Goal: Task Accomplishment & Management: Manage account settings

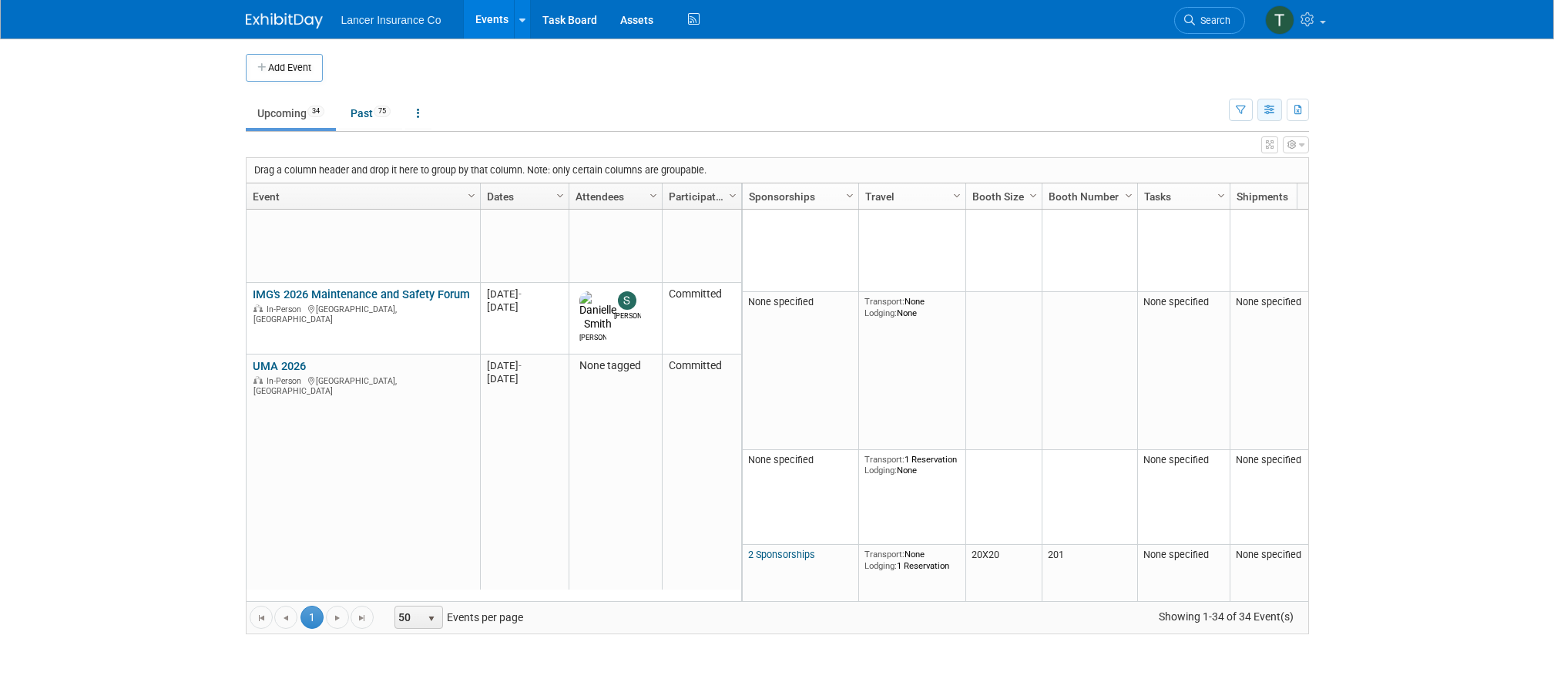
click at [1264, 106] on icon "button" at bounding box center [1270, 111] width 12 height 10
click at [1165, 189] on link "Detail View" at bounding box center [1204, 187] width 129 height 22
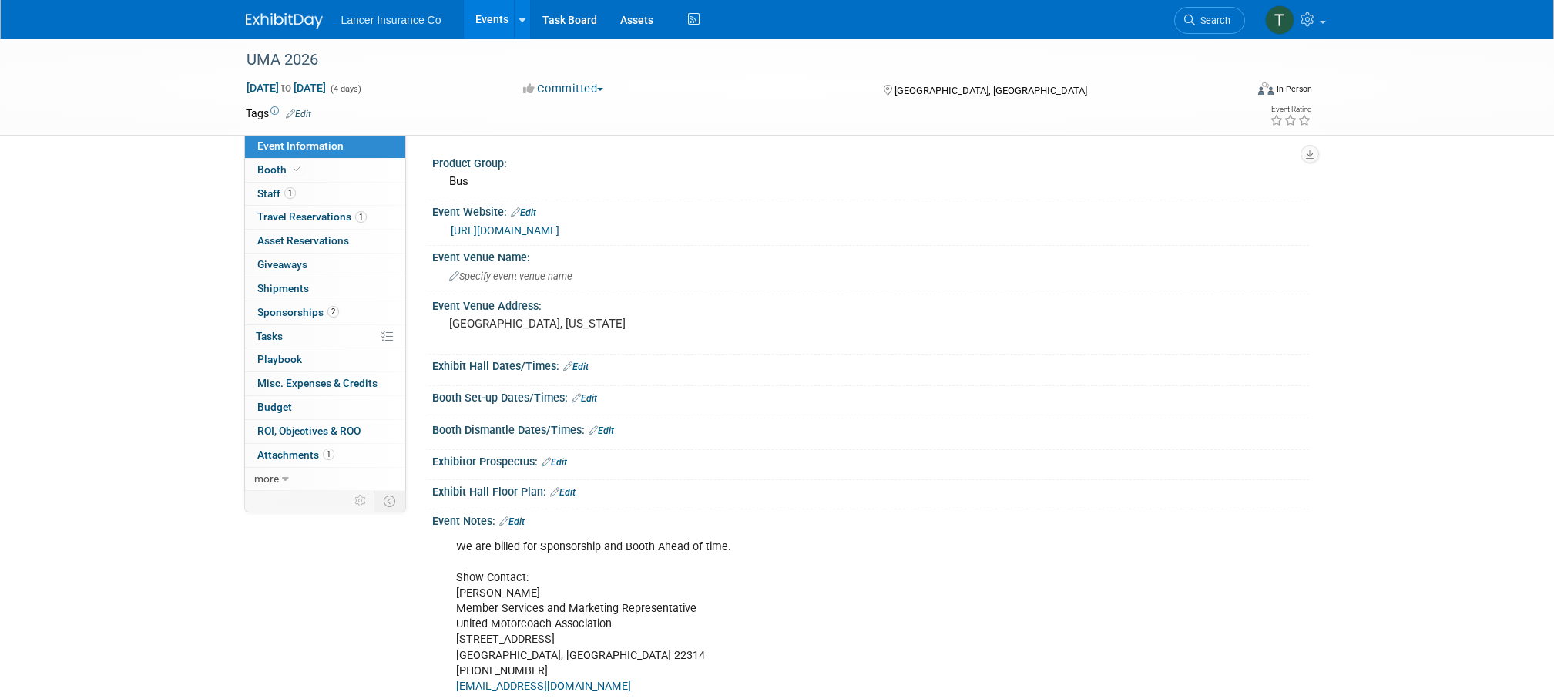
click at [488, 15] on link "Events" at bounding box center [492, 19] width 56 height 39
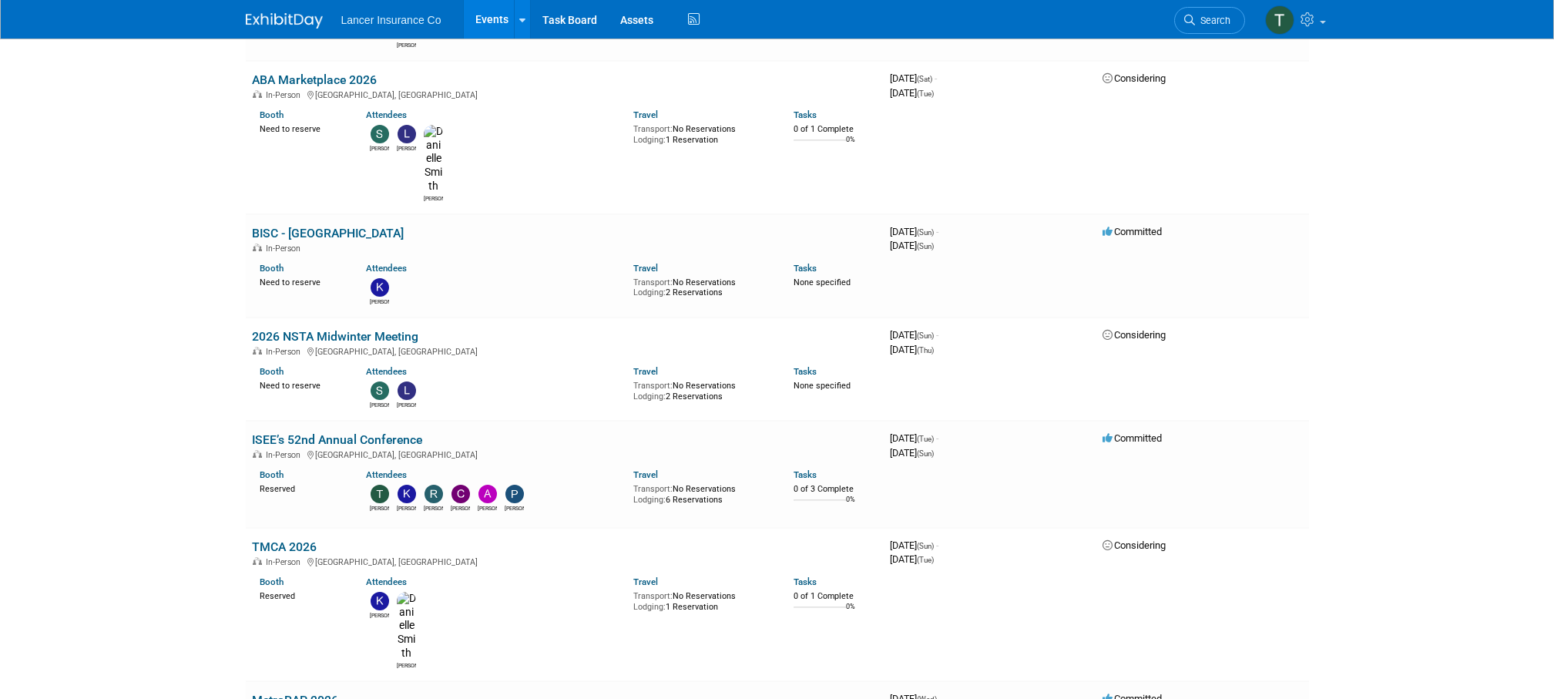
scroll to position [360, 0]
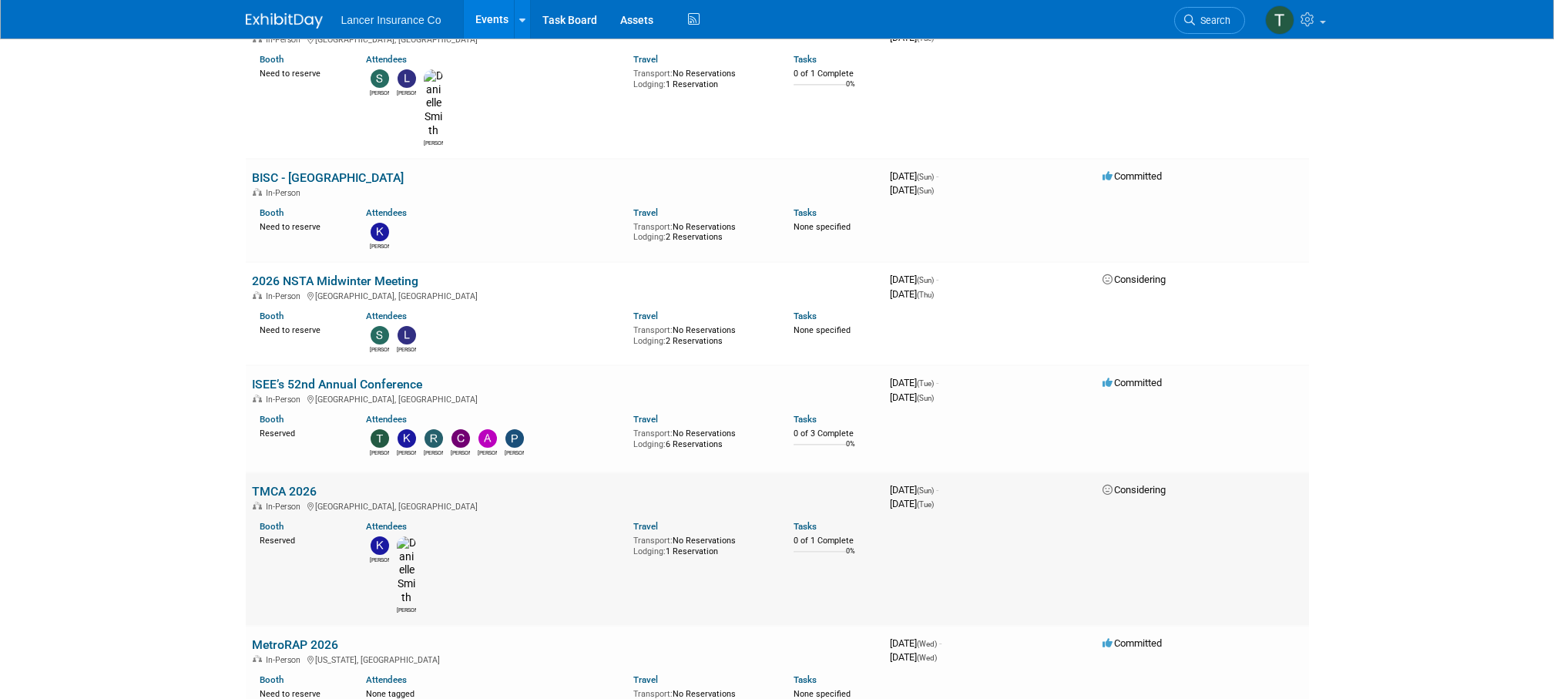
click at [294, 484] on link "TMCA 2026" at bounding box center [284, 491] width 65 height 15
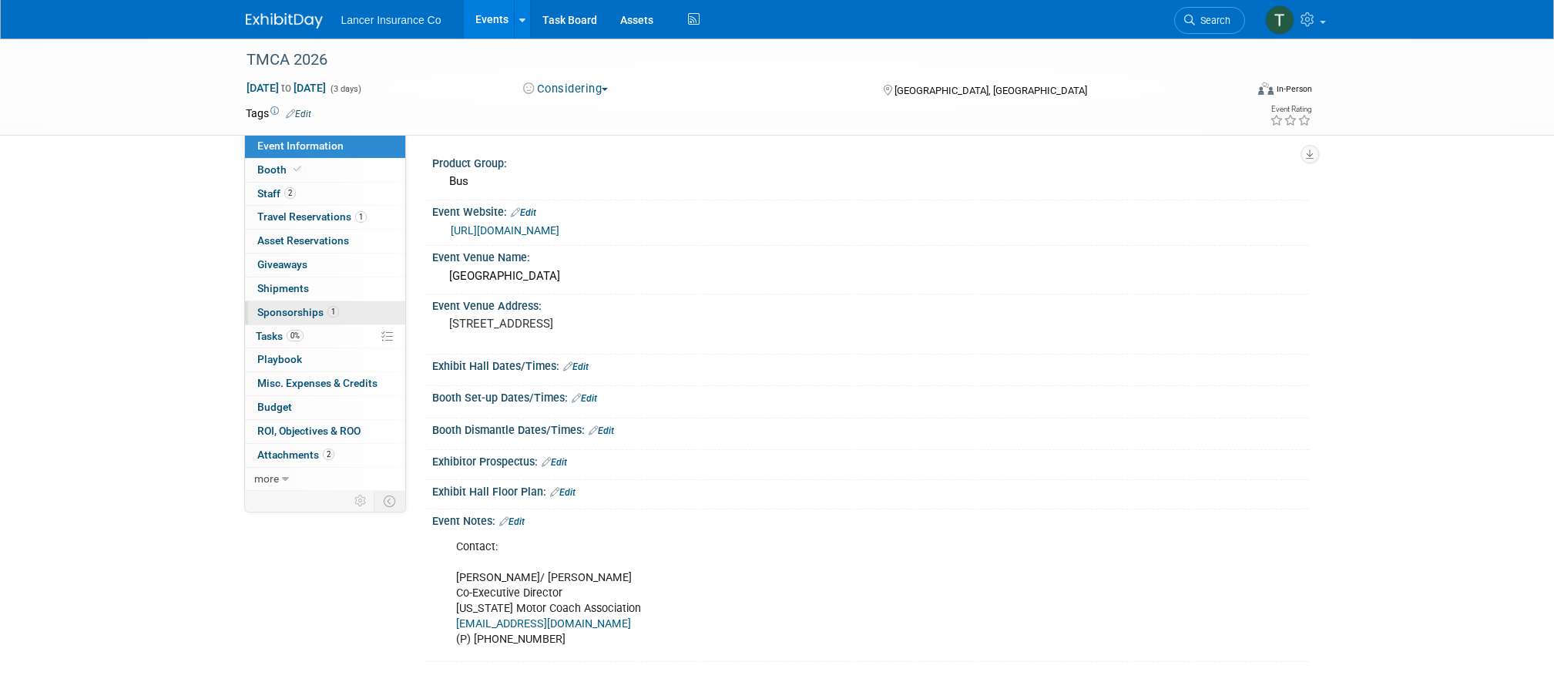
click at [284, 315] on span "Sponsorships 1" at bounding box center [298, 312] width 82 height 12
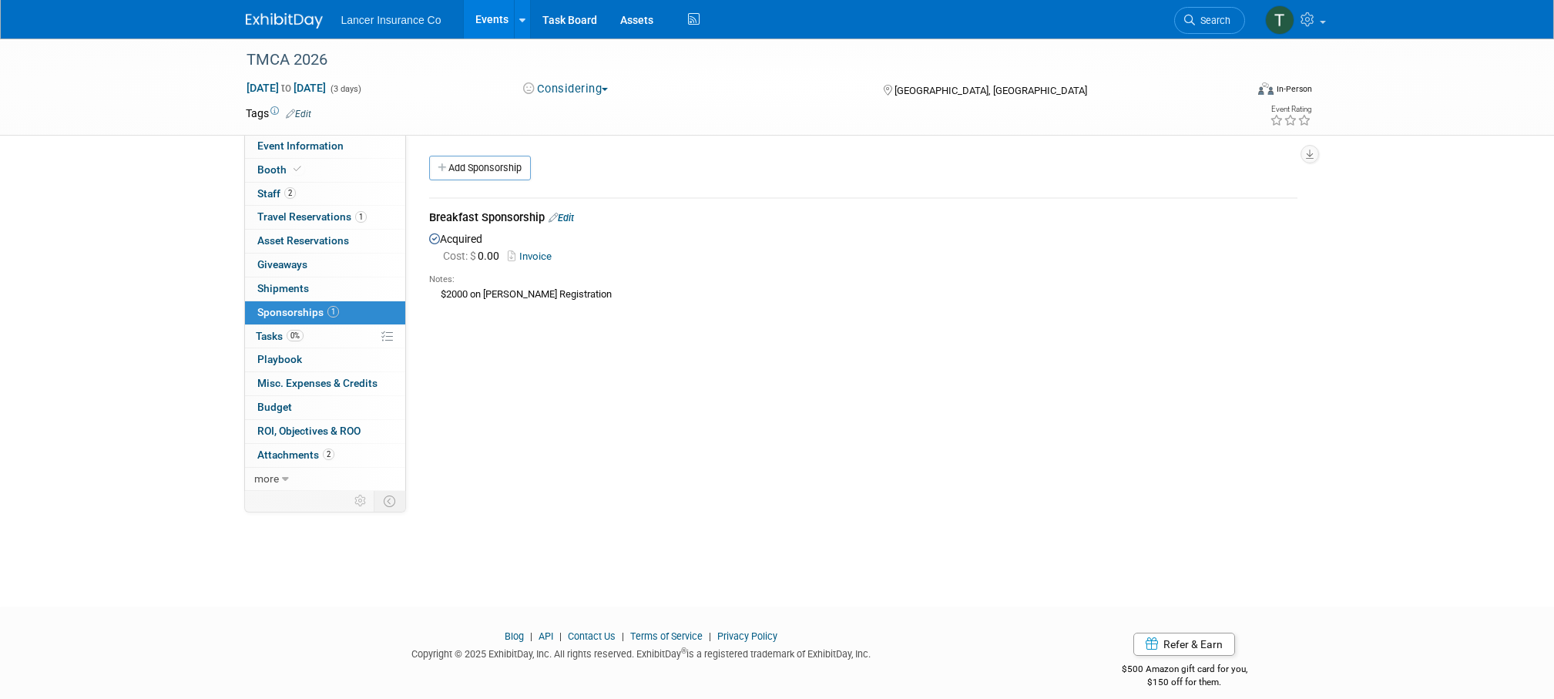
click at [534, 257] on link "Invoice" at bounding box center [533, 256] width 50 height 12
click at [263, 169] on span "Booth" at bounding box center [280, 169] width 47 height 12
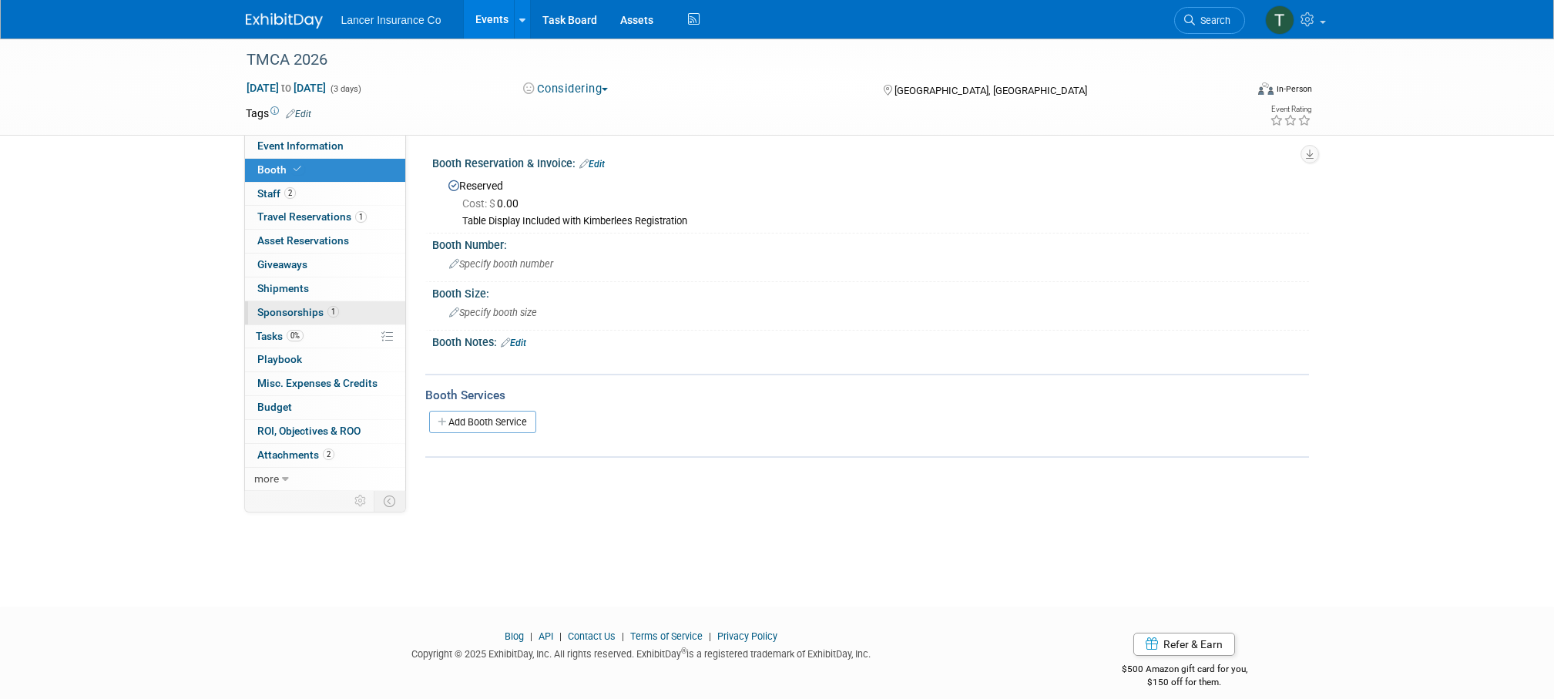
click at [284, 314] on span "Sponsorships 1" at bounding box center [298, 312] width 82 height 12
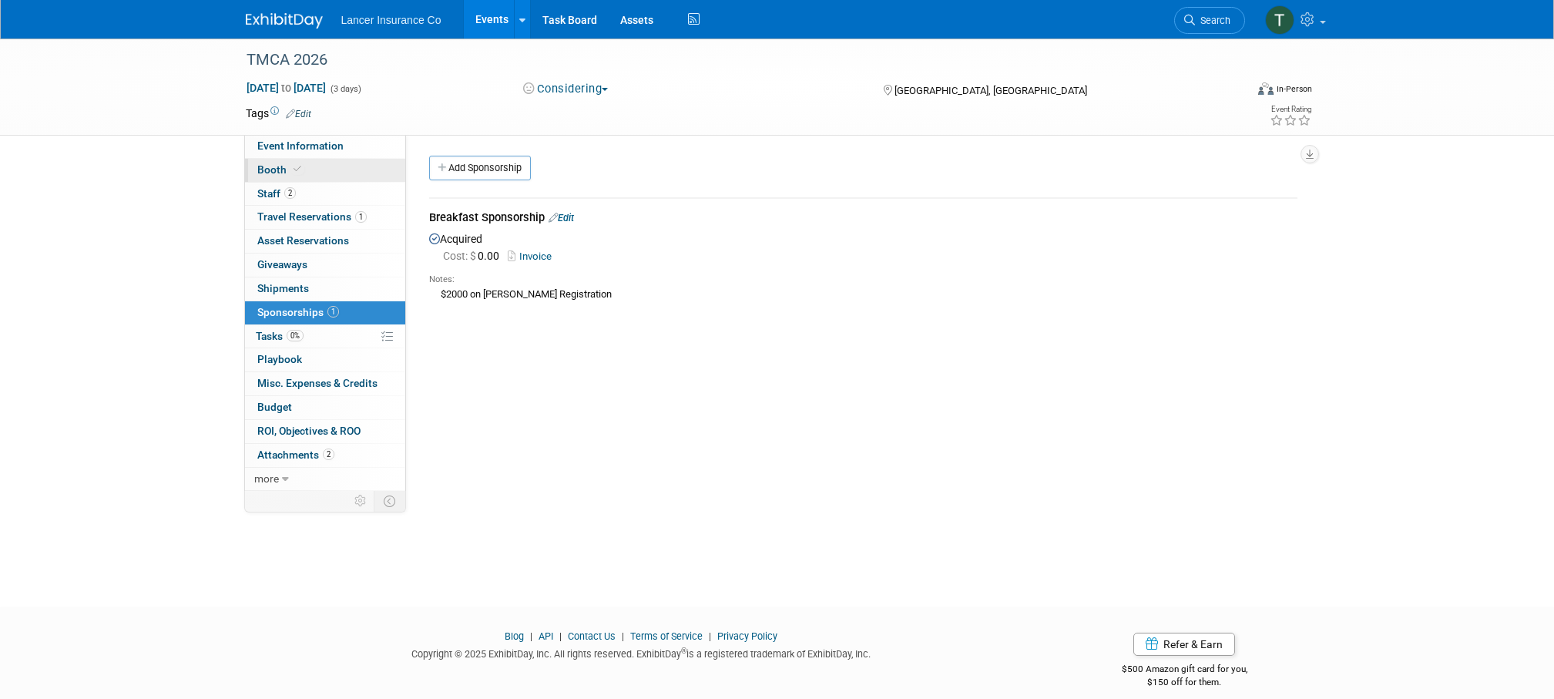
click at [273, 171] on span "Booth" at bounding box center [280, 169] width 47 height 12
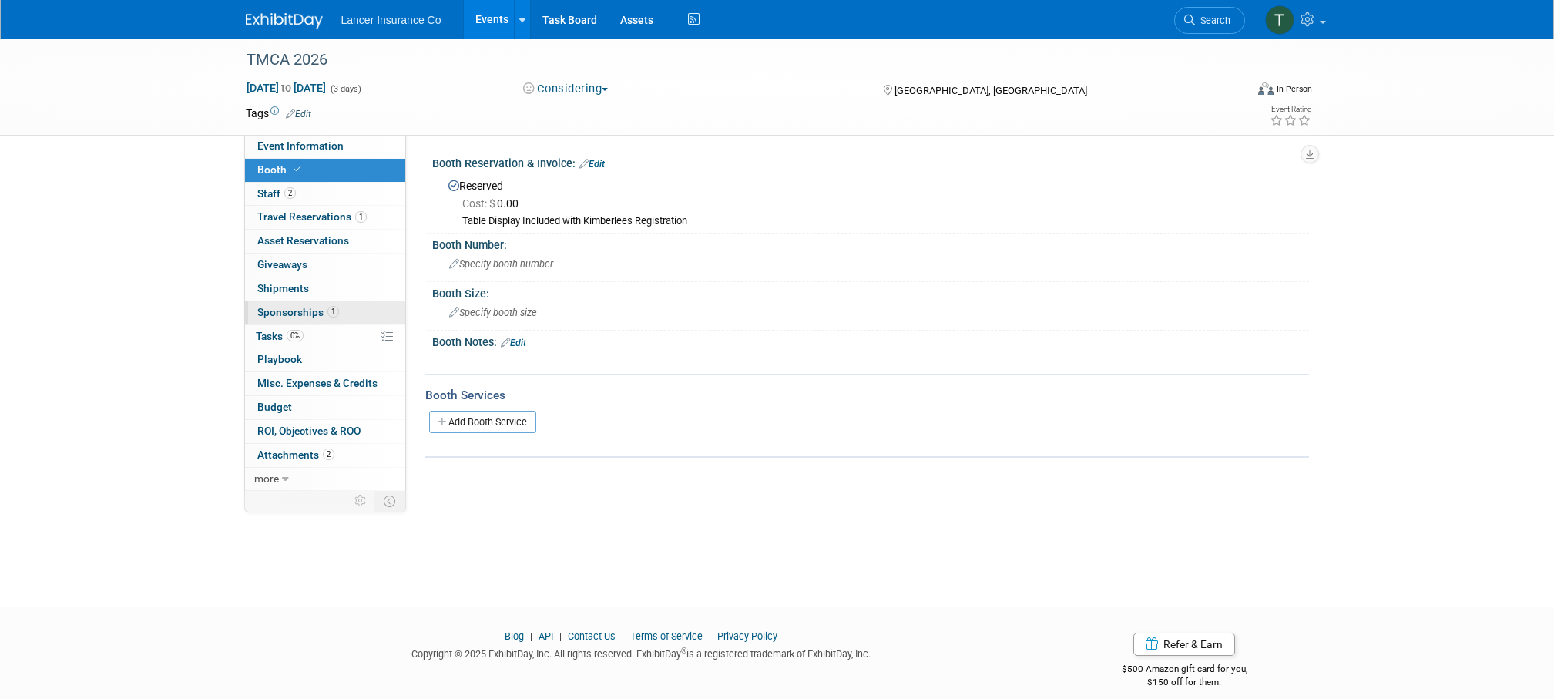
click at [291, 315] on span "Sponsorships 1" at bounding box center [298, 312] width 82 height 12
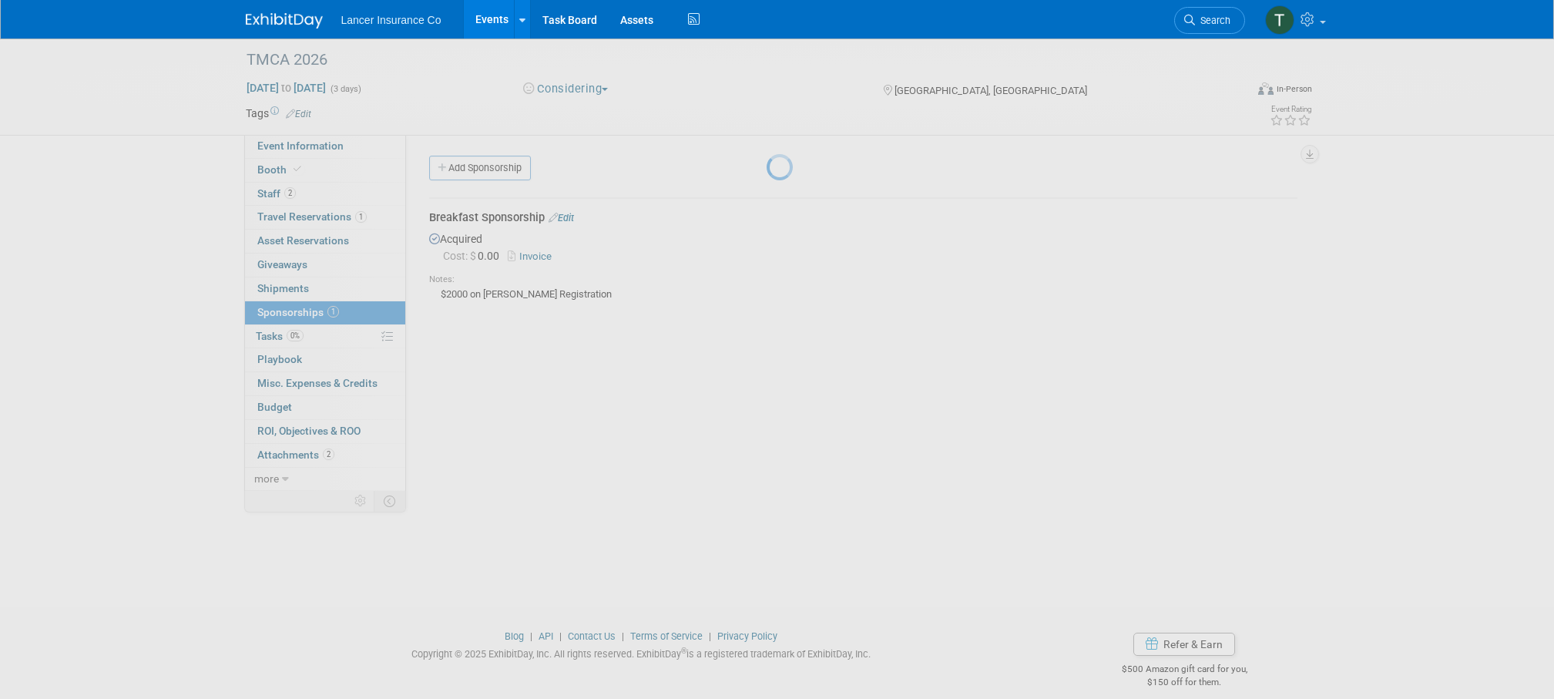
click at [766, 220] on div at bounding box center [777, 349] width 22 height 699
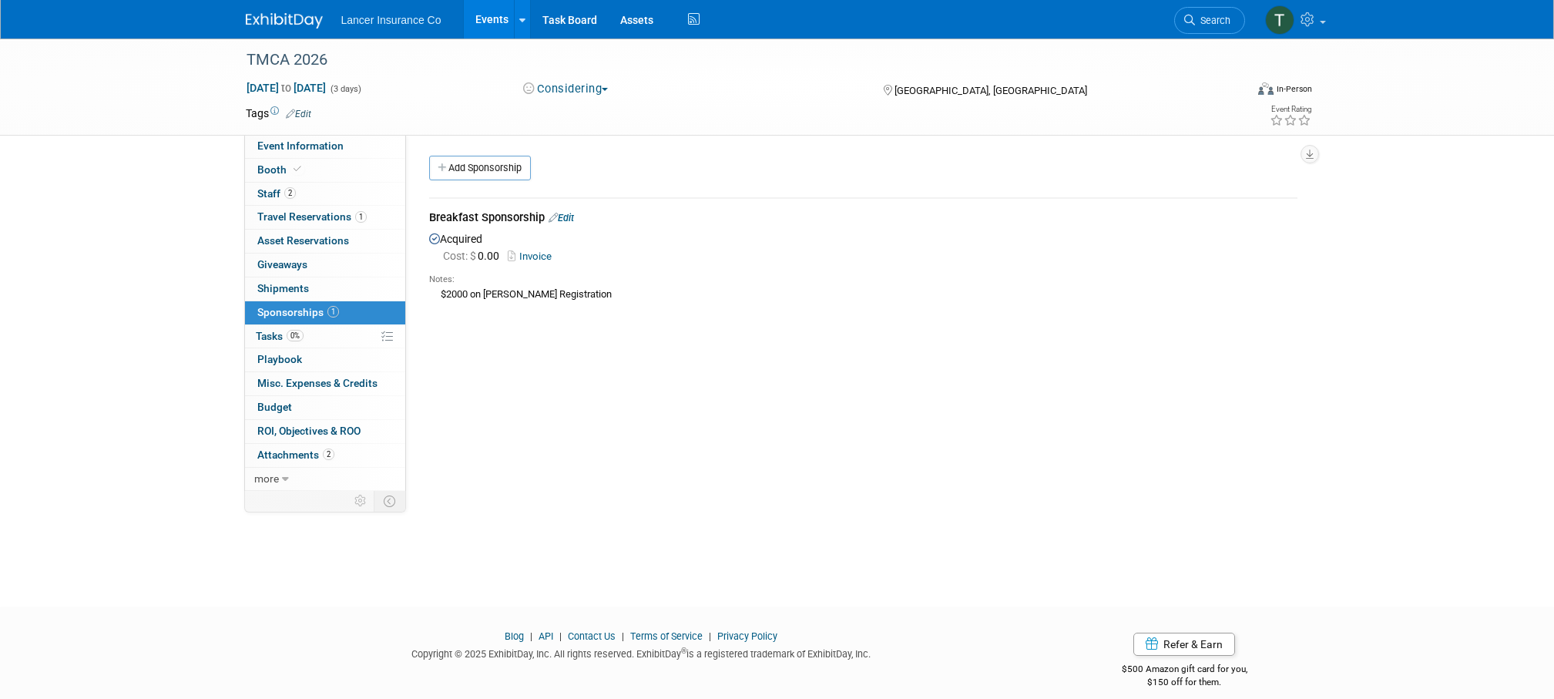
click at [569, 216] on link "Edit" at bounding box center [560, 218] width 25 height 12
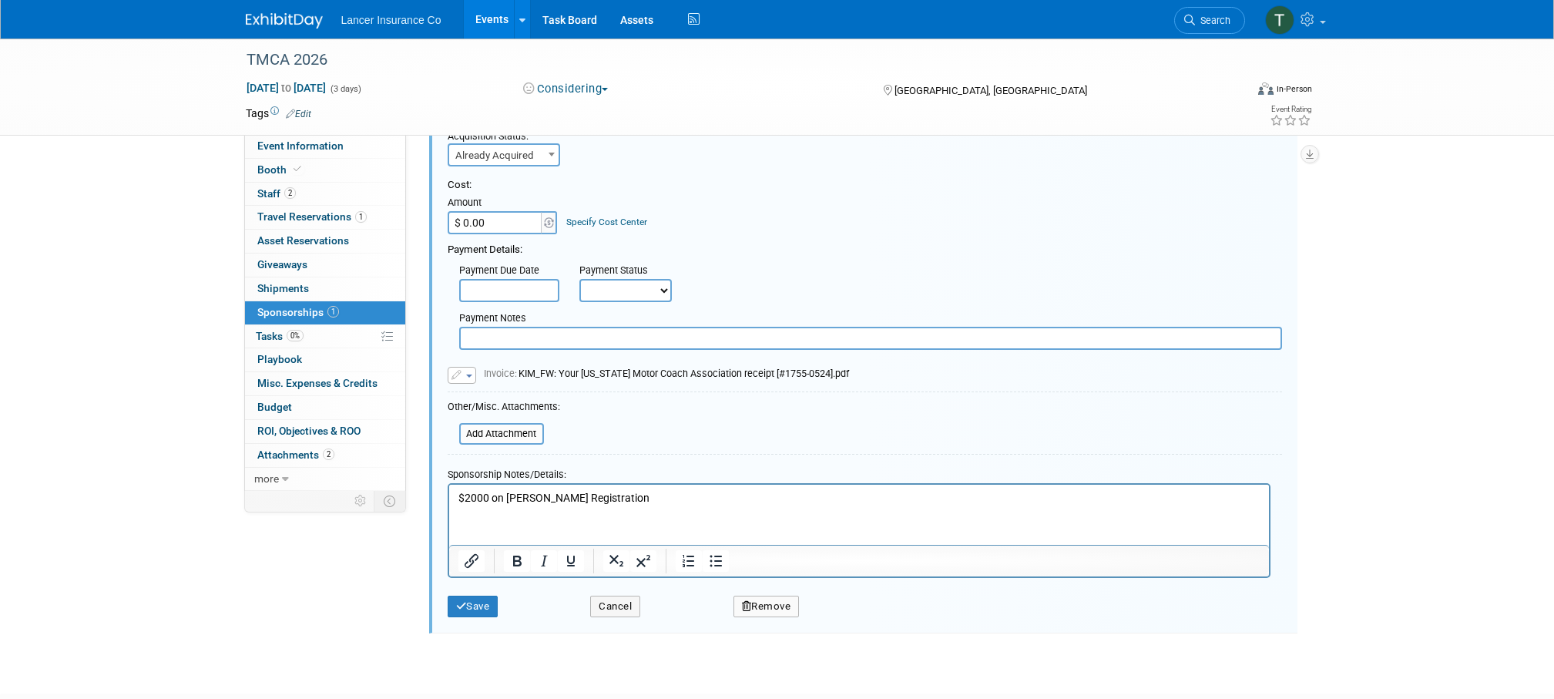
scroll to position [142, 0]
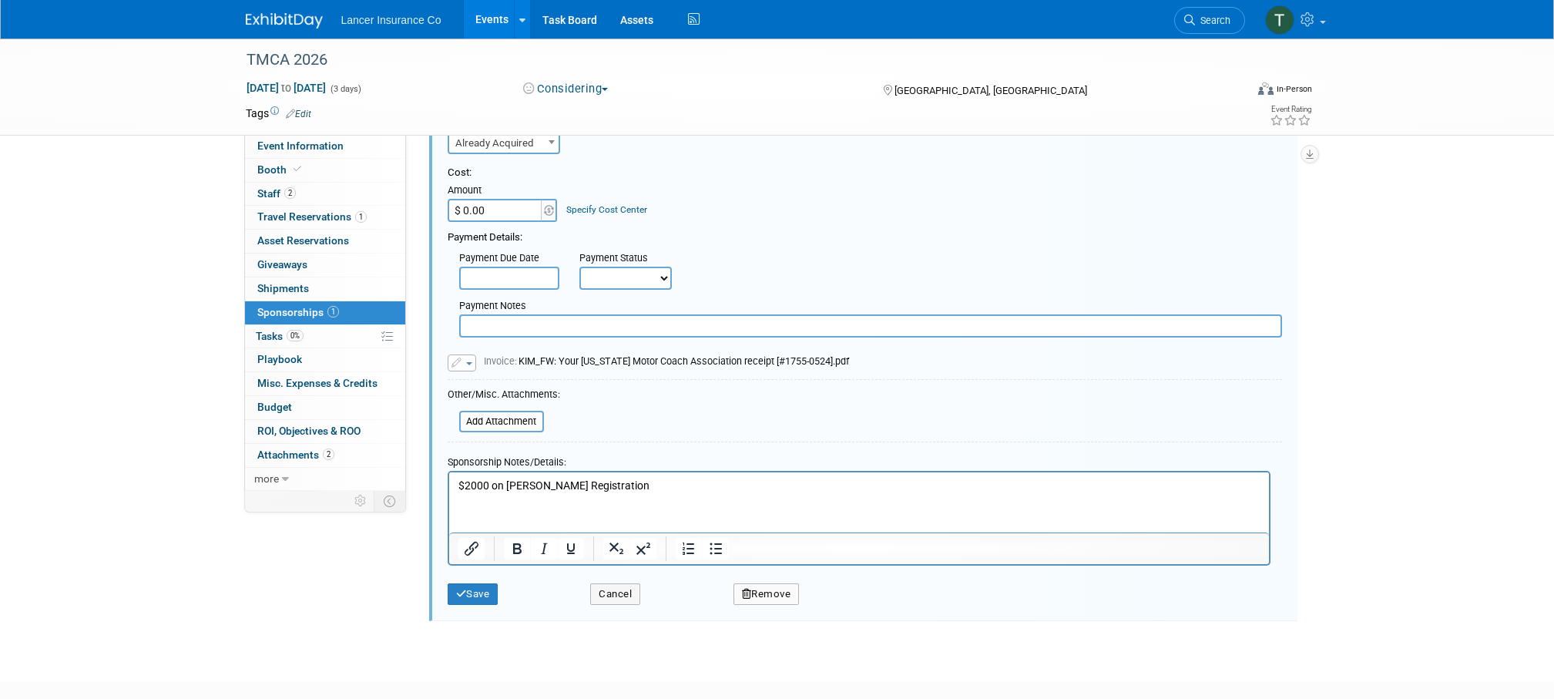
click at [636, 485] on p "$2000 on Kimberlee Registration" at bounding box center [859, 485] width 802 height 15
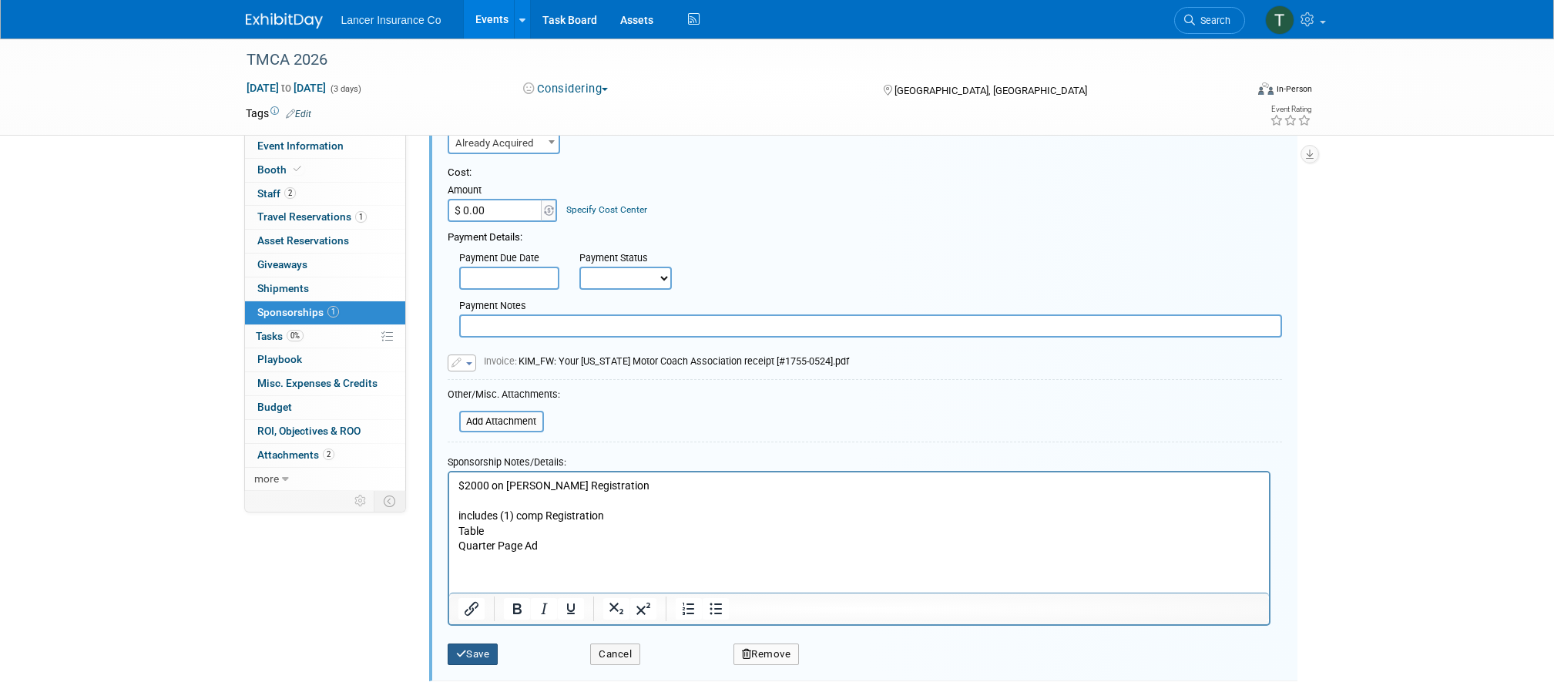
click at [472, 658] on button "Save" at bounding box center [473, 654] width 51 height 22
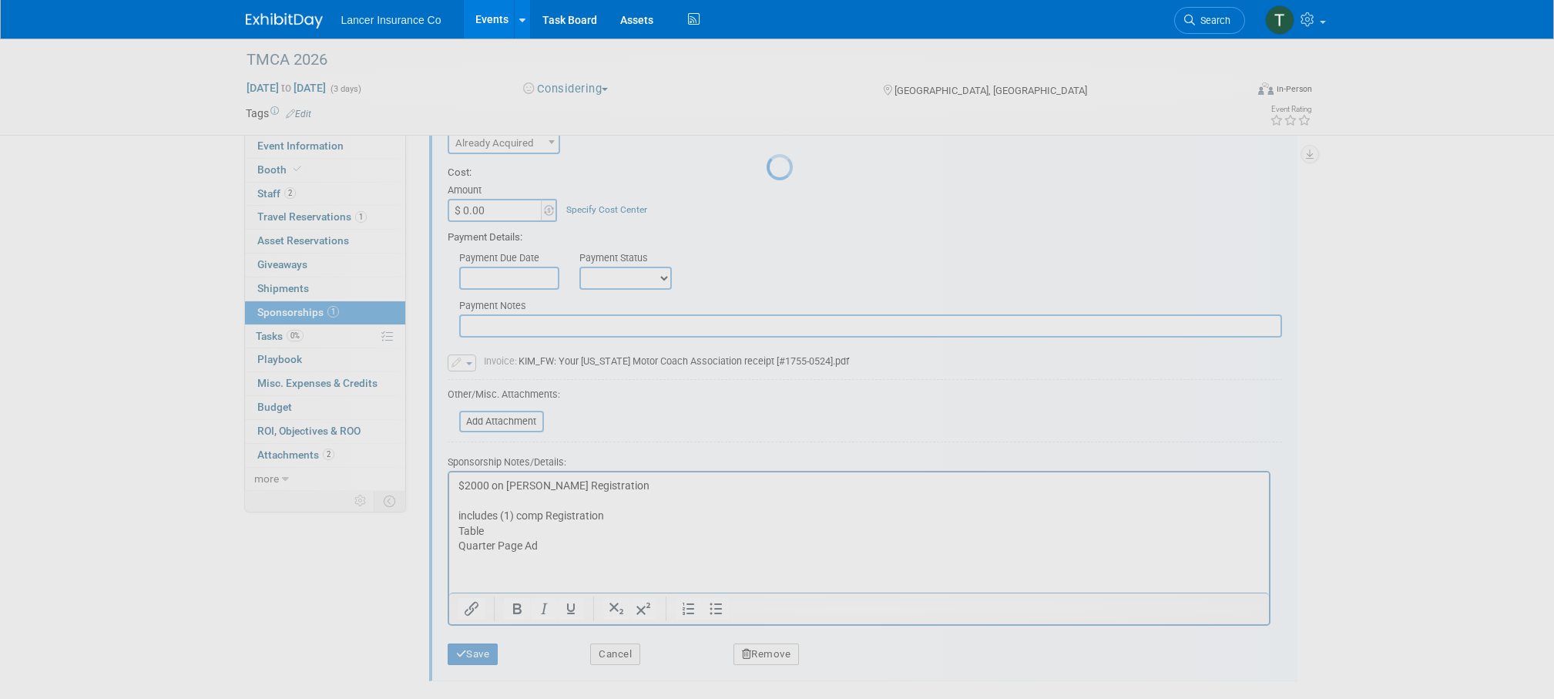
scroll to position [15, 0]
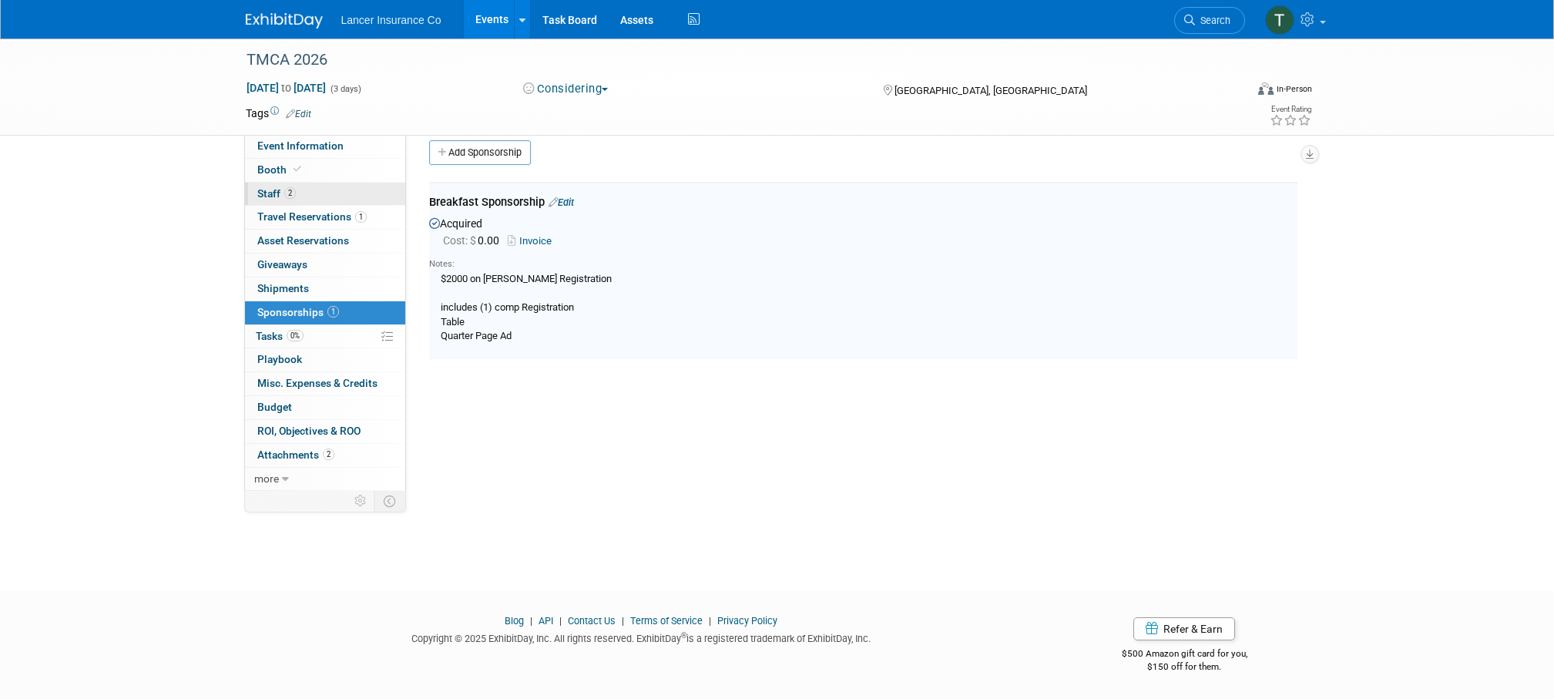
click at [276, 193] on span "Staff 2" at bounding box center [276, 193] width 39 height 12
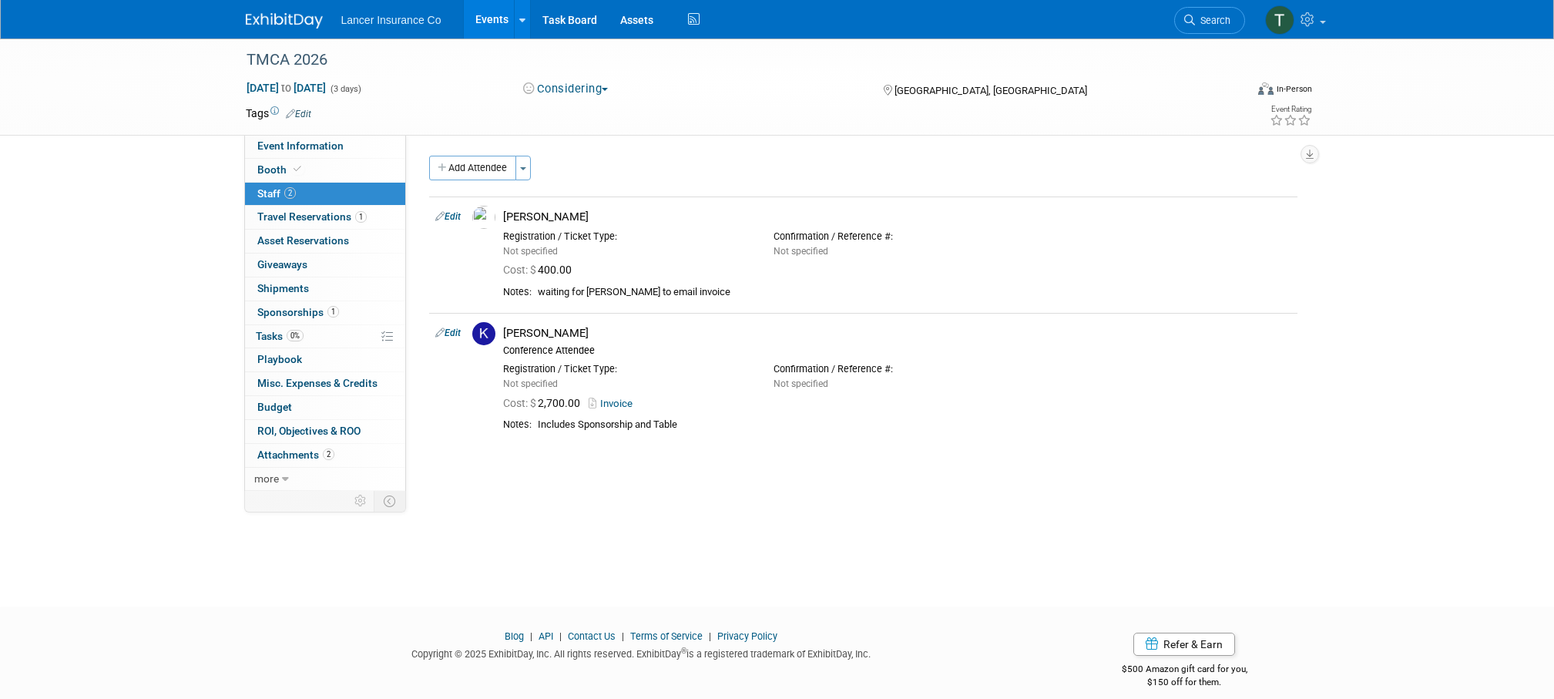
click at [485, 21] on link "Events" at bounding box center [492, 19] width 56 height 39
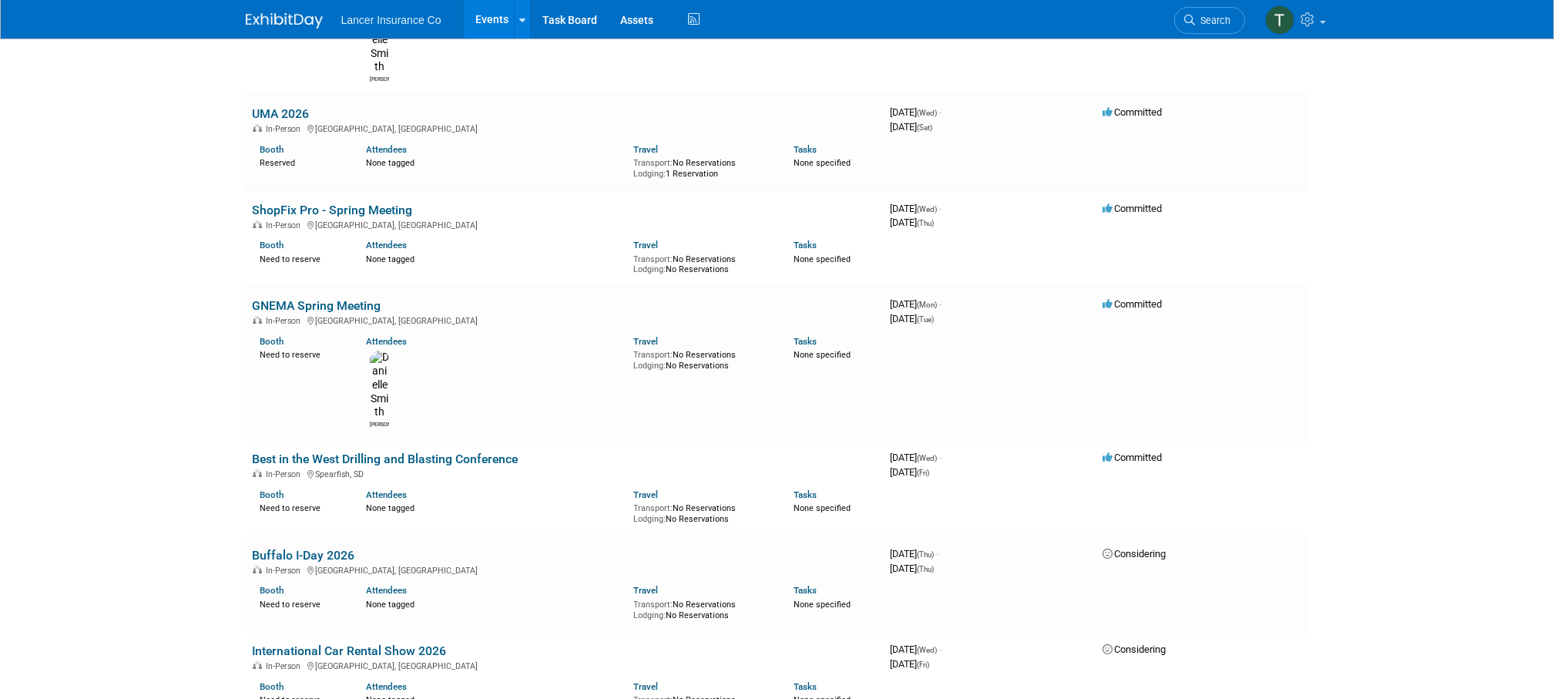
scroll to position [1142, 0]
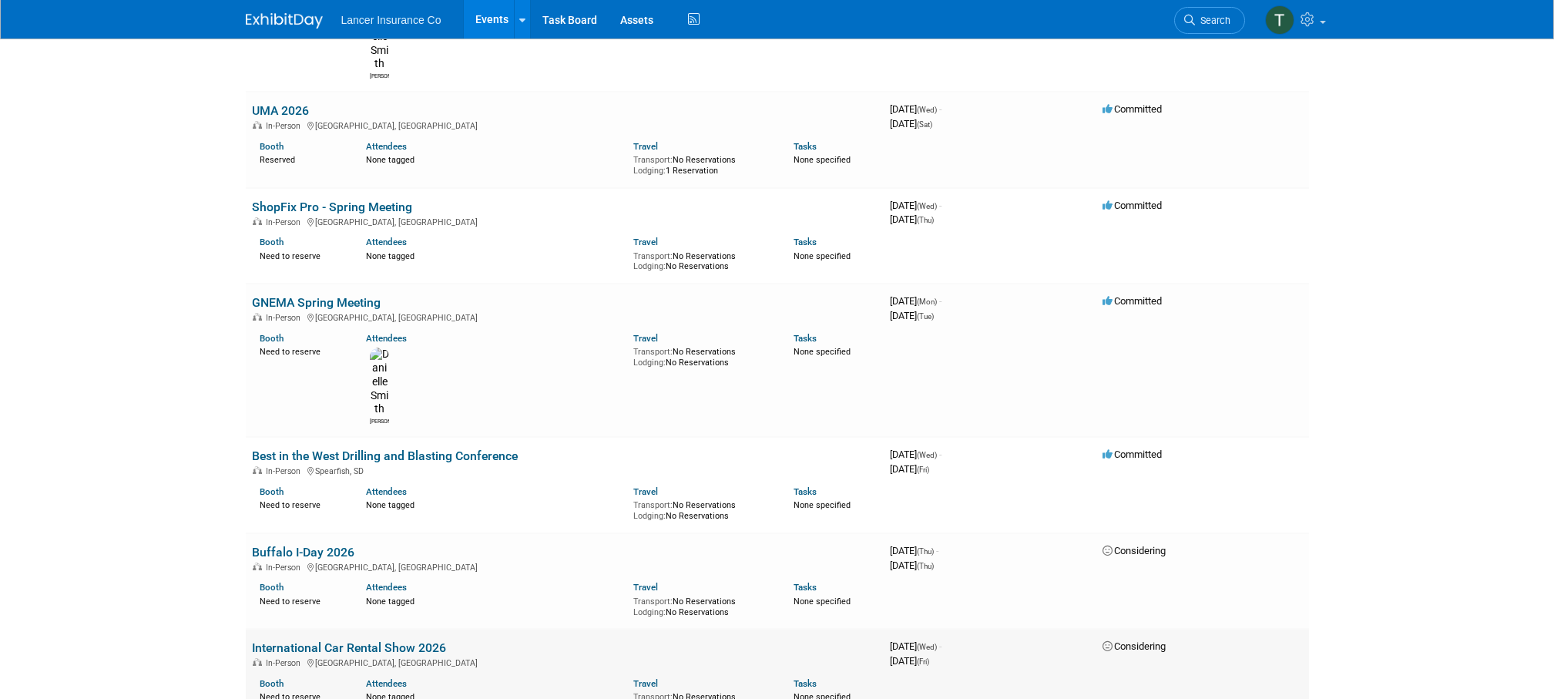
click at [346, 640] on link "International Car Rental Show 2026" at bounding box center [349, 647] width 194 height 15
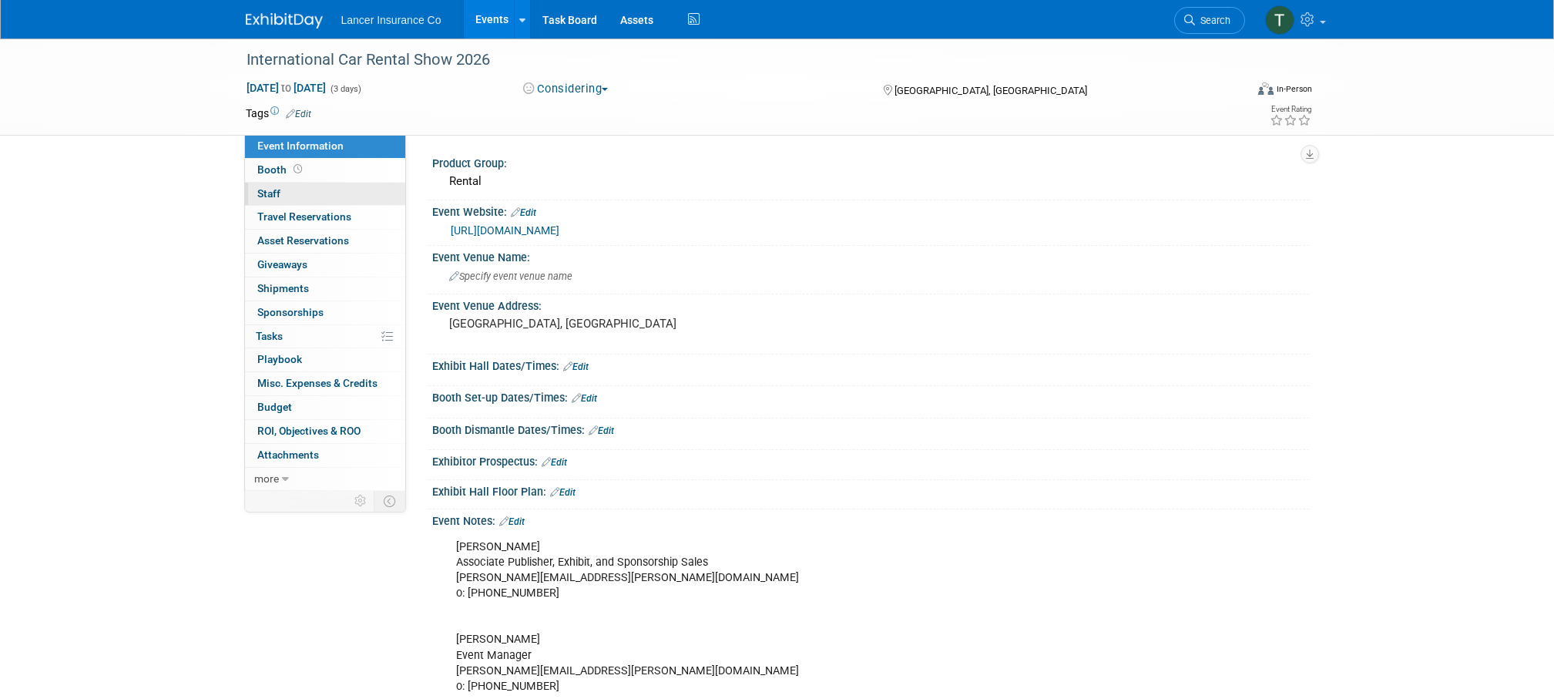
click at [269, 194] on span "Staff 0" at bounding box center [268, 193] width 23 height 12
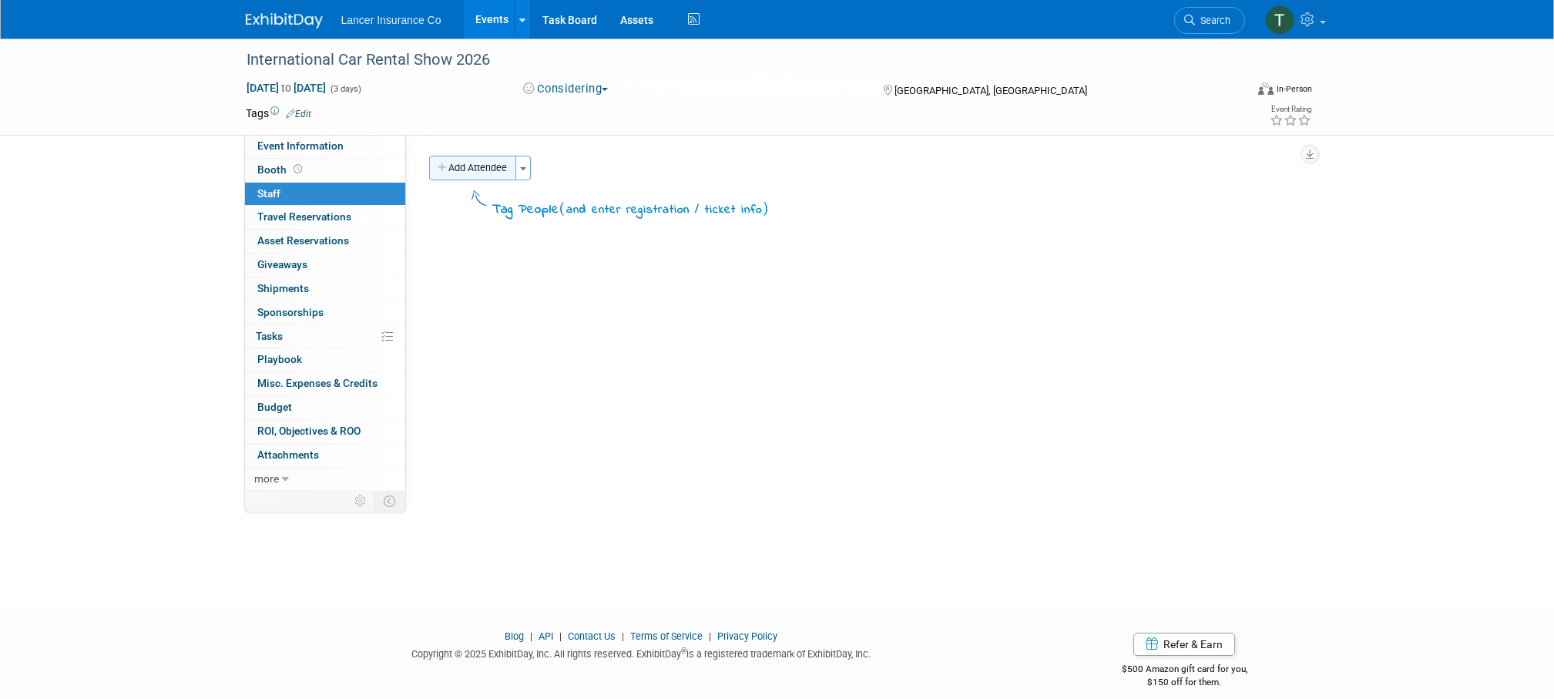
click at [484, 171] on button "Add Attendee" at bounding box center [472, 168] width 87 height 25
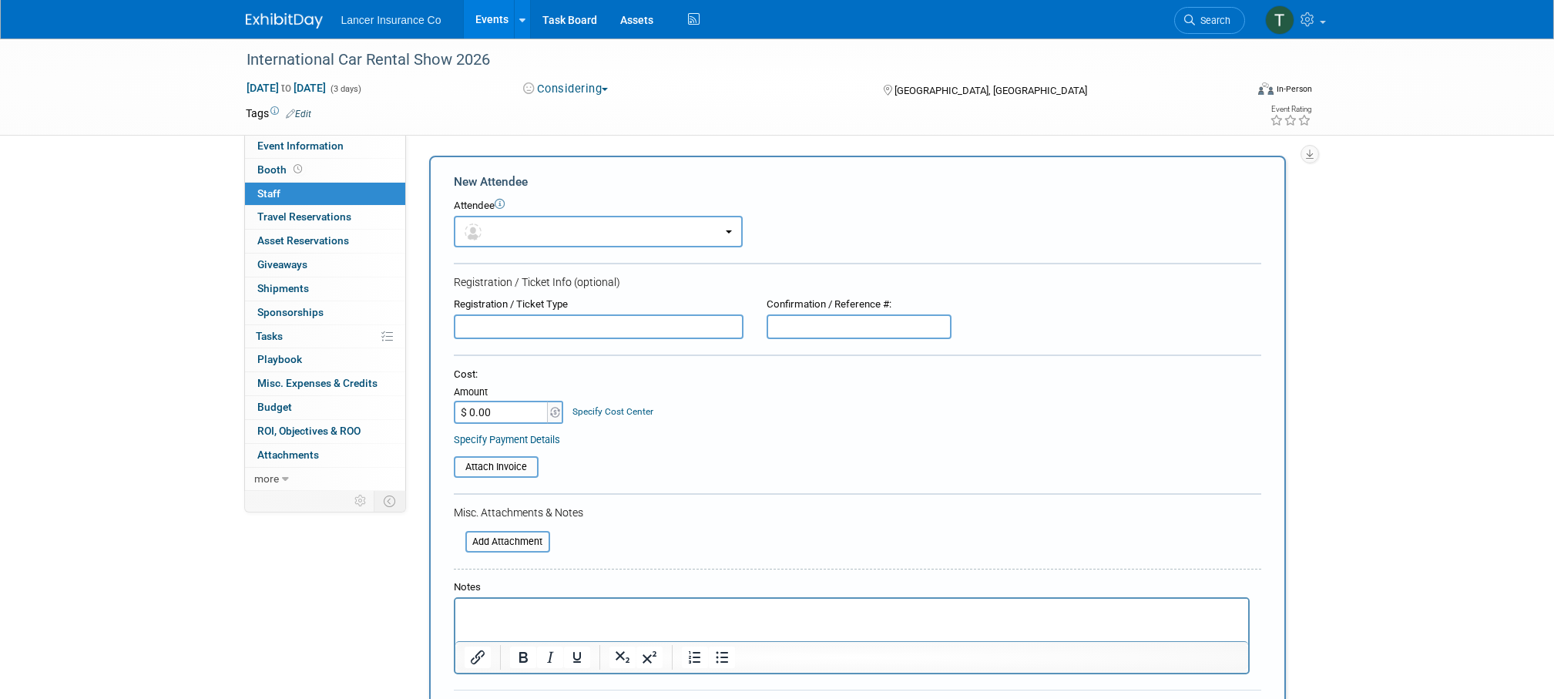
click at [495, 615] on p "Rich Text Area. Press ALT-0 for help." at bounding box center [851, 612] width 775 height 15
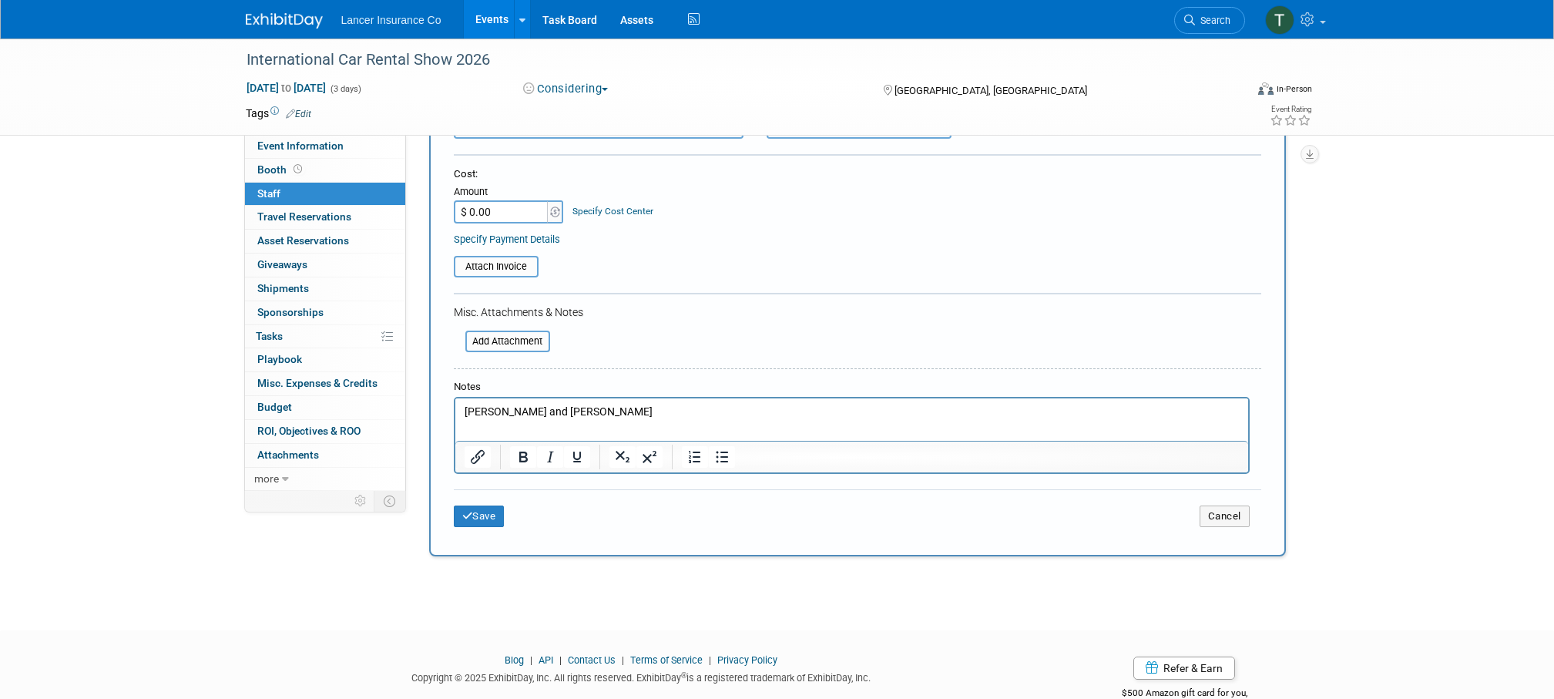
scroll to position [224, 0]
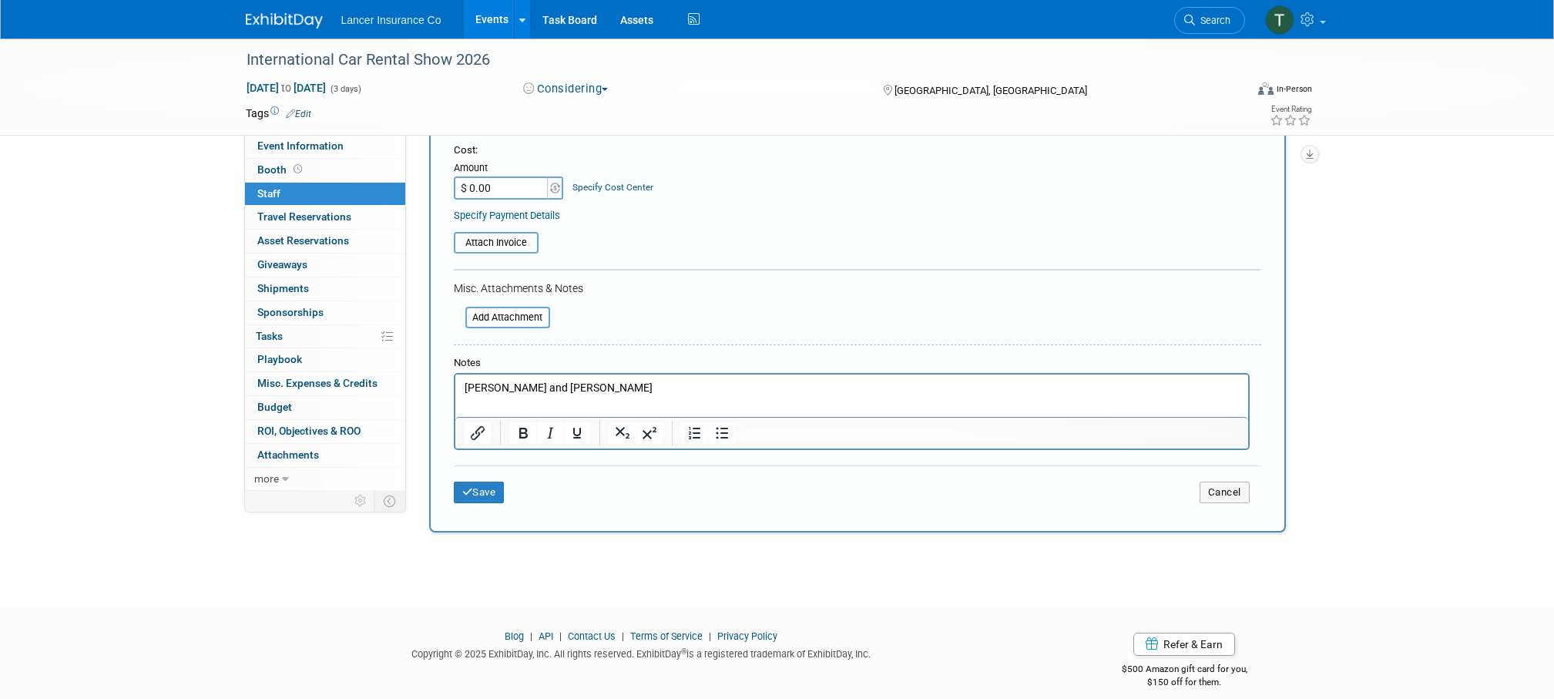
click at [487, 389] on p "Matt and Brandon" at bounding box center [851, 388] width 775 height 15
click at [475, 500] on button "Save" at bounding box center [479, 492] width 51 height 22
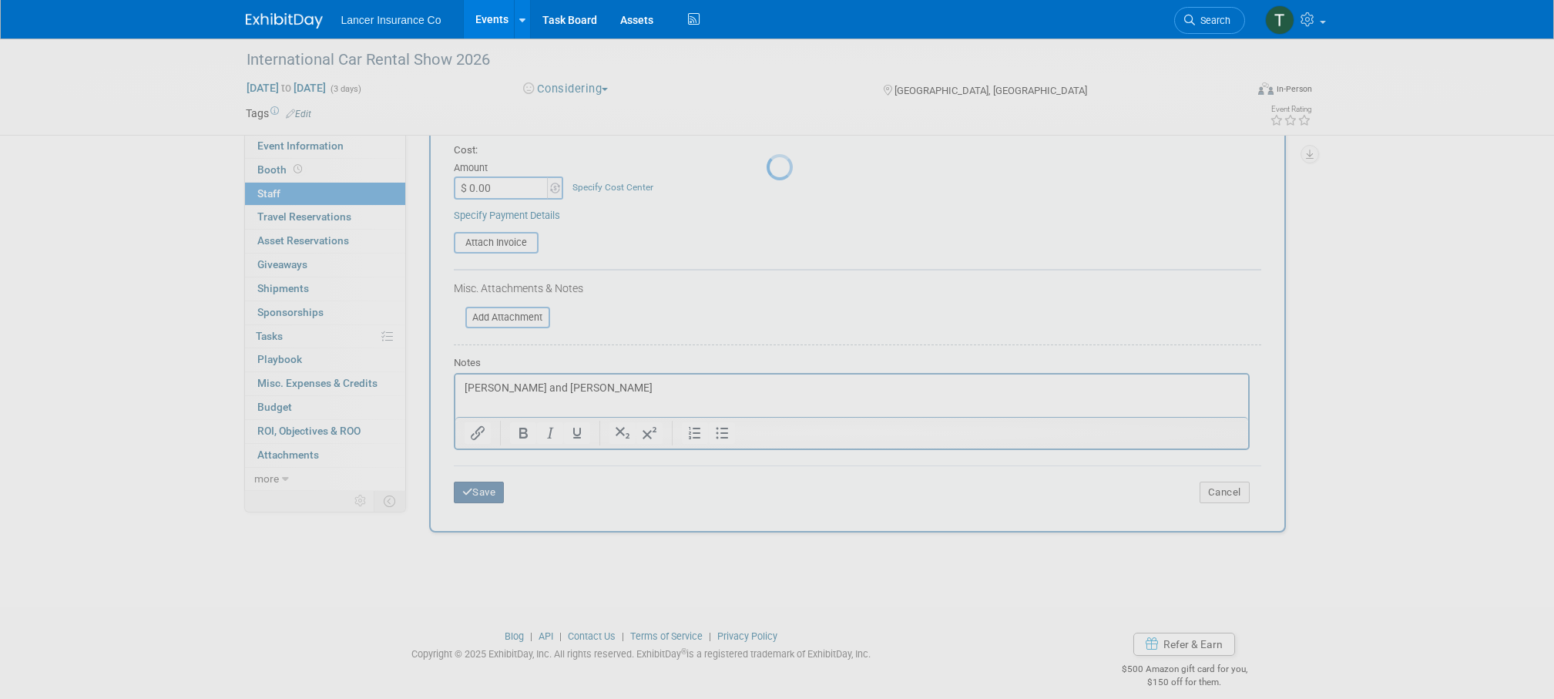
scroll to position [15, 0]
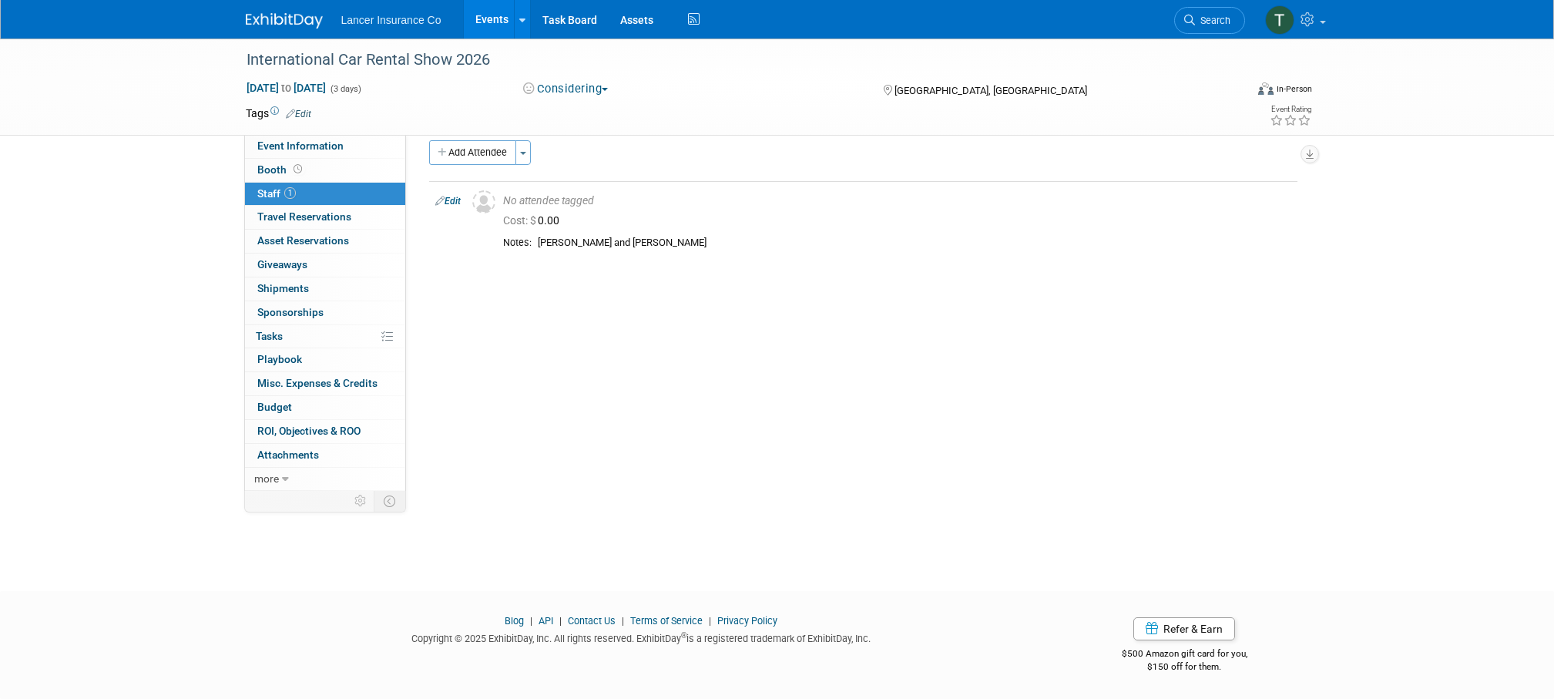
click at [486, 14] on link "Events" at bounding box center [492, 19] width 56 height 39
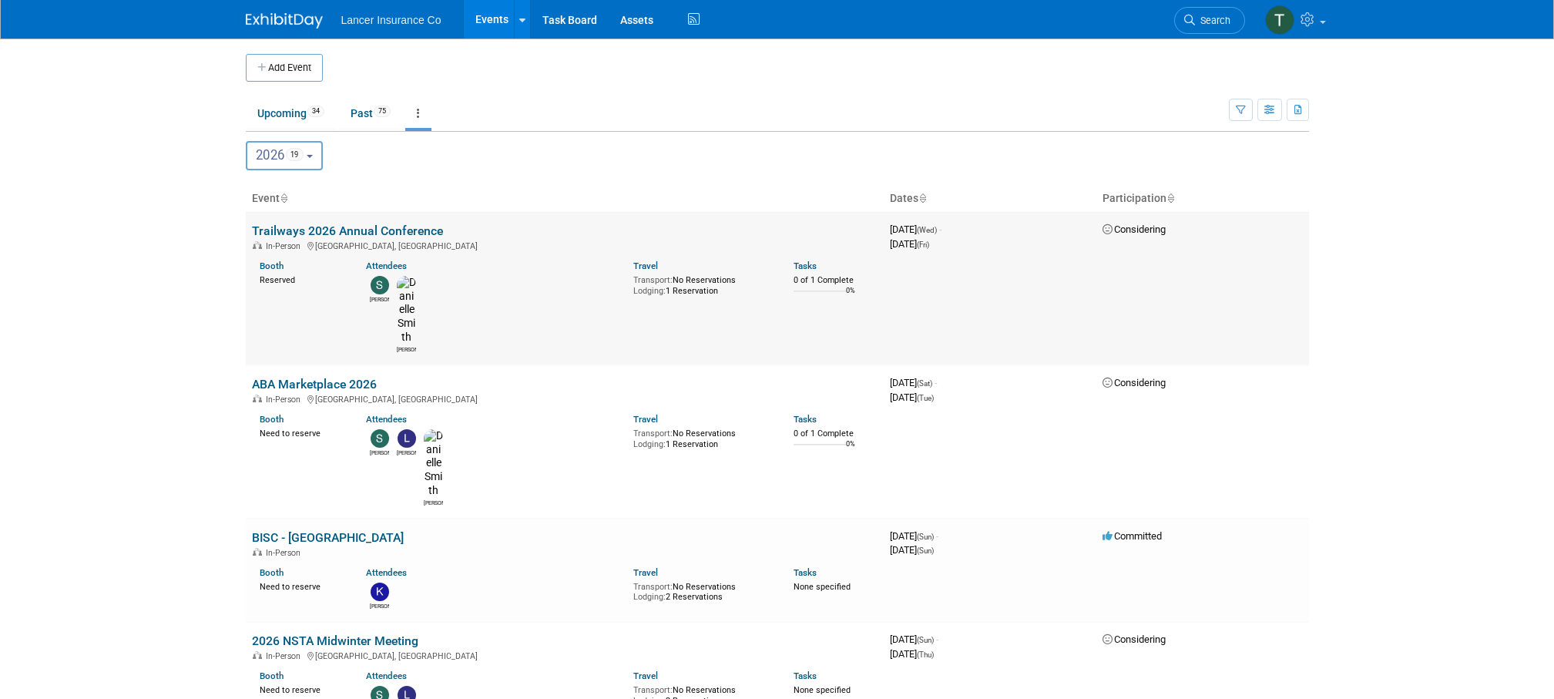
scroll to position [3, 0]
click at [312, 223] on link "Trailways 2026 Annual Conference" at bounding box center [347, 227] width 191 height 15
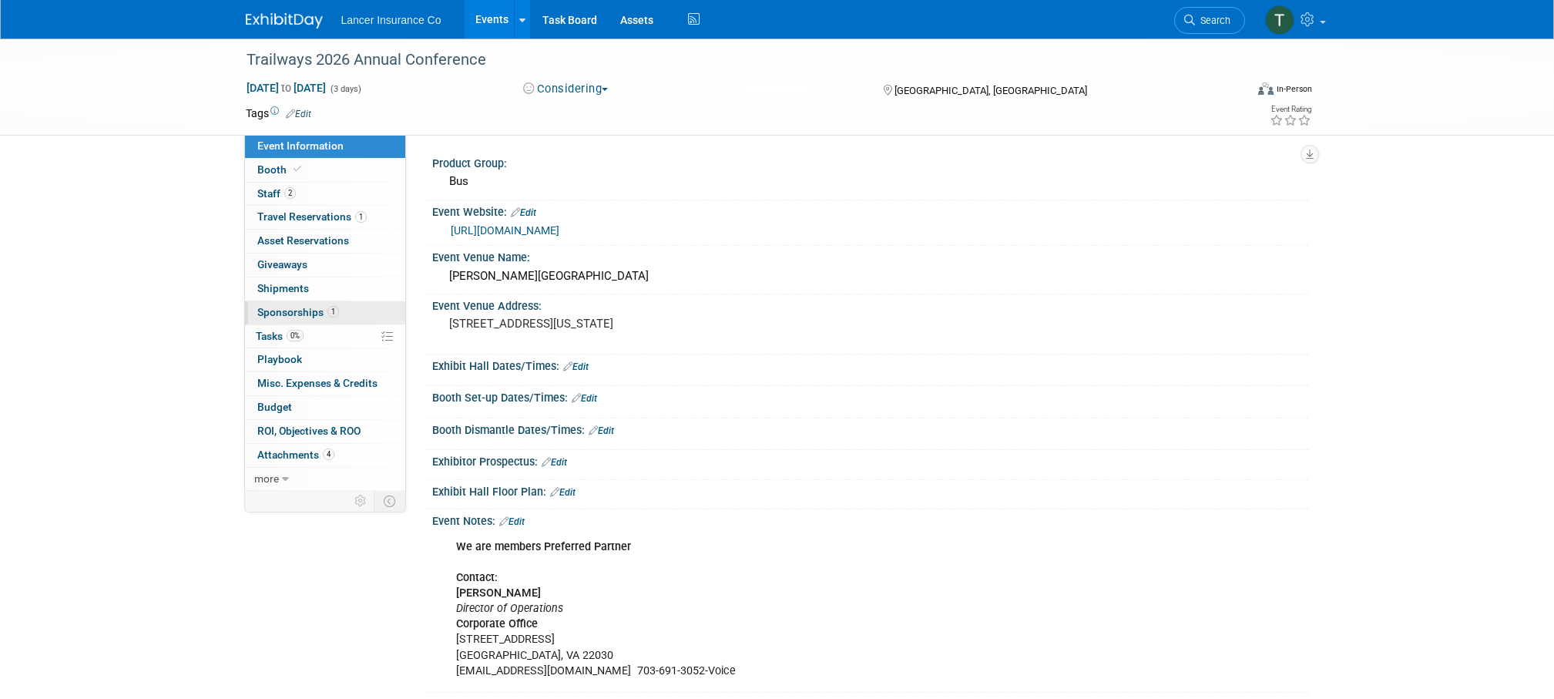
click at [287, 312] on span "Sponsorships 1" at bounding box center [298, 312] width 82 height 12
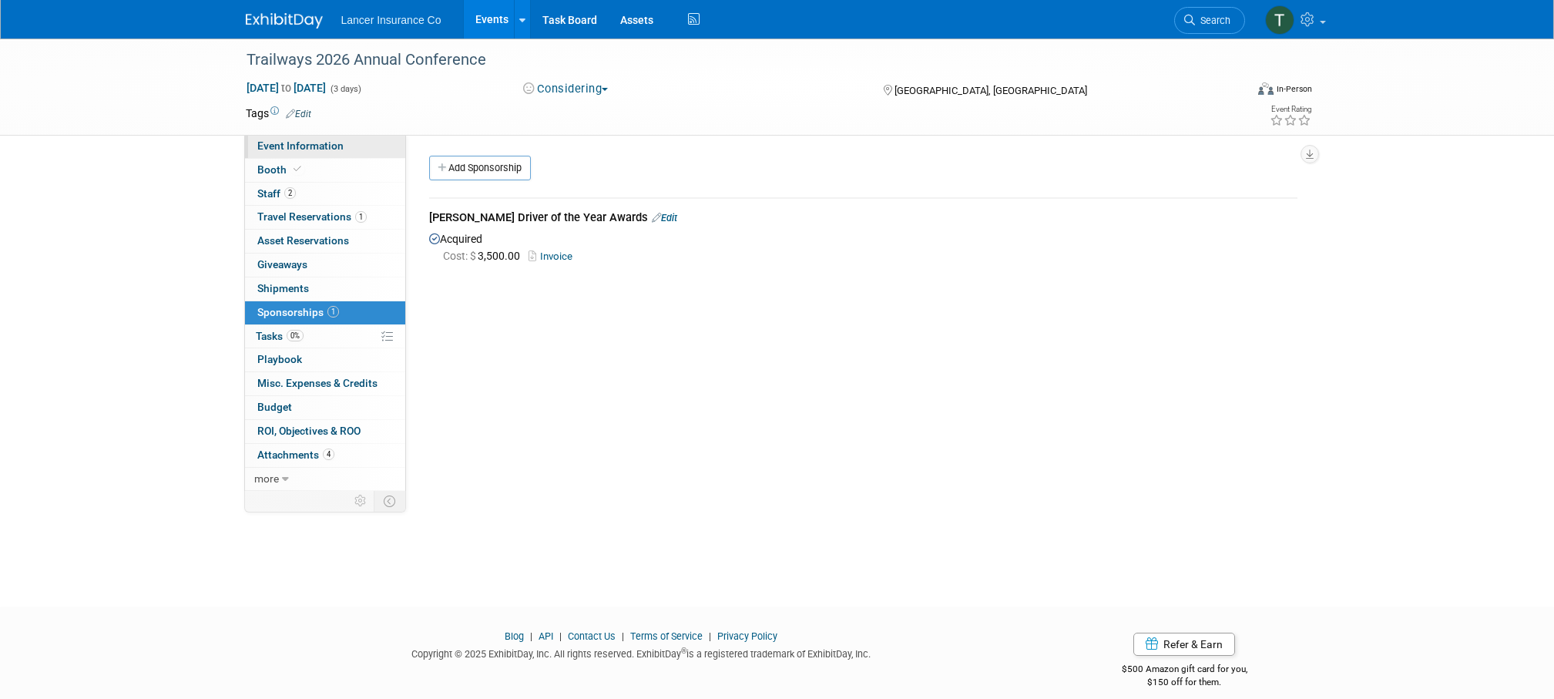
click at [295, 150] on span "Event Information" at bounding box center [300, 145] width 86 height 12
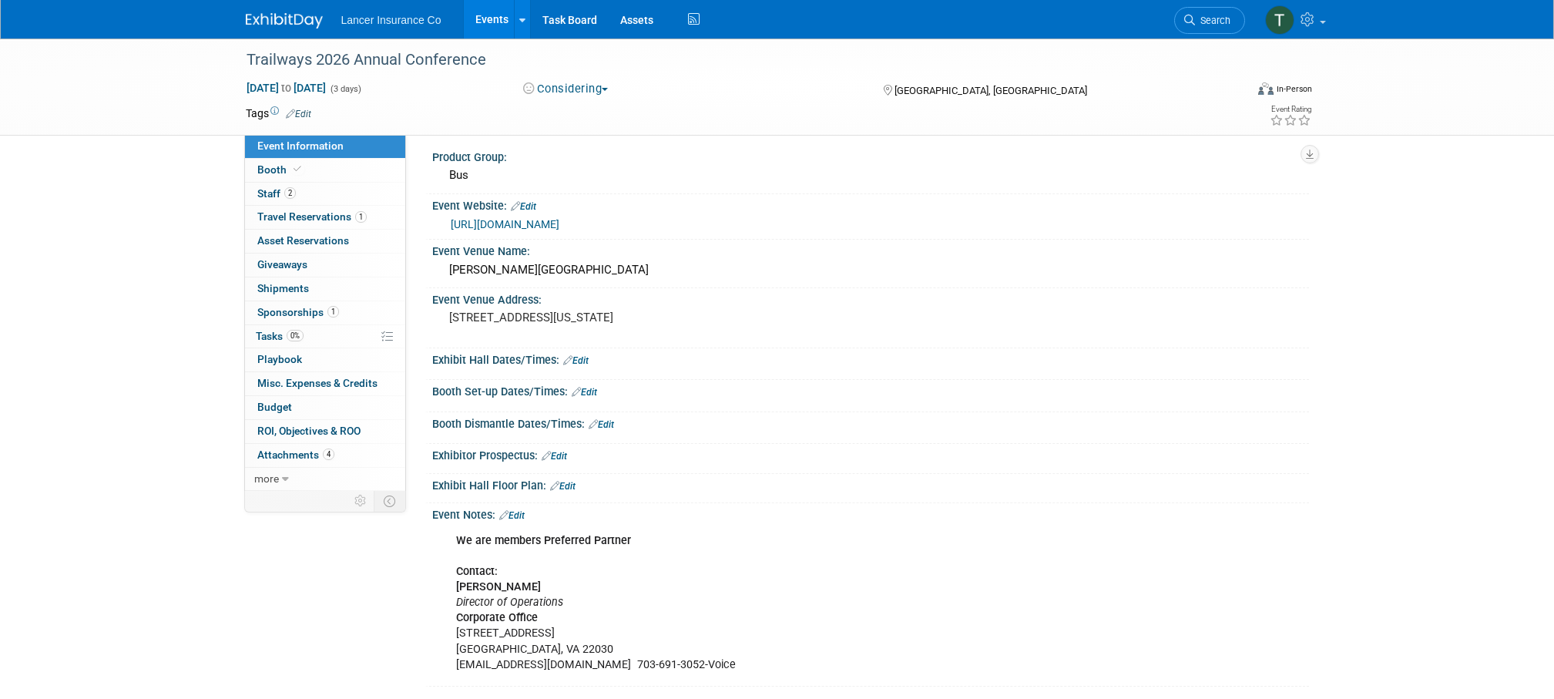
scroll to position [7, 0]
click at [283, 213] on span "Travel Reservations 1" at bounding box center [311, 216] width 109 height 12
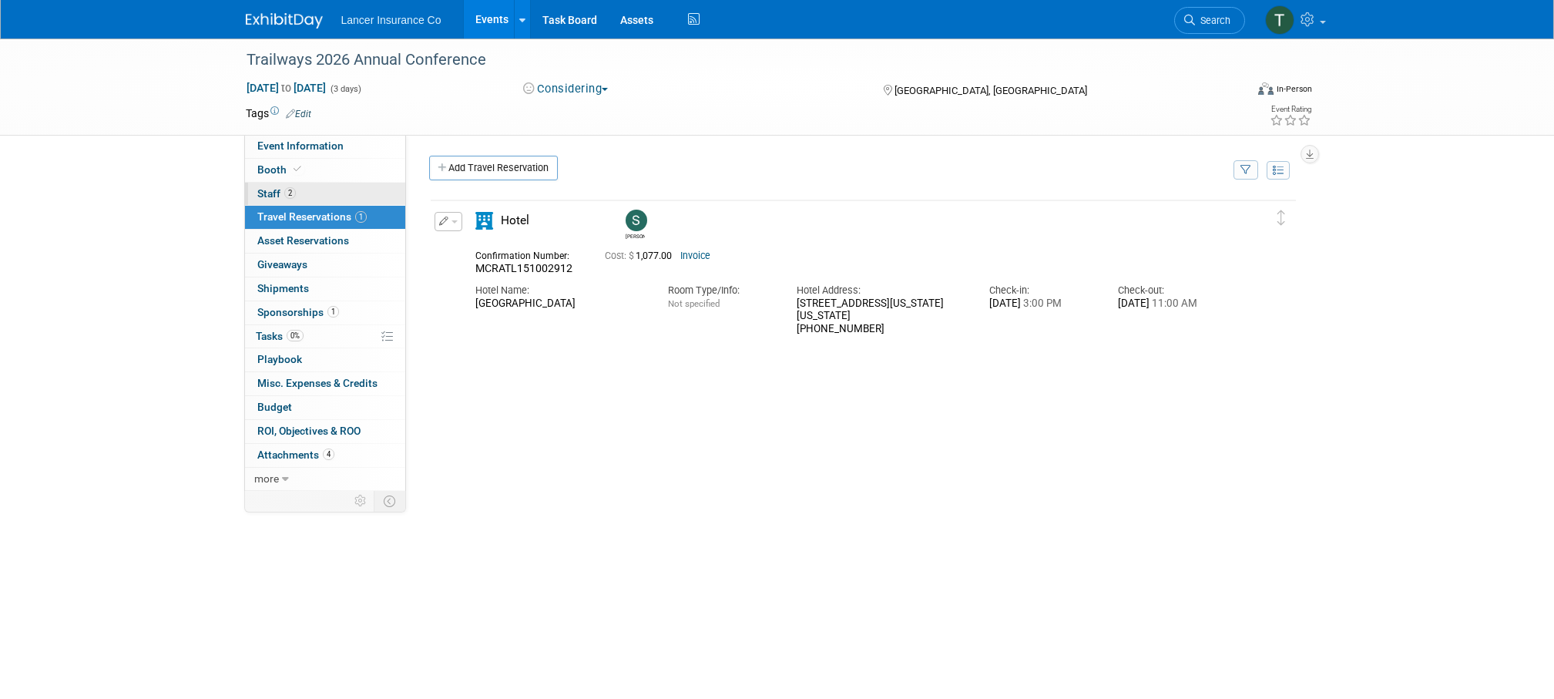
click at [273, 189] on span "Staff 2" at bounding box center [276, 193] width 39 height 12
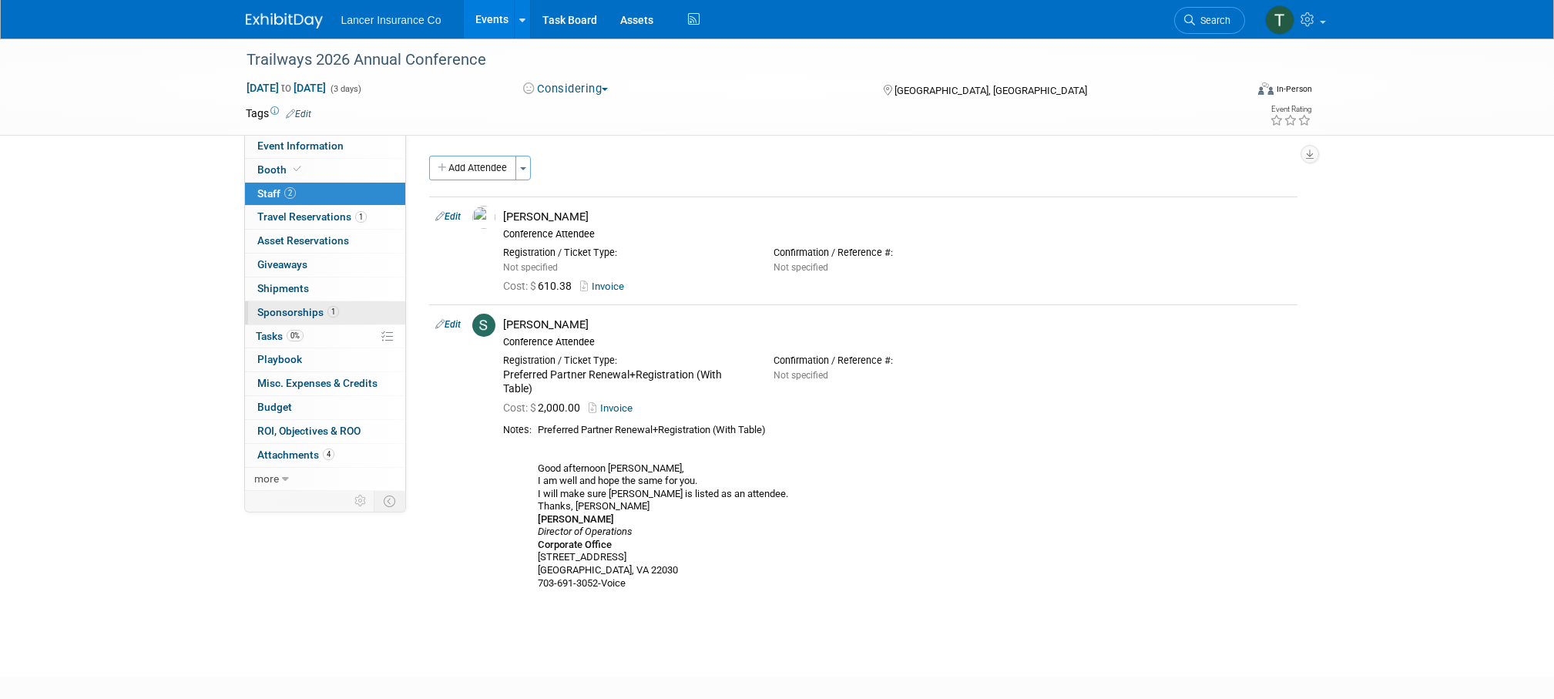
click at [277, 315] on span "Sponsorships 1" at bounding box center [298, 312] width 82 height 12
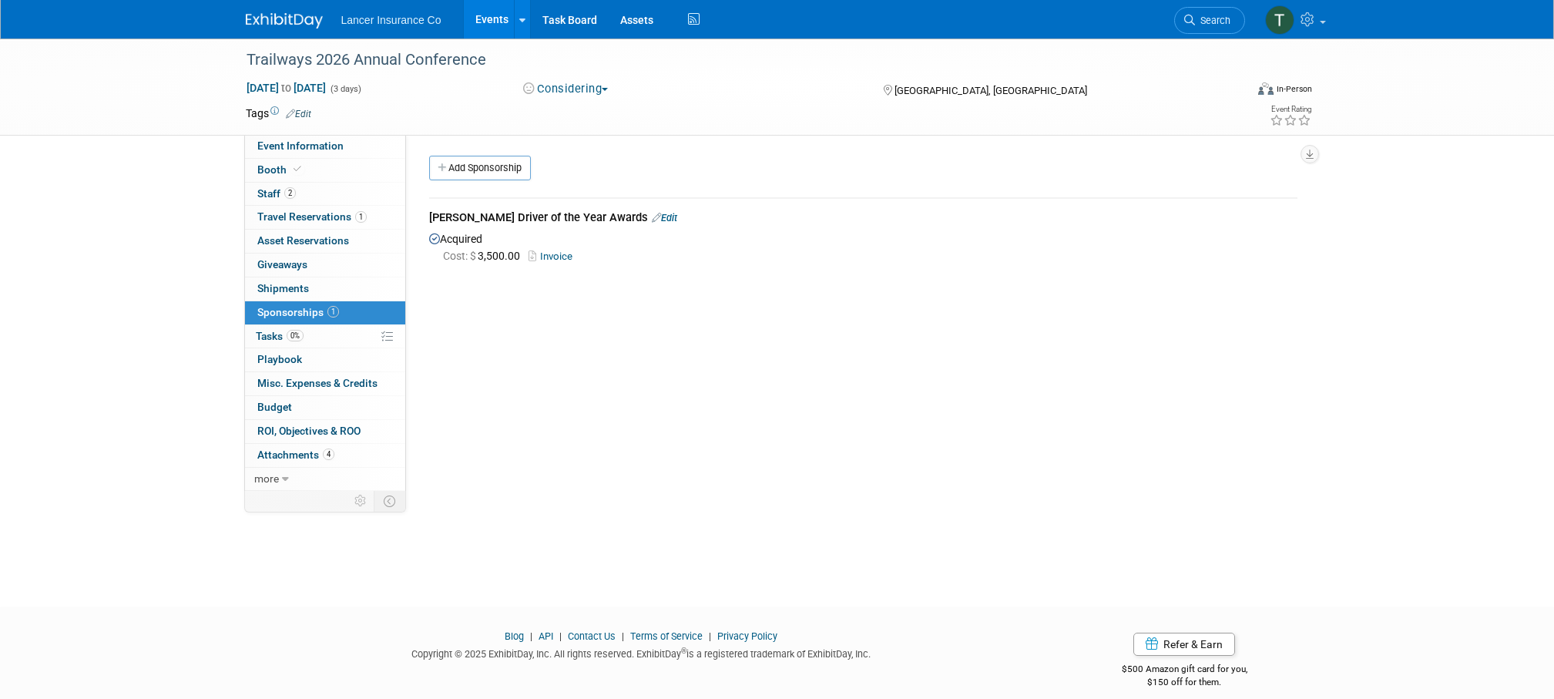
click at [481, 23] on link "Events" at bounding box center [492, 19] width 56 height 39
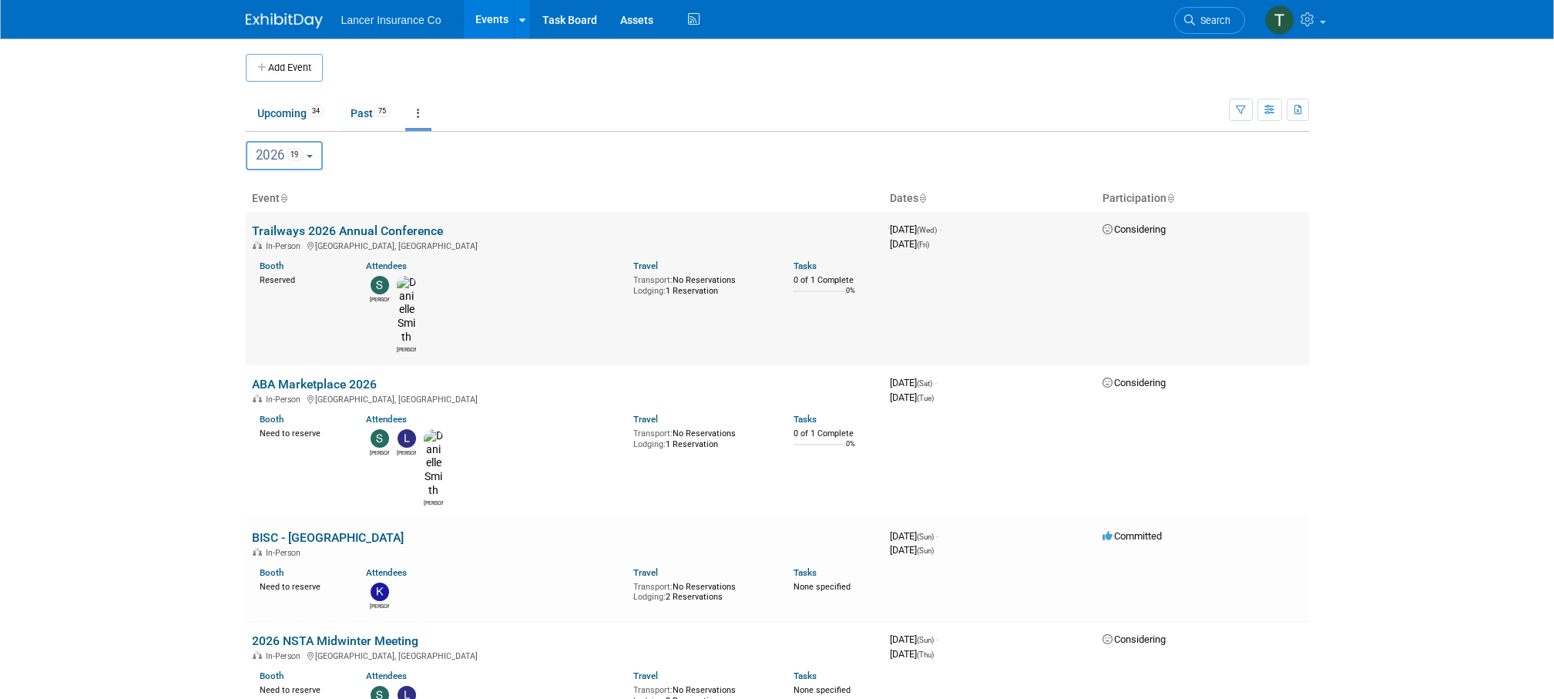
click at [328, 228] on link "Trailways 2026 Annual Conference" at bounding box center [347, 230] width 191 height 15
click at [289, 530] on link "BISC - [GEOGRAPHIC_DATA]" at bounding box center [328, 537] width 152 height 15
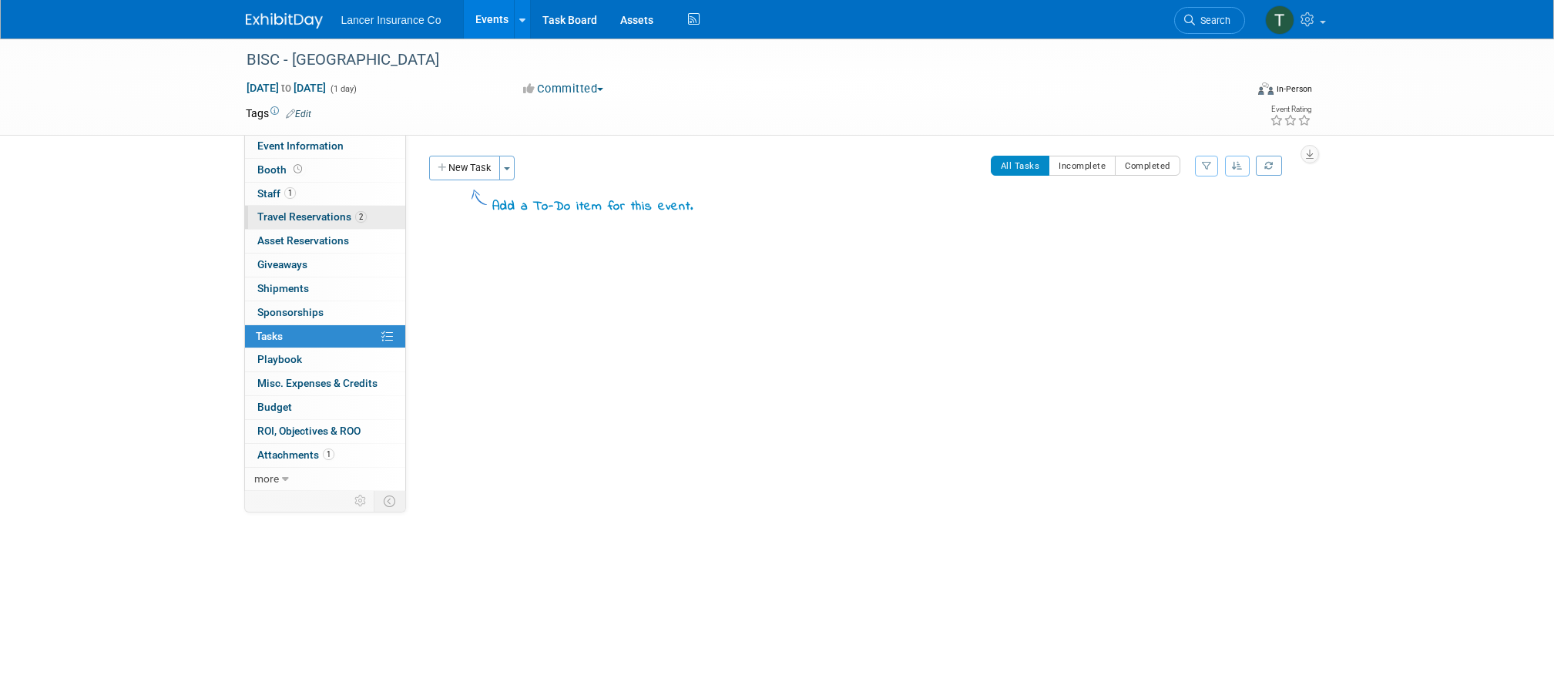
click at [305, 216] on span "Travel Reservations 2" at bounding box center [311, 216] width 109 height 12
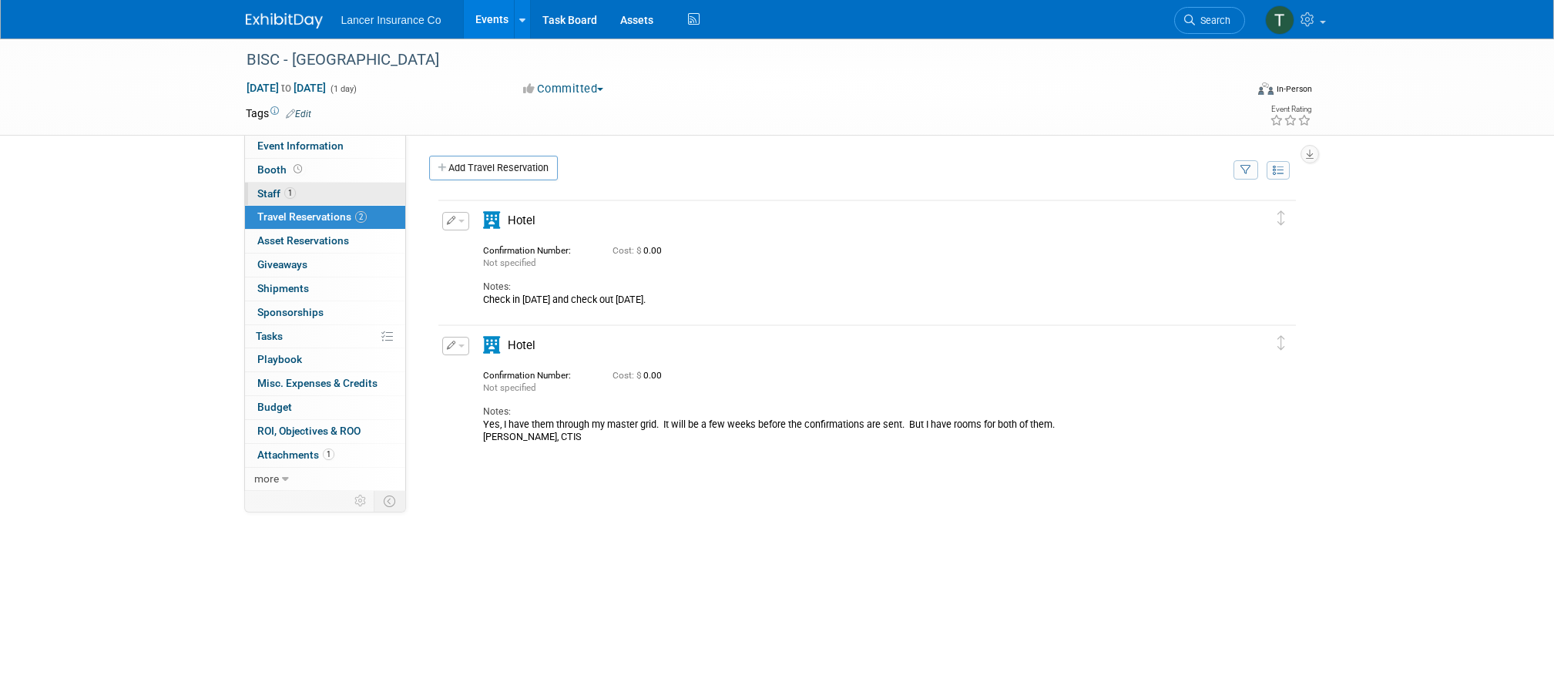
click at [263, 197] on span "Staff 1" at bounding box center [276, 193] width 39 height 12
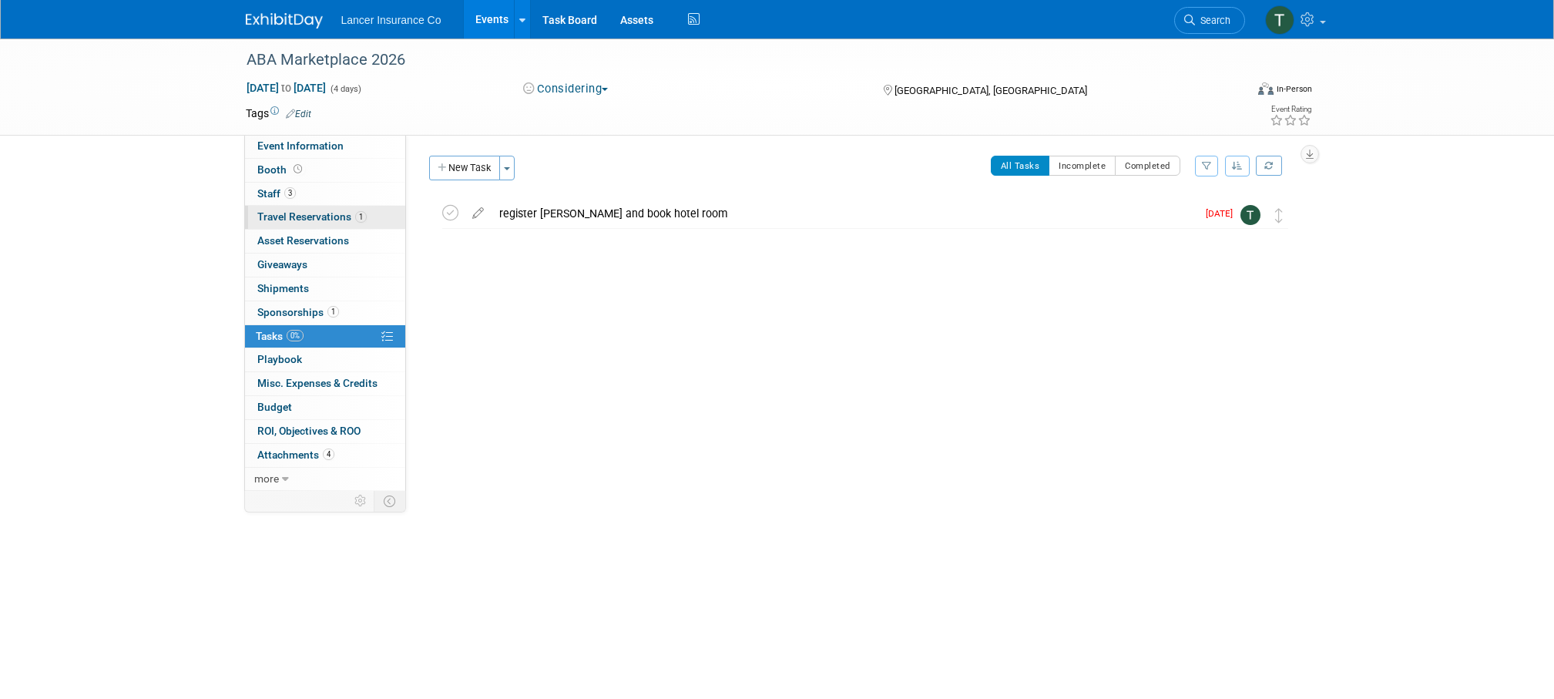
click at [304, 214] on span "Travel Reservations 1" at bounding box center [311, 216] width 109 height 12
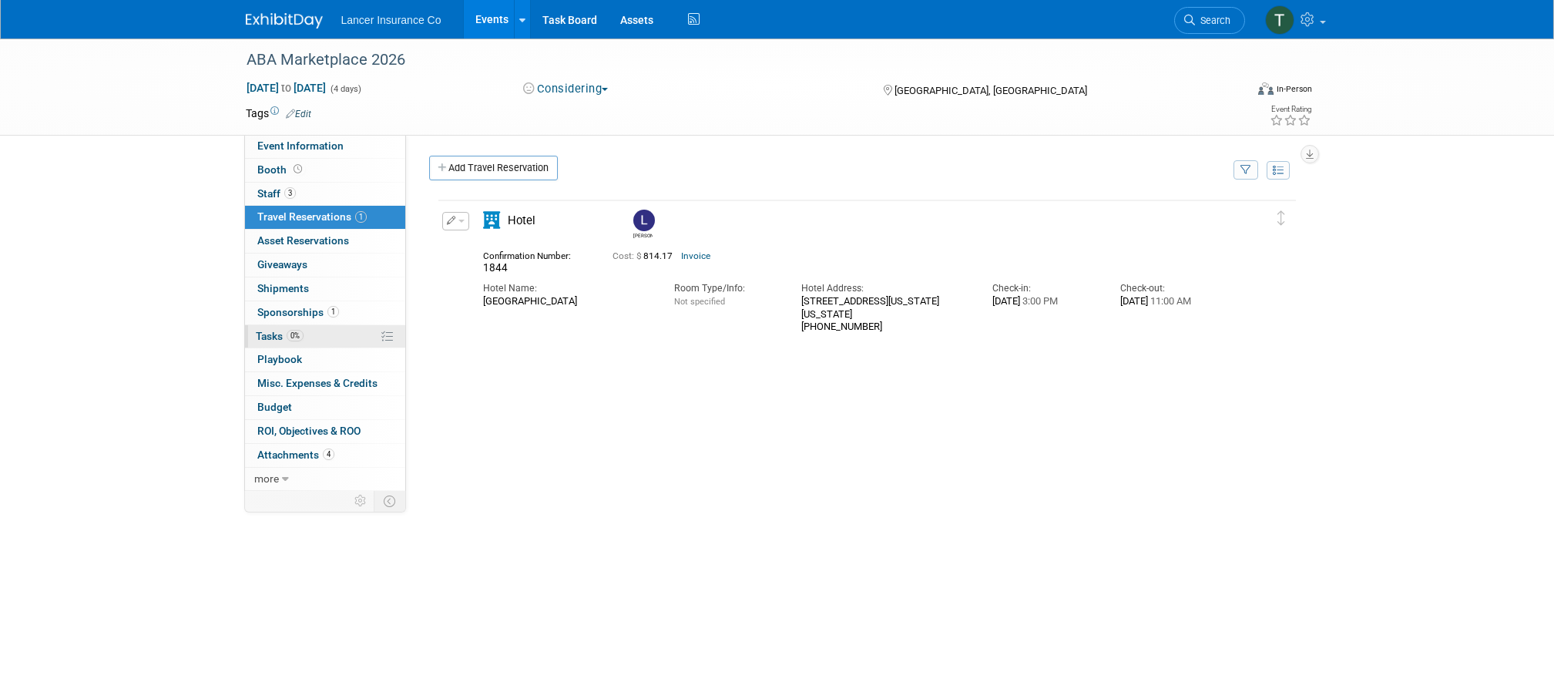
click at [280, 334] on span "Tasks 0%" at bounding box center [280, 336] width 48 height 12
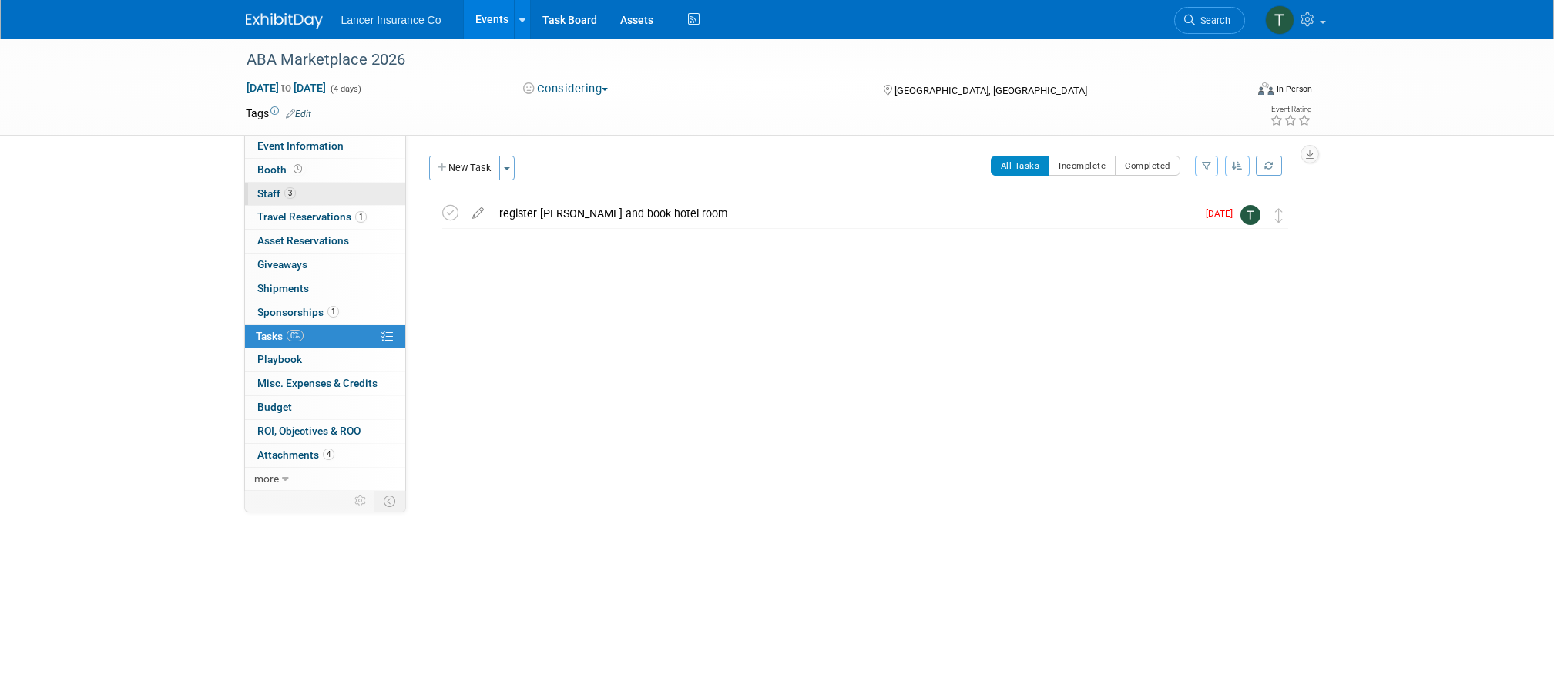
click at [274, 193] on span "Staff 3" at bounding box center [276, 193] width 39 height 12
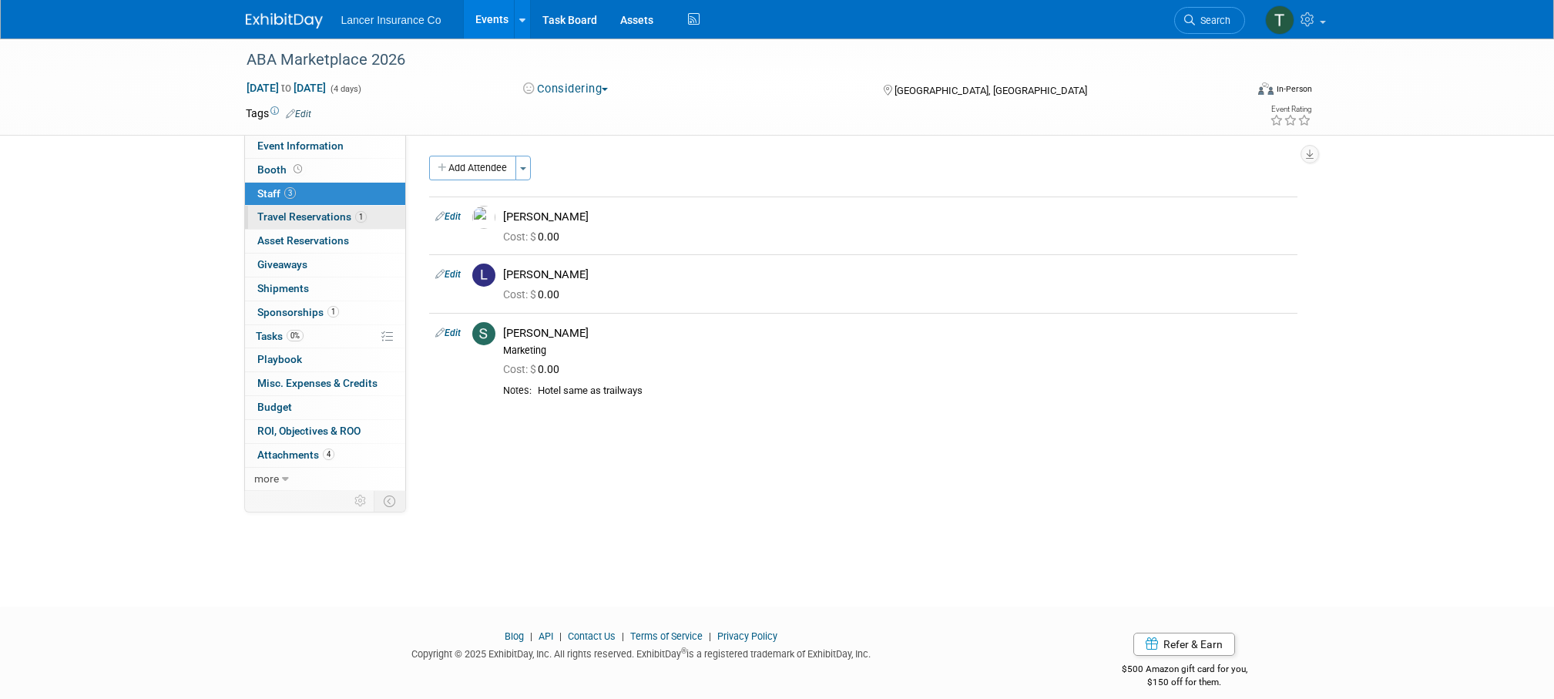
click at [298, 220] on span "Travel Reservations 1" at bounding box center [311, 216] width 109 height 12
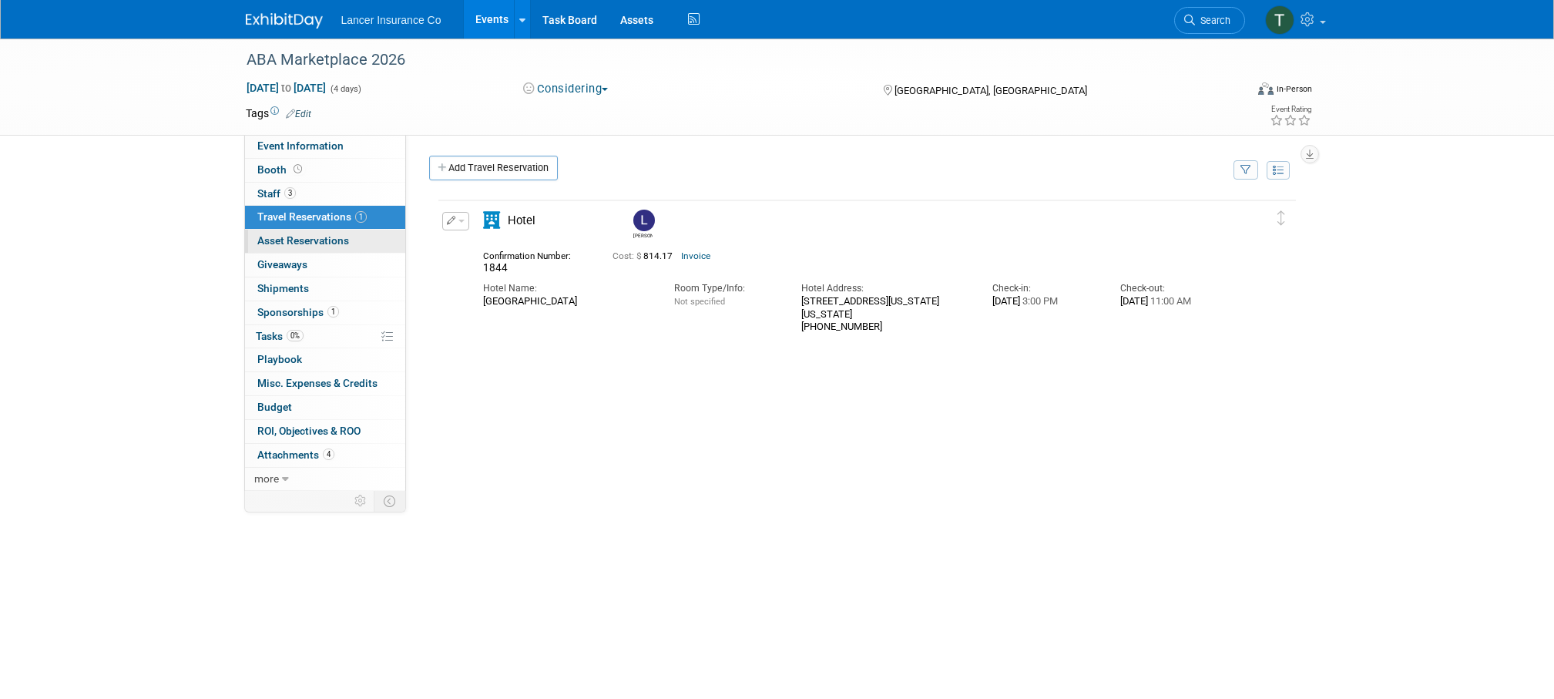
click at [300, 241] on span "Asset Reservations 0" at bounding box center [303, 240] width 92 height 12
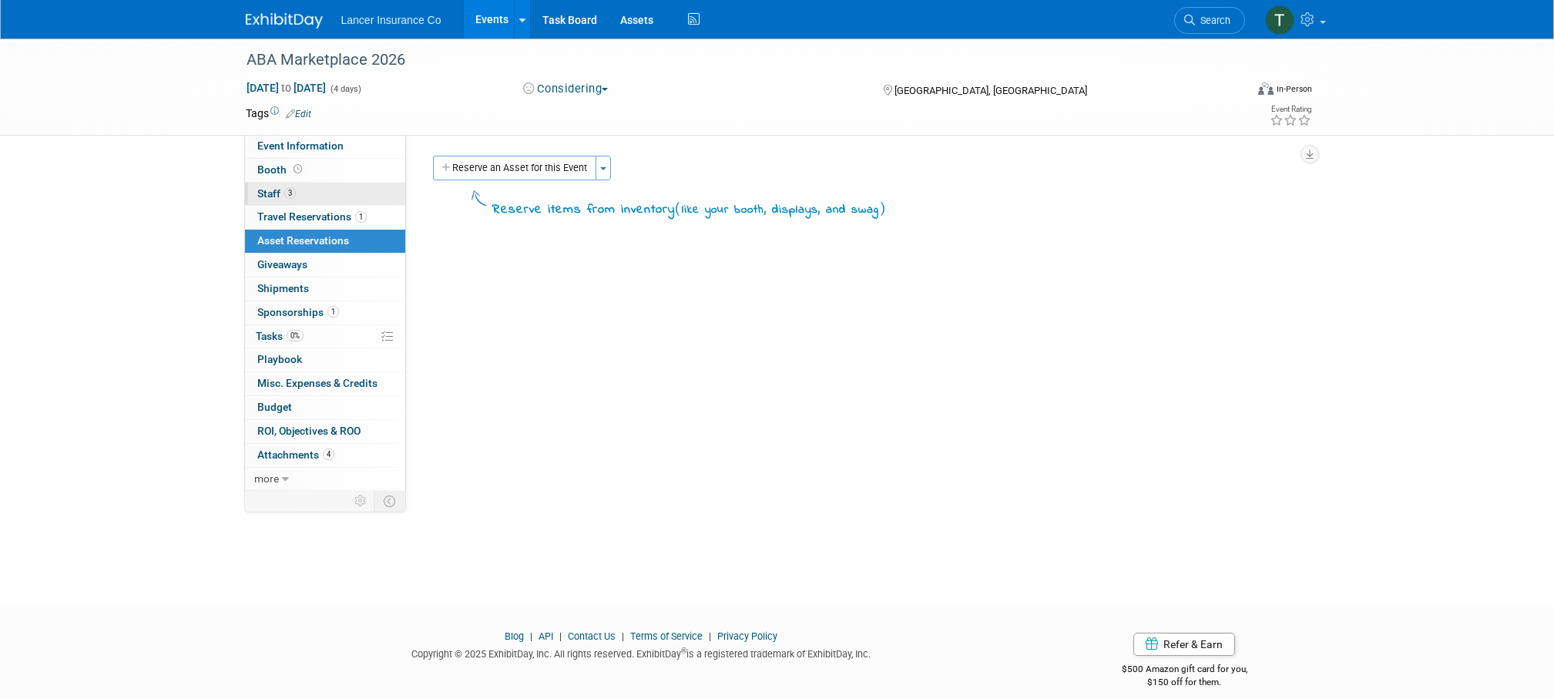
click at [279, 193] on span "Staff 3" at bounding box center [276, 193] width 39 height 12
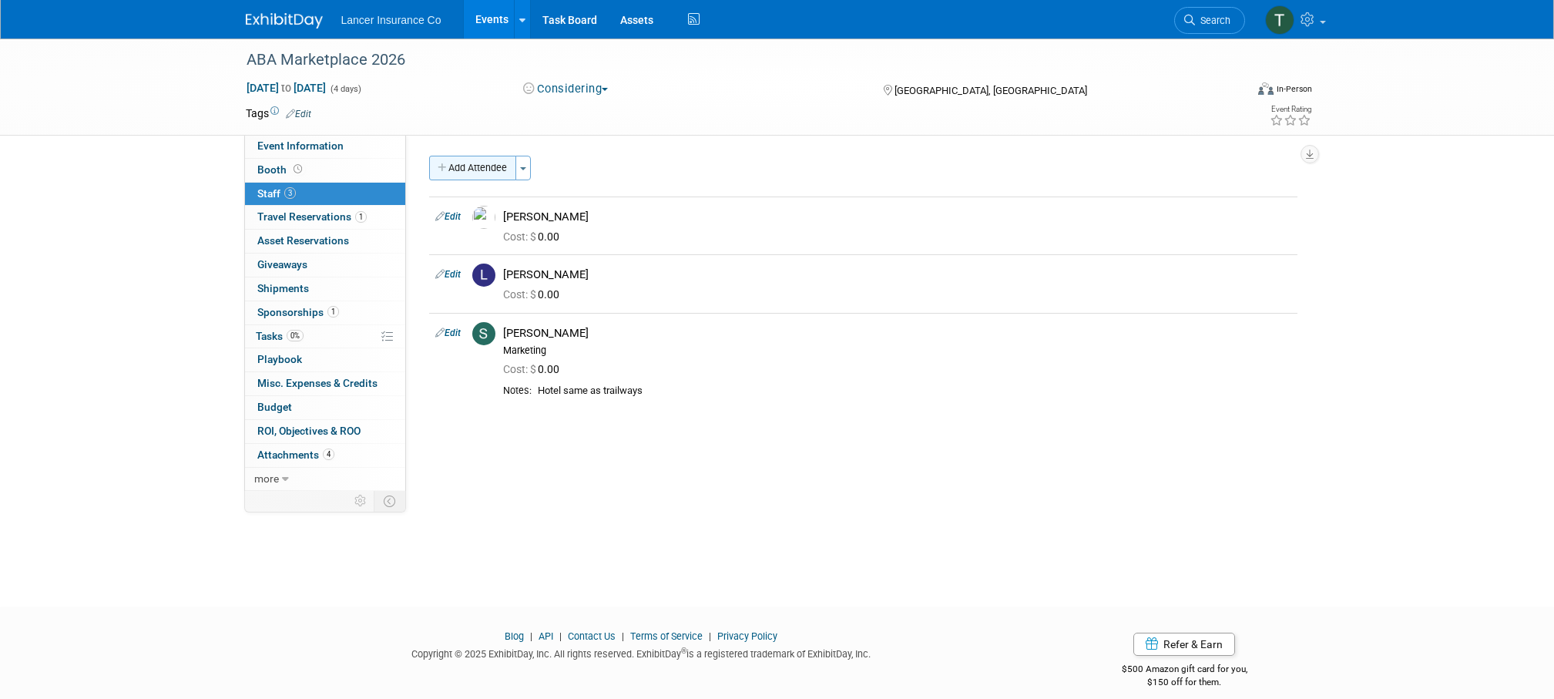
click at [476, 174] on button "Add Attendee" at bounding box center [472, 168] width 87 height 25
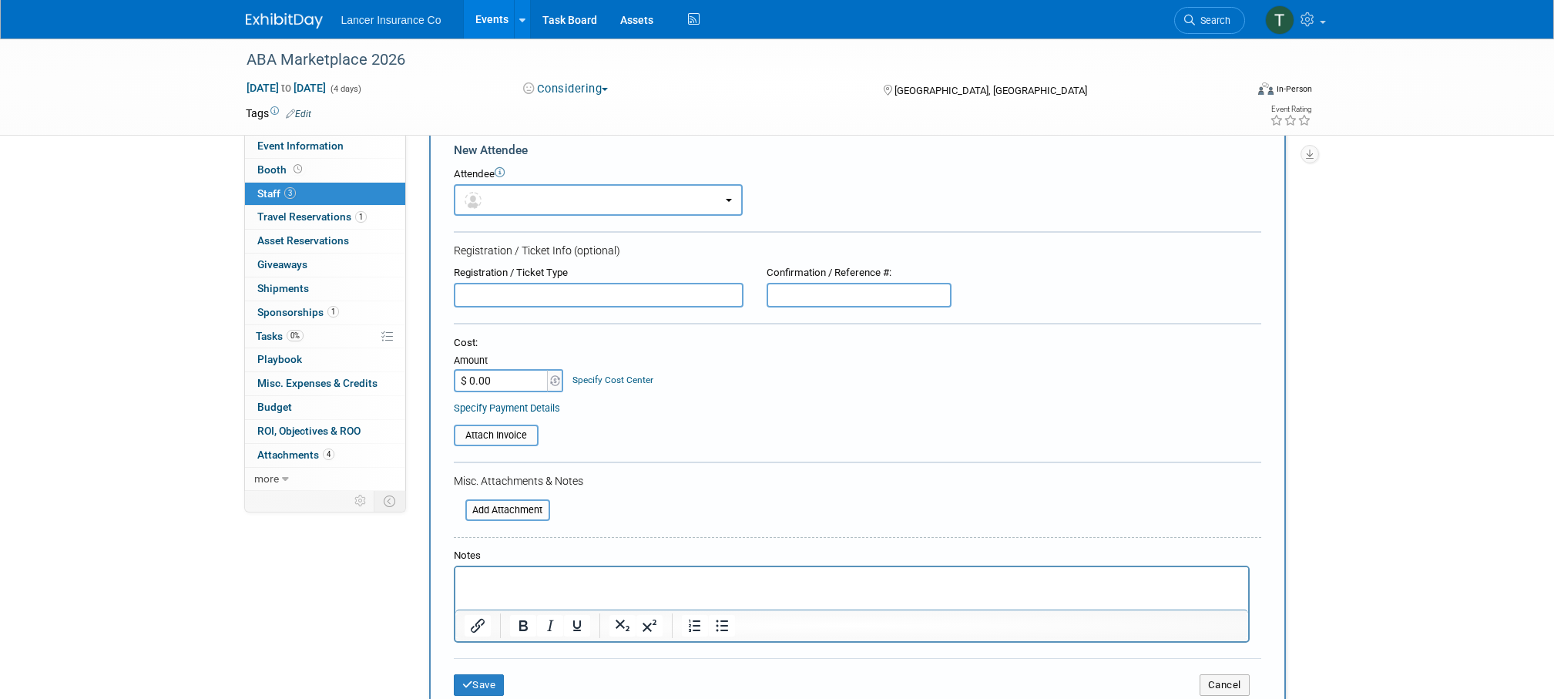
scroll to position [64, 0]
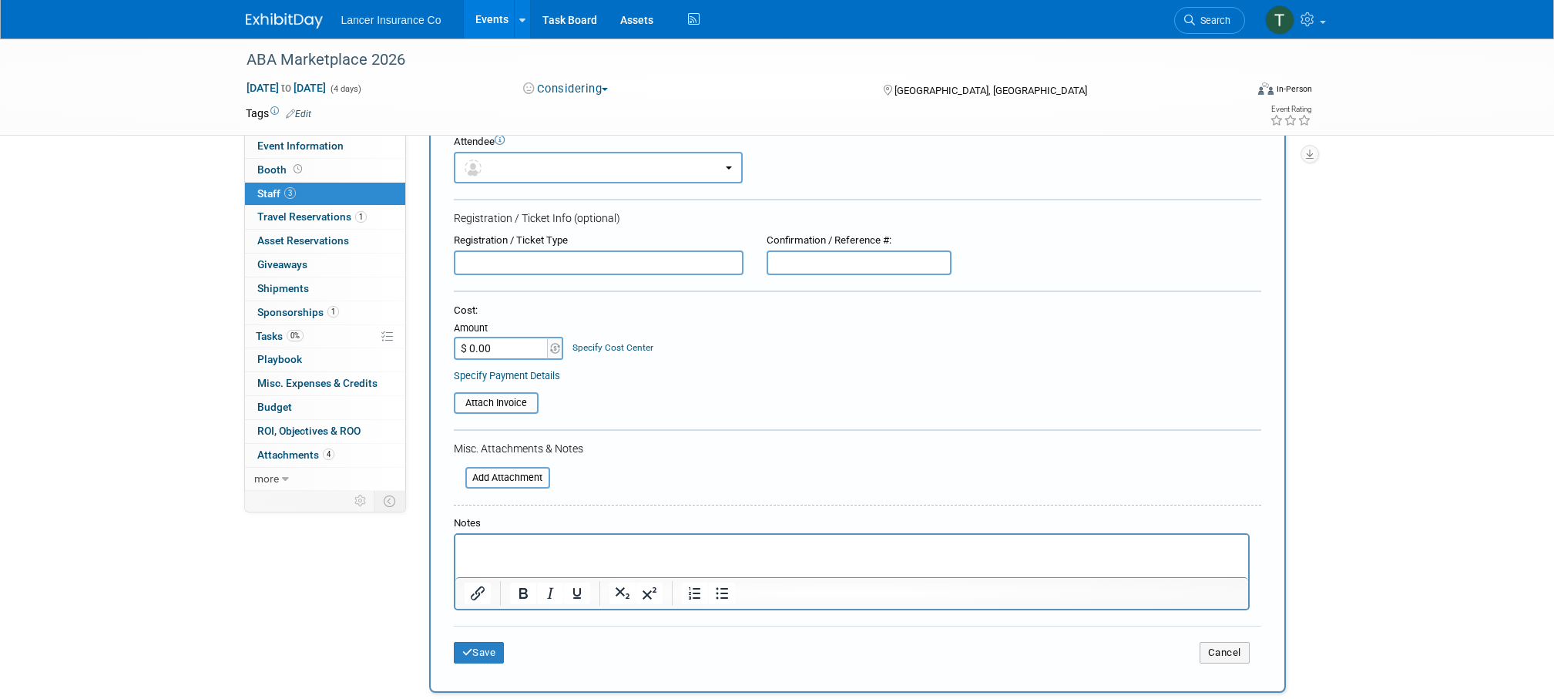
click at [503, 548] on p "Rich Text Area. Press ALT-0 for help." at bounding box center [851, 548] width 775 height 15
click at [483, 647] on button "Save" at bounding box center [479, 653] width 51 height 22
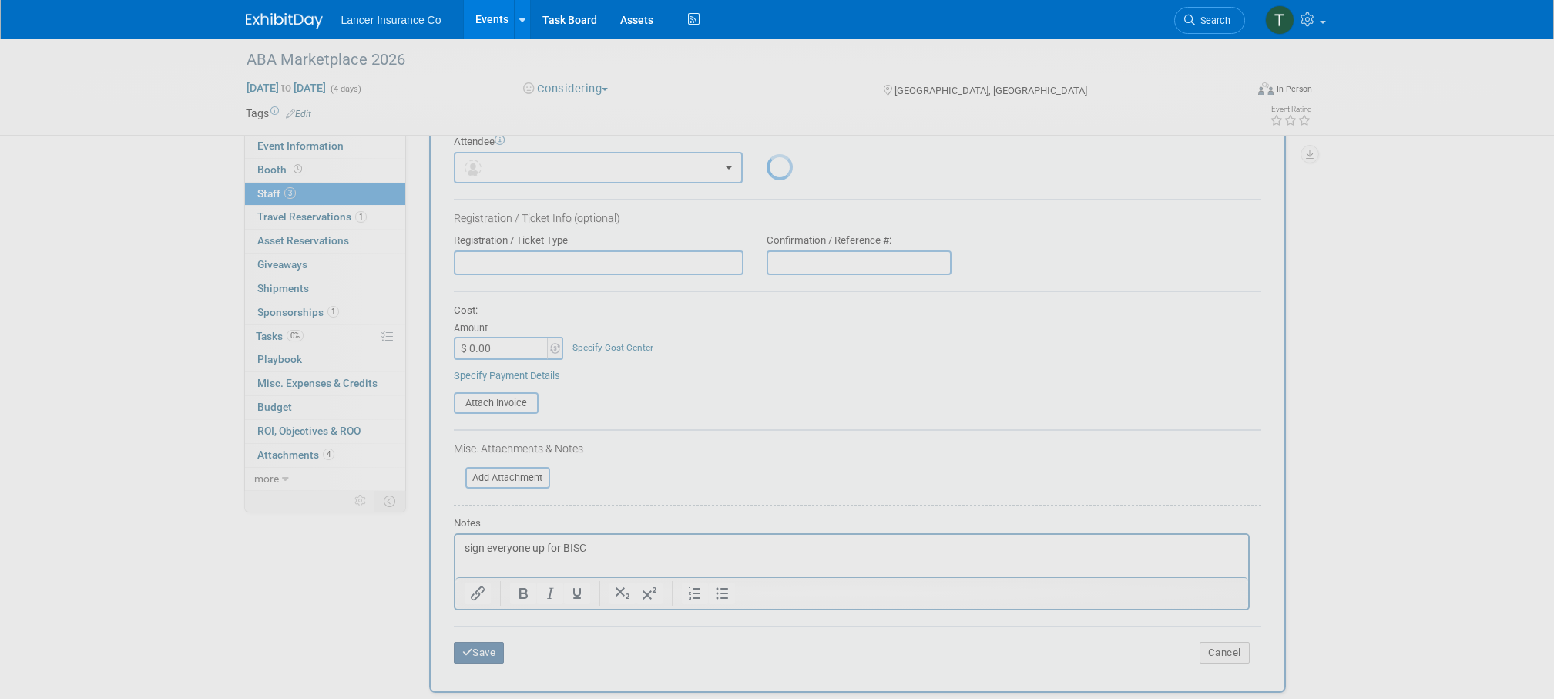
scroll to position [15, 0]
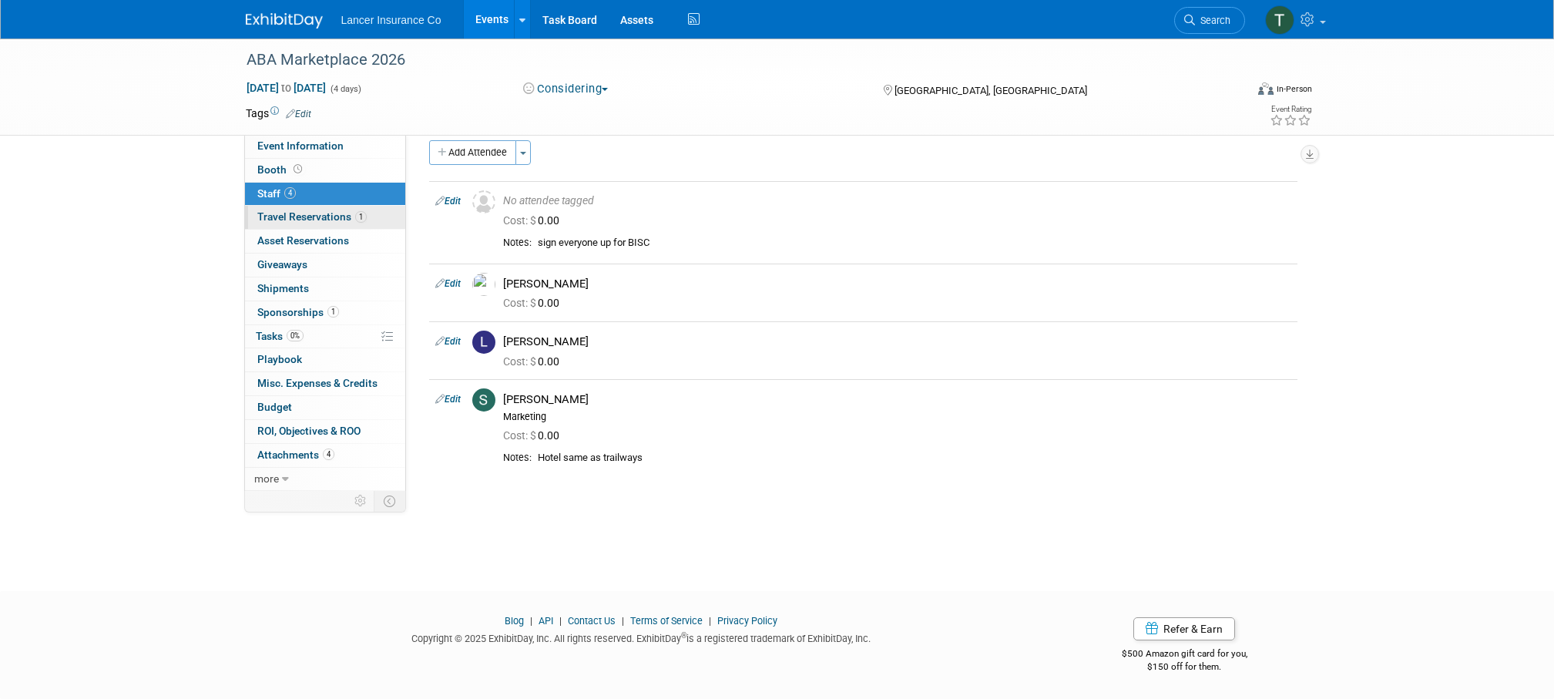
click at [305, 214] on span "Travel Reservations 1" at bounding box center [311, 216] width 109 height 12
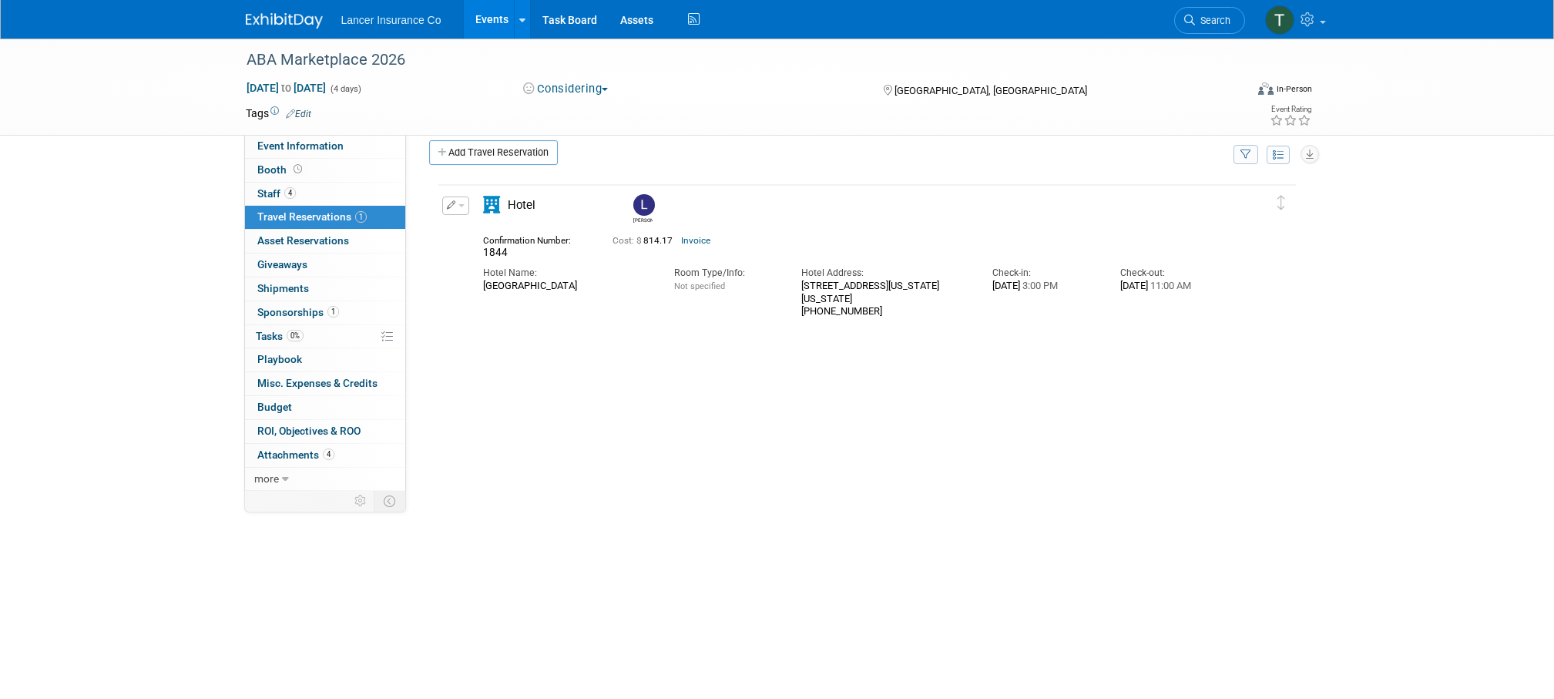
scroll to position [0, 0]
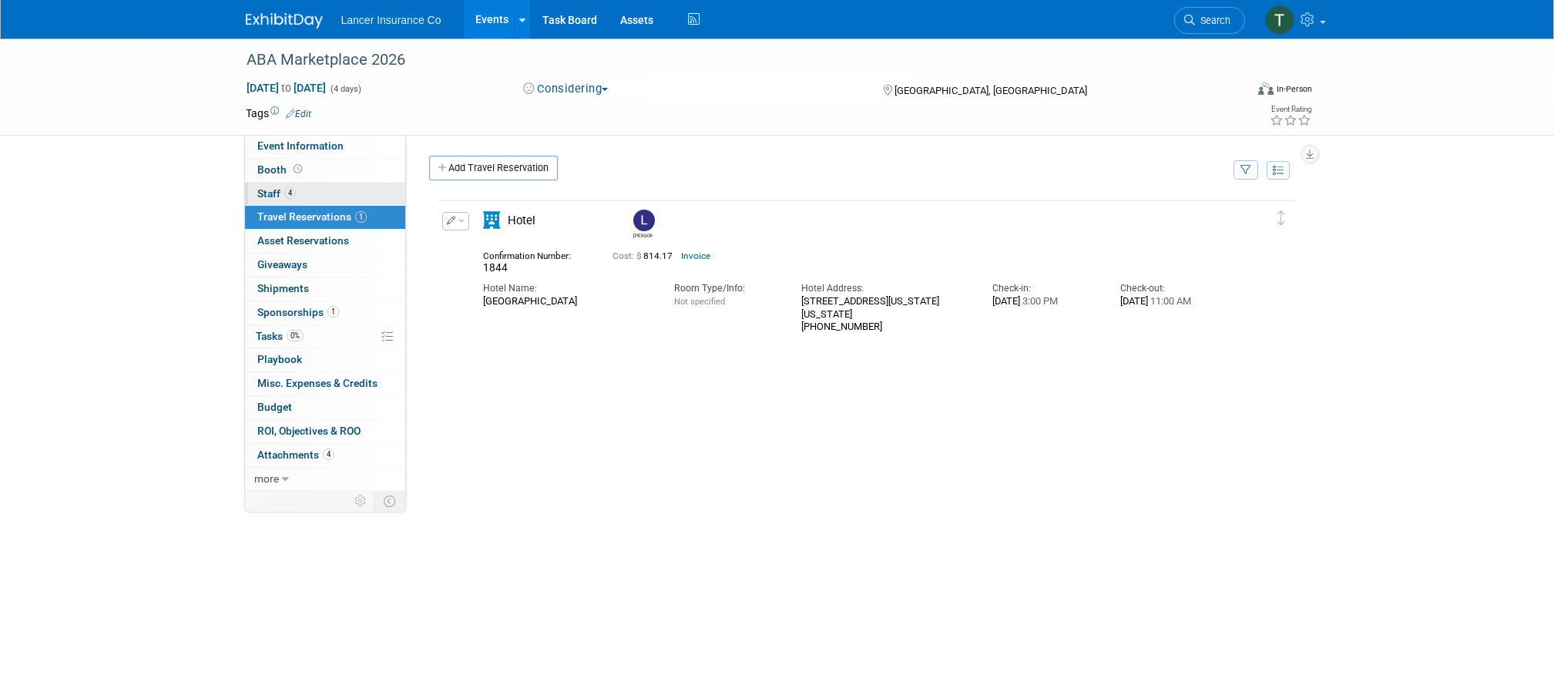
click at [270, 197] on span "Staff 4" at bounding box center [276, 193] width 39 height 12
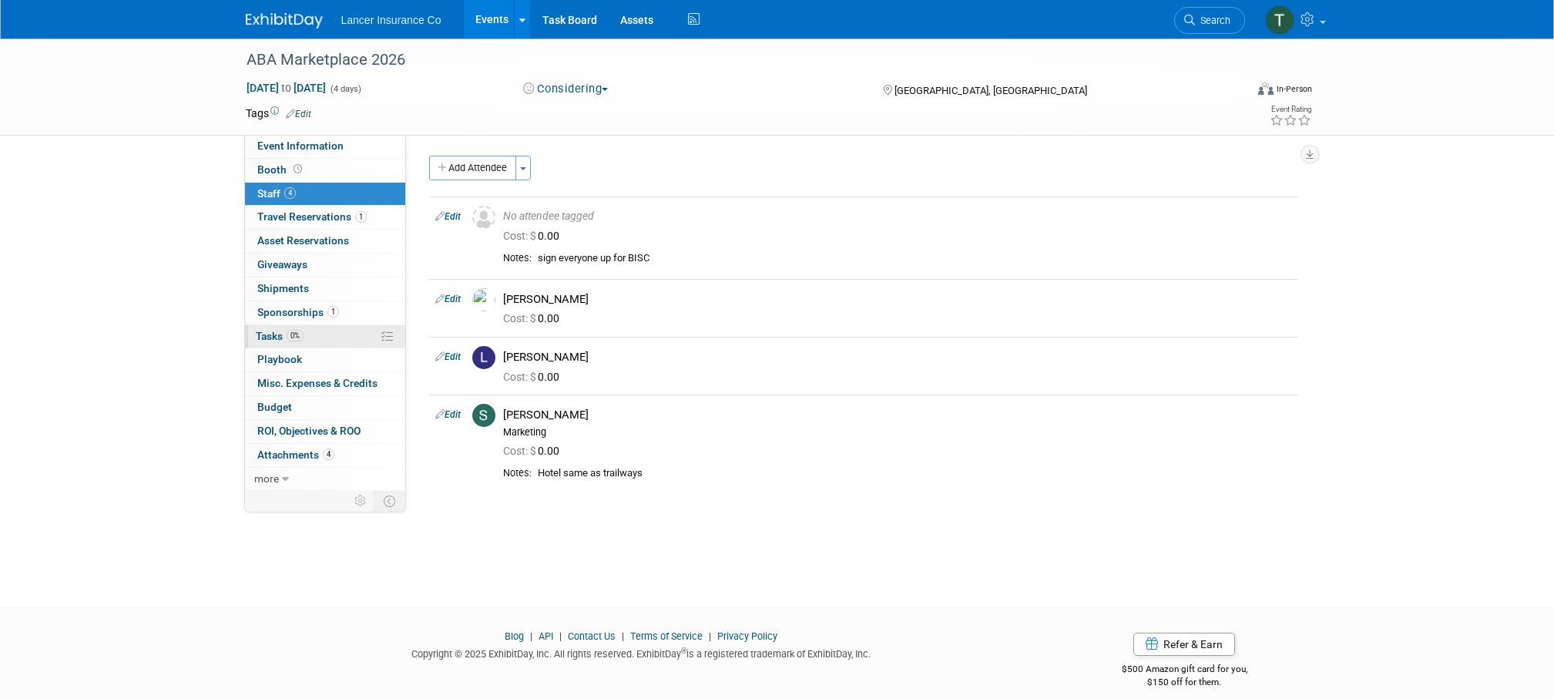
click at [283, 337] on span "Tasks 0%" at bounding box center [280, 336] width 48 height 12
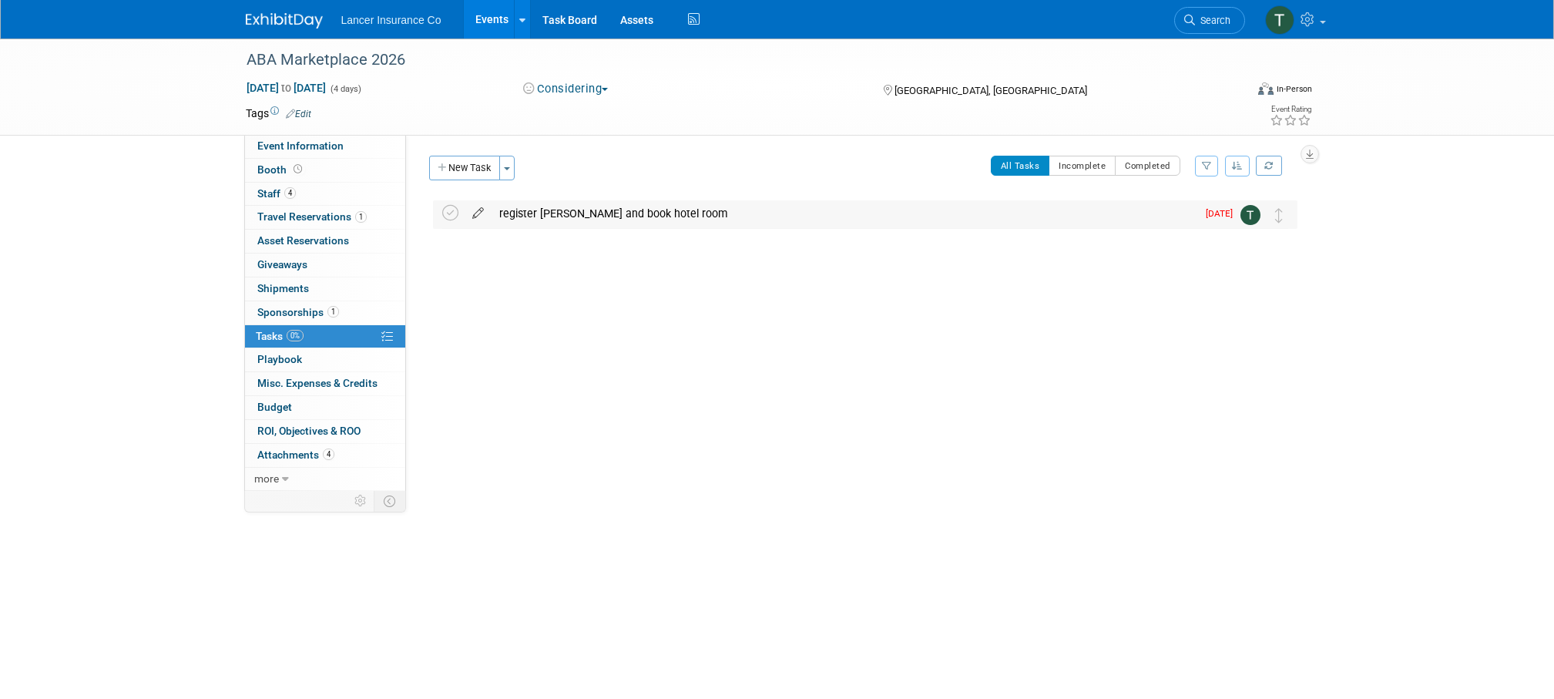
click at [480, 213] on icon at bounding box center [477, 209] width 27 height 19
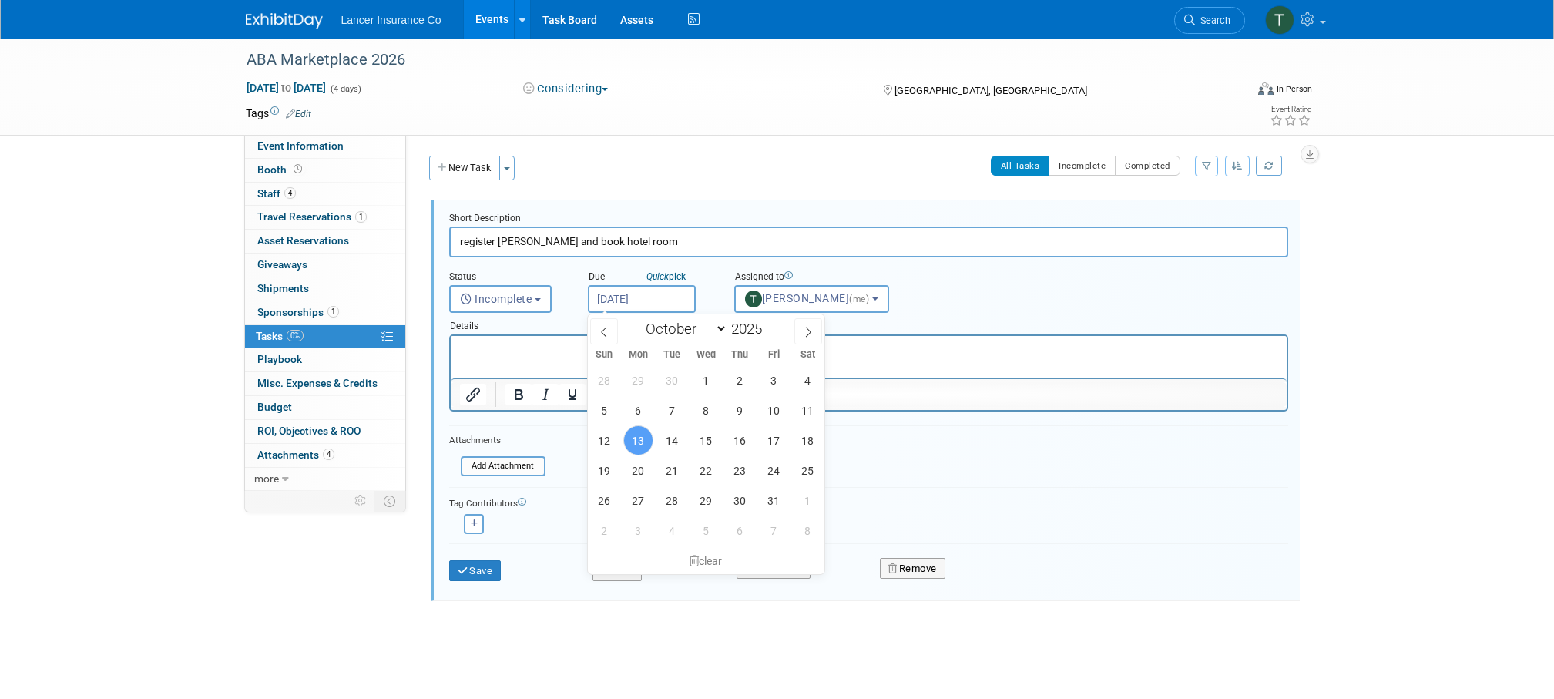
click at [643, 302] on input "Oct 13, 2025" at bounding box center [642, 299] width 108 height 28
click at [634, 471] on span "20" at bounding box center [638, 470] width 30 height 30
type input "[DATE]"
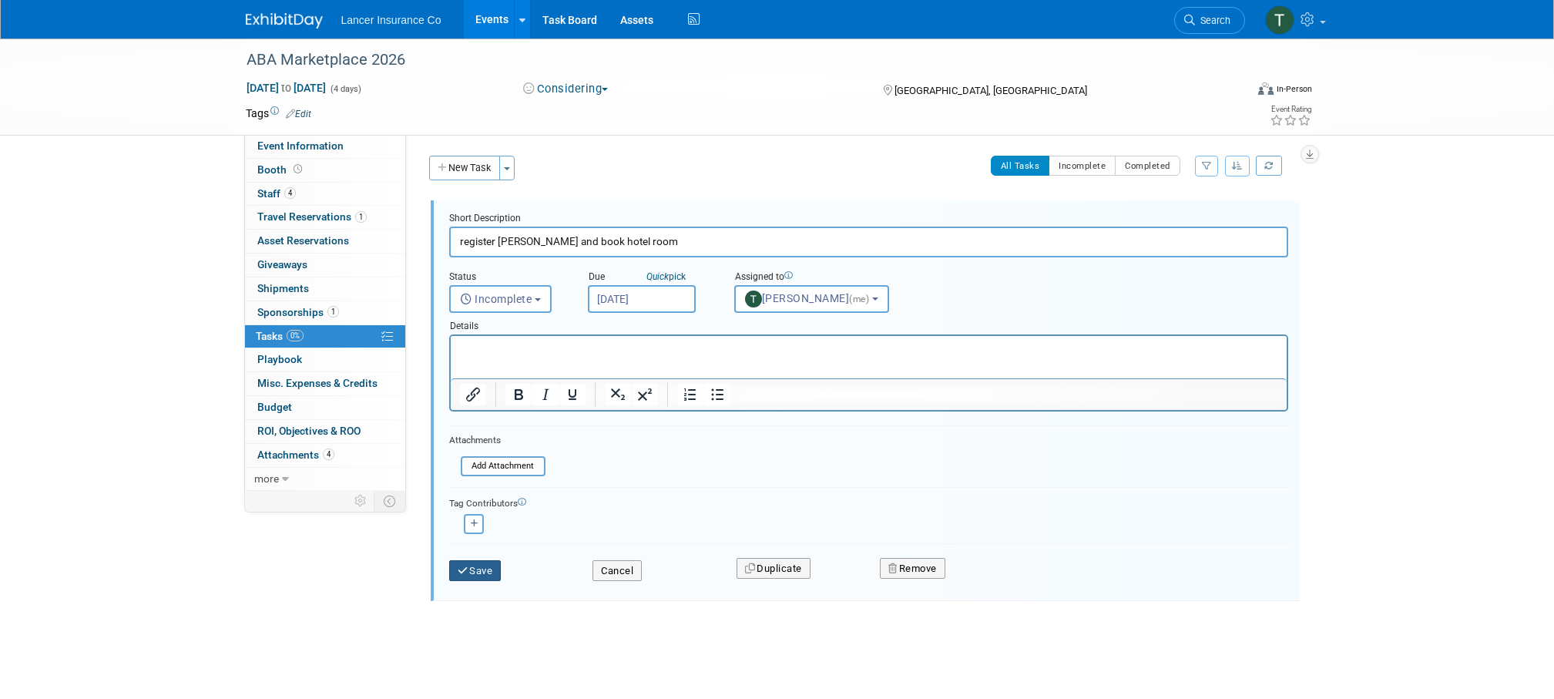
click at [478, 568] on button "Save" at bounding box center [475, 571] width 52 height 22
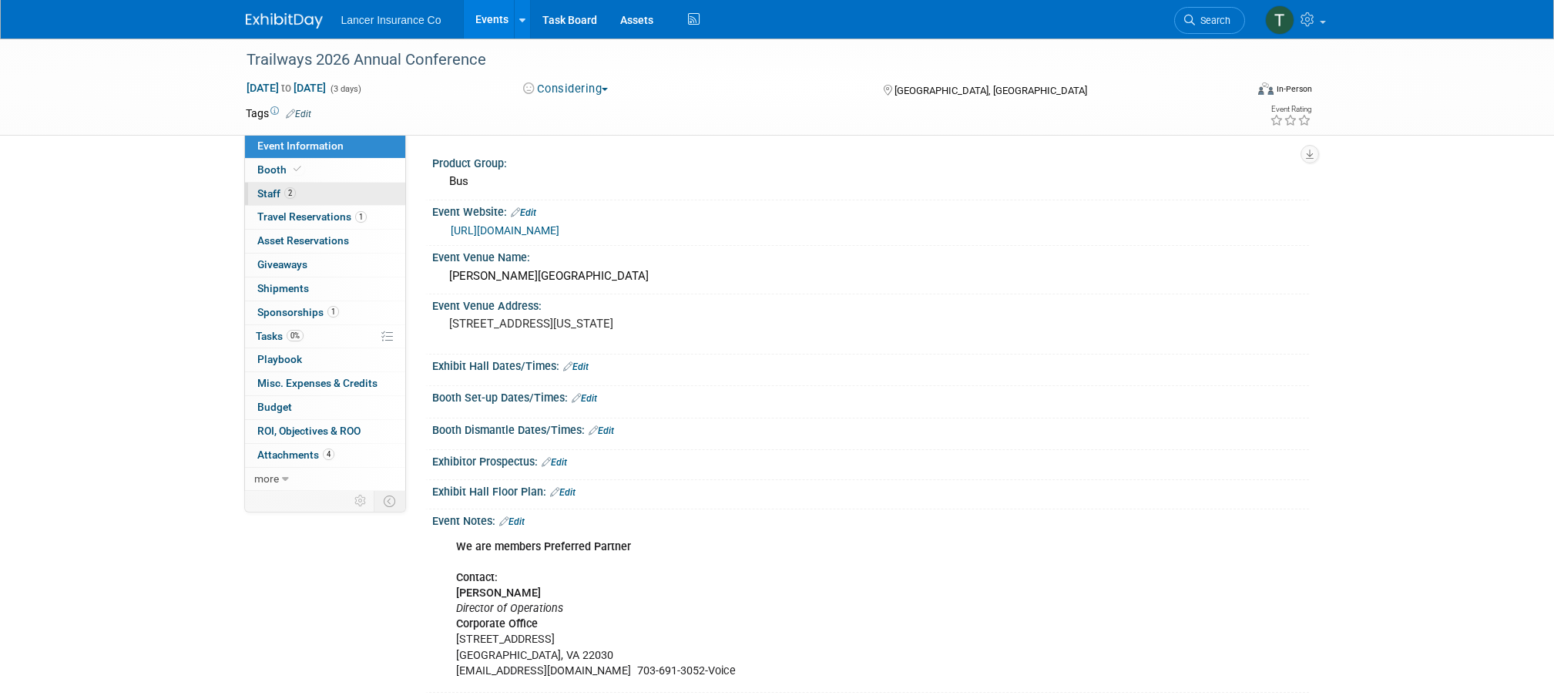
click at [270, 191] on span "Staff 2" at bounding box center [276, 193] width 39 height 12
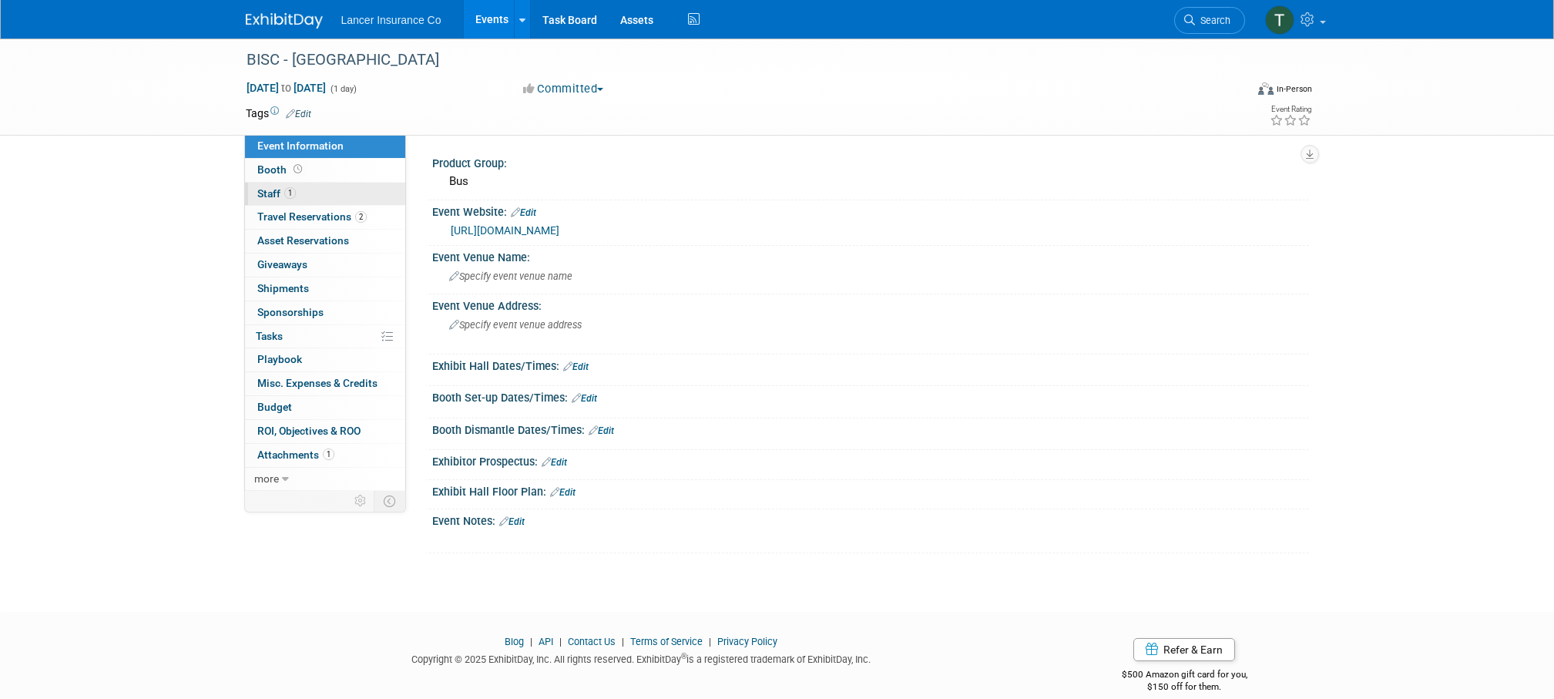
click at [271, 197] on span "Staff 1" at bounding box center [276, 193] width 39 height 12
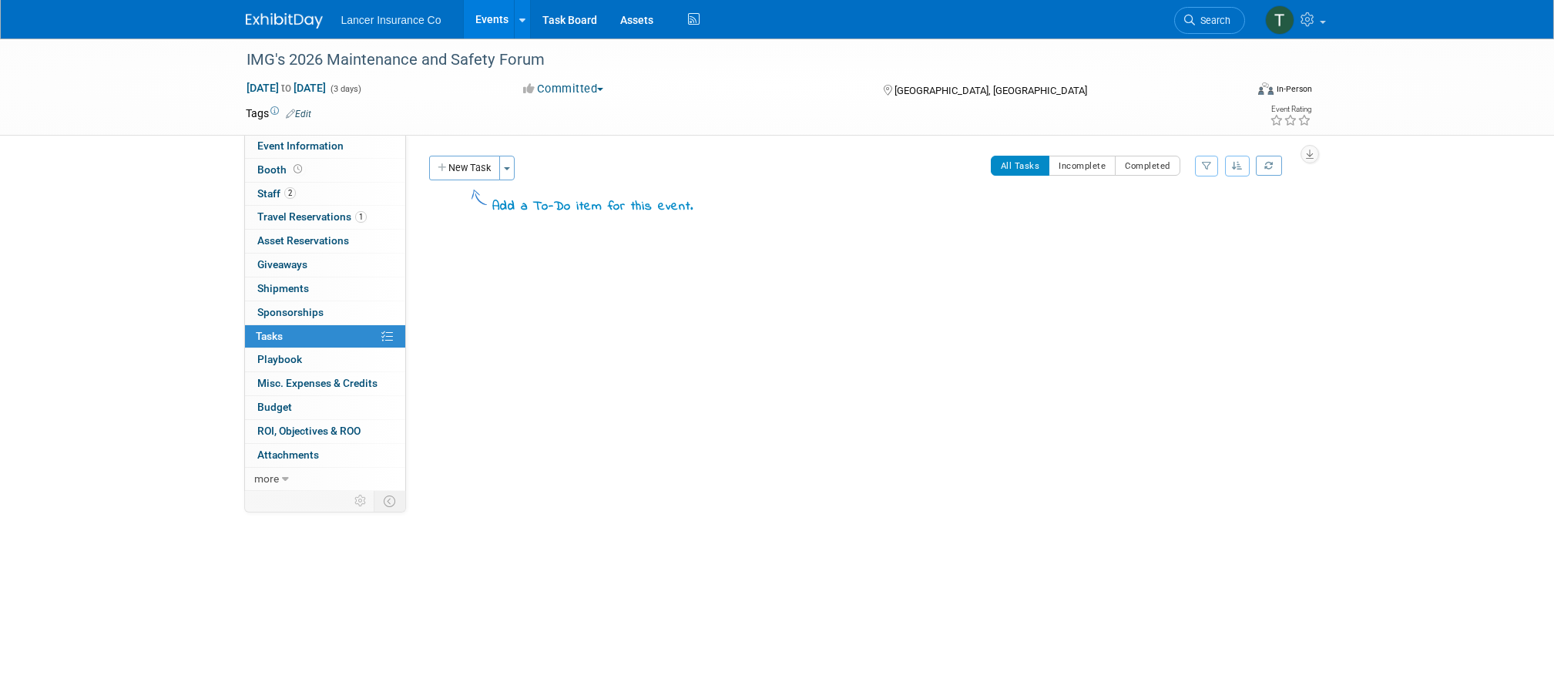
click at [491, 25] on link "Events" at bounding box center [492, 19] width 56 height 39
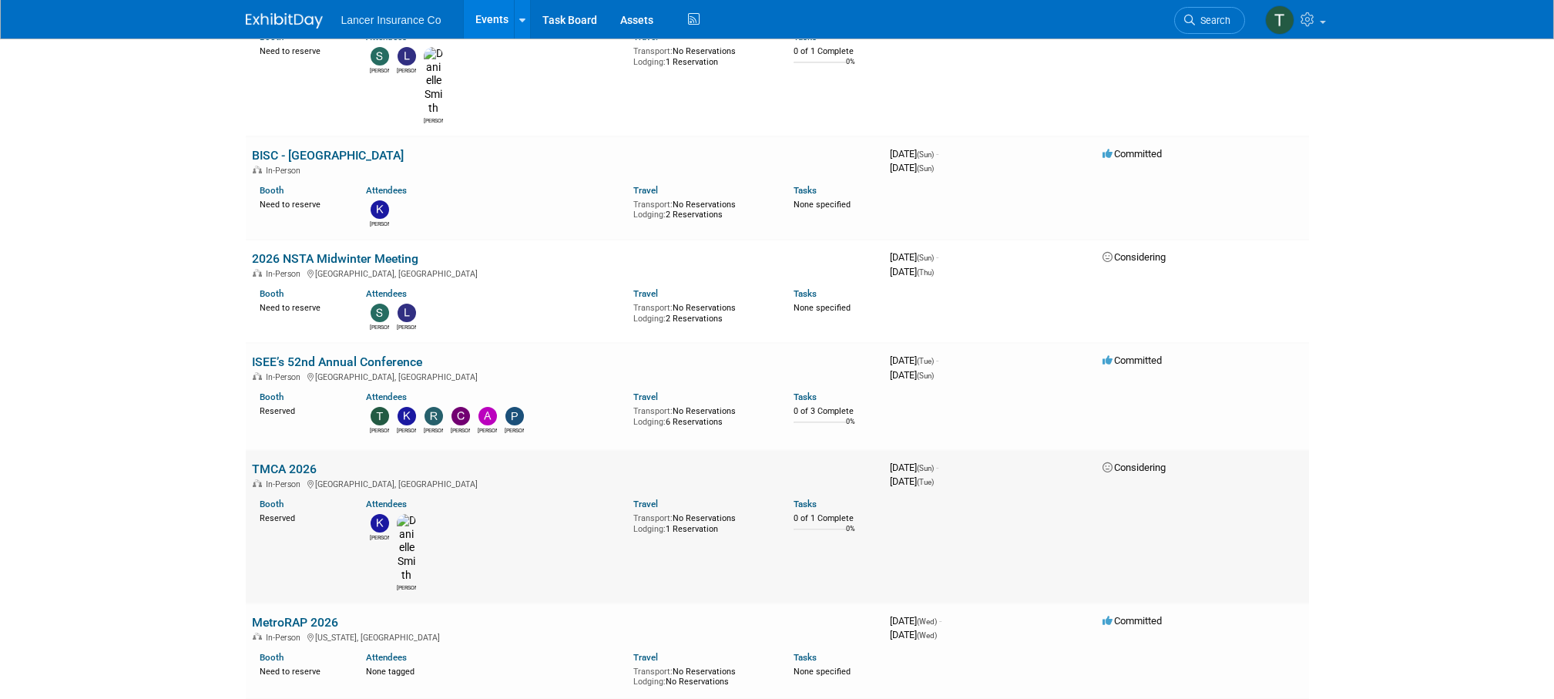
scroll to position [394, 0]
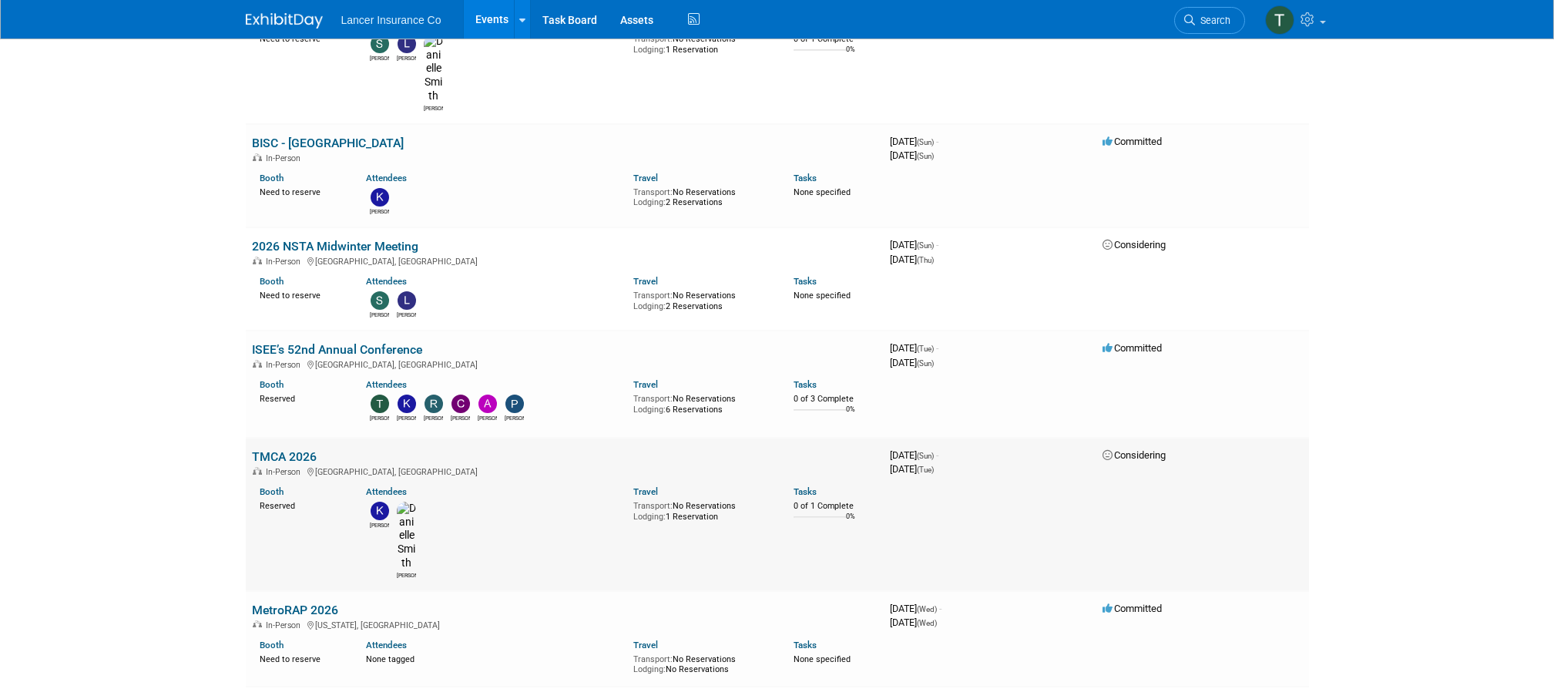
click at [285, 449] on link "TMCA 2026" at bounding box center [284, 456] width 65 height 15
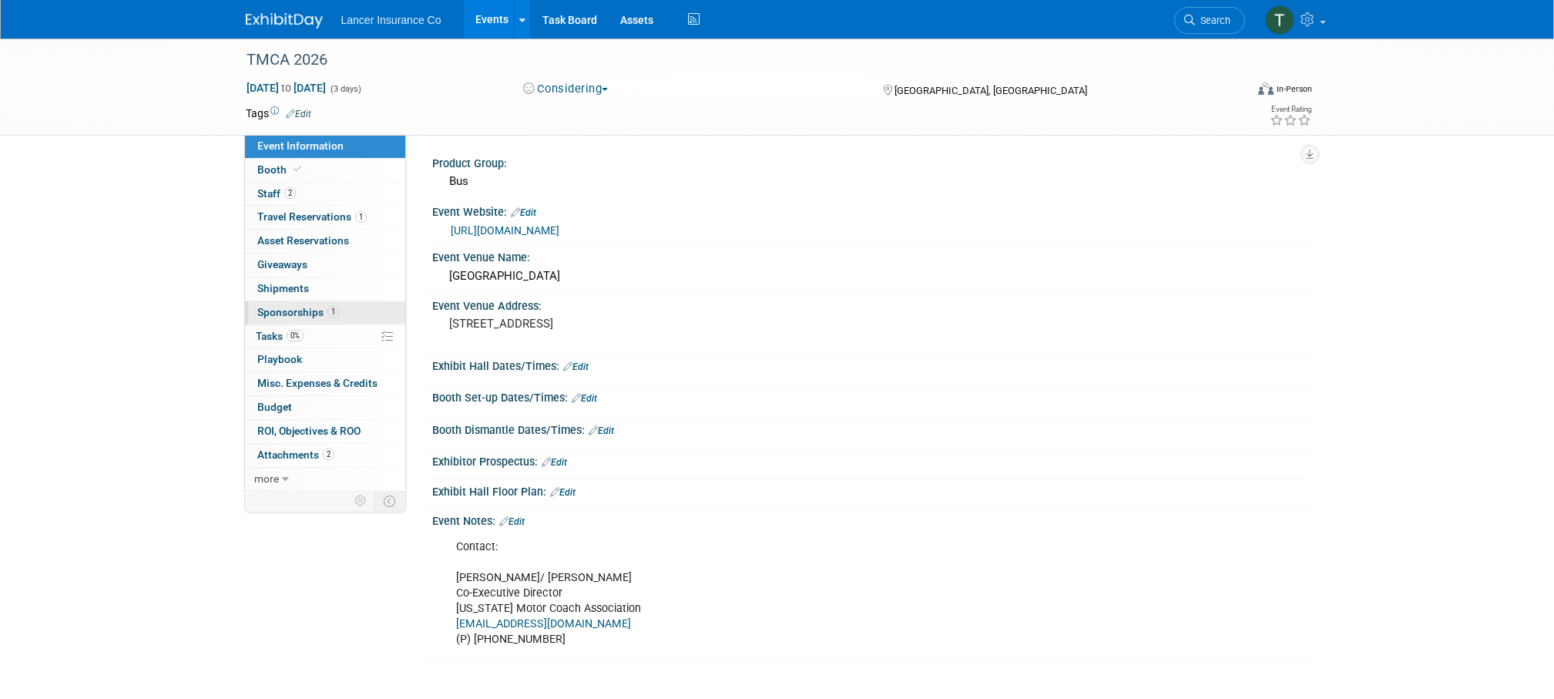
click at [291, 313] on span "Sponsorships 1" at bounding box center [298, 312] width 82 height 12
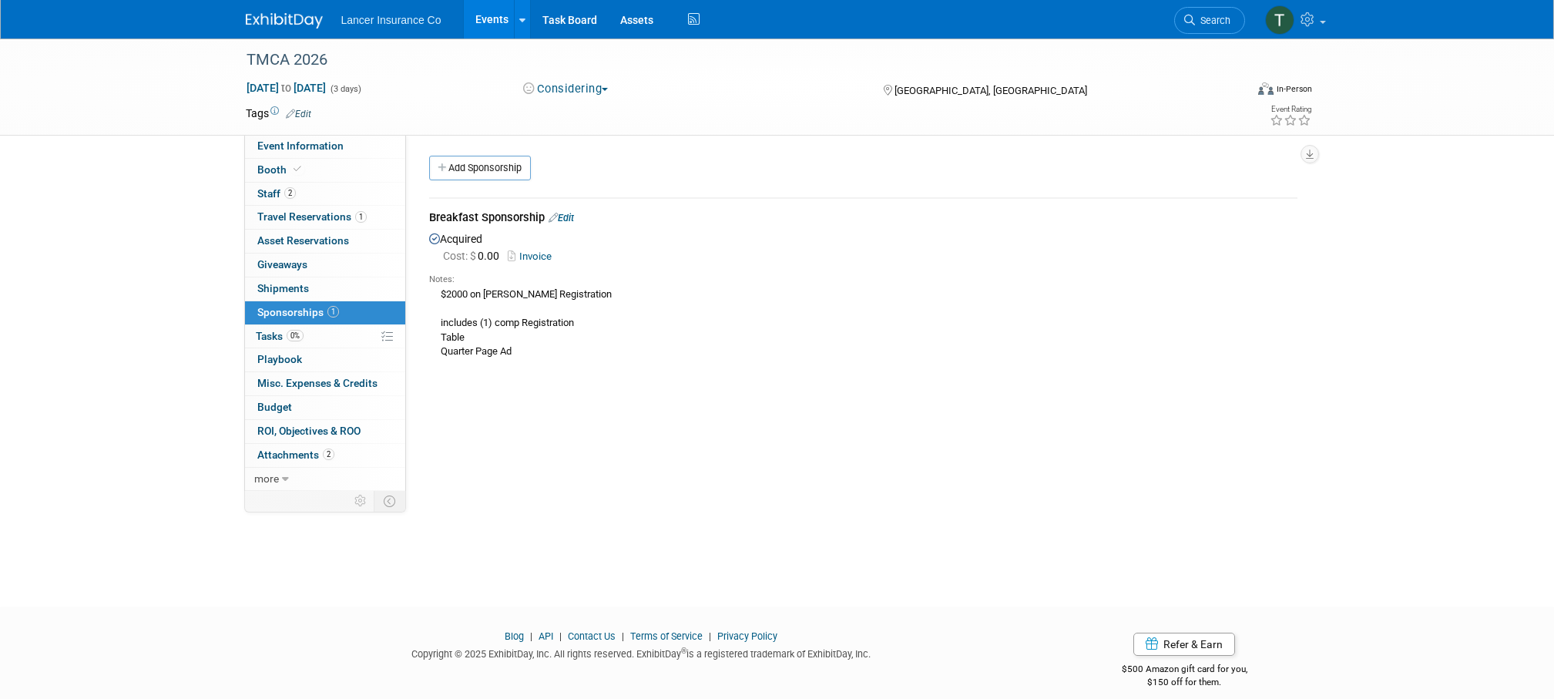
click at [533, 256] on link "Invoice" at bounding box center [533, 256] width 50 height 12
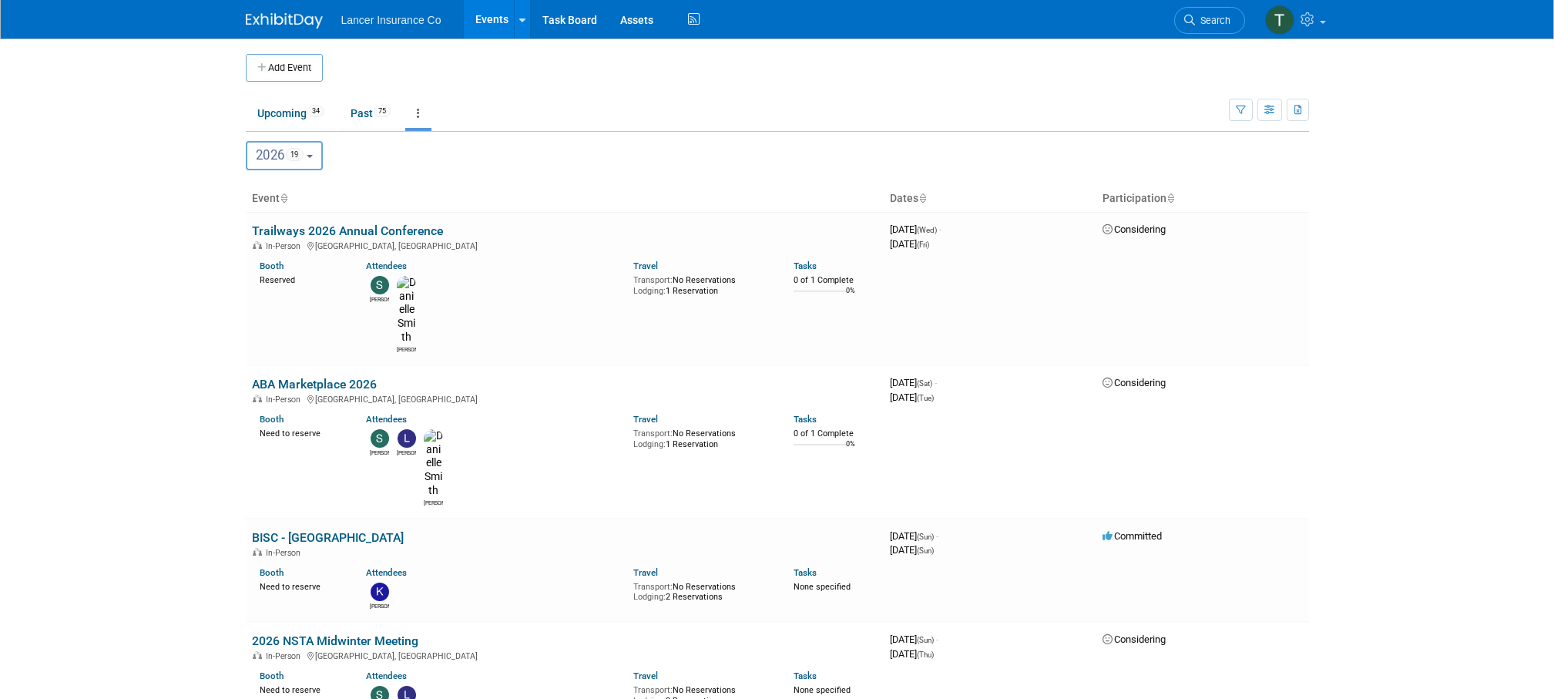
click at [320, 151] on button "2026 19" at bounding box center [285, 155] width 78 height 29
click at [283, 219] on label "2025 83" at bounding box center [286, 223] width 65 height 25
click at [259, 219] on input "2025 83" at bounding box center [254, 223] width 10 height 10
select select "2025"
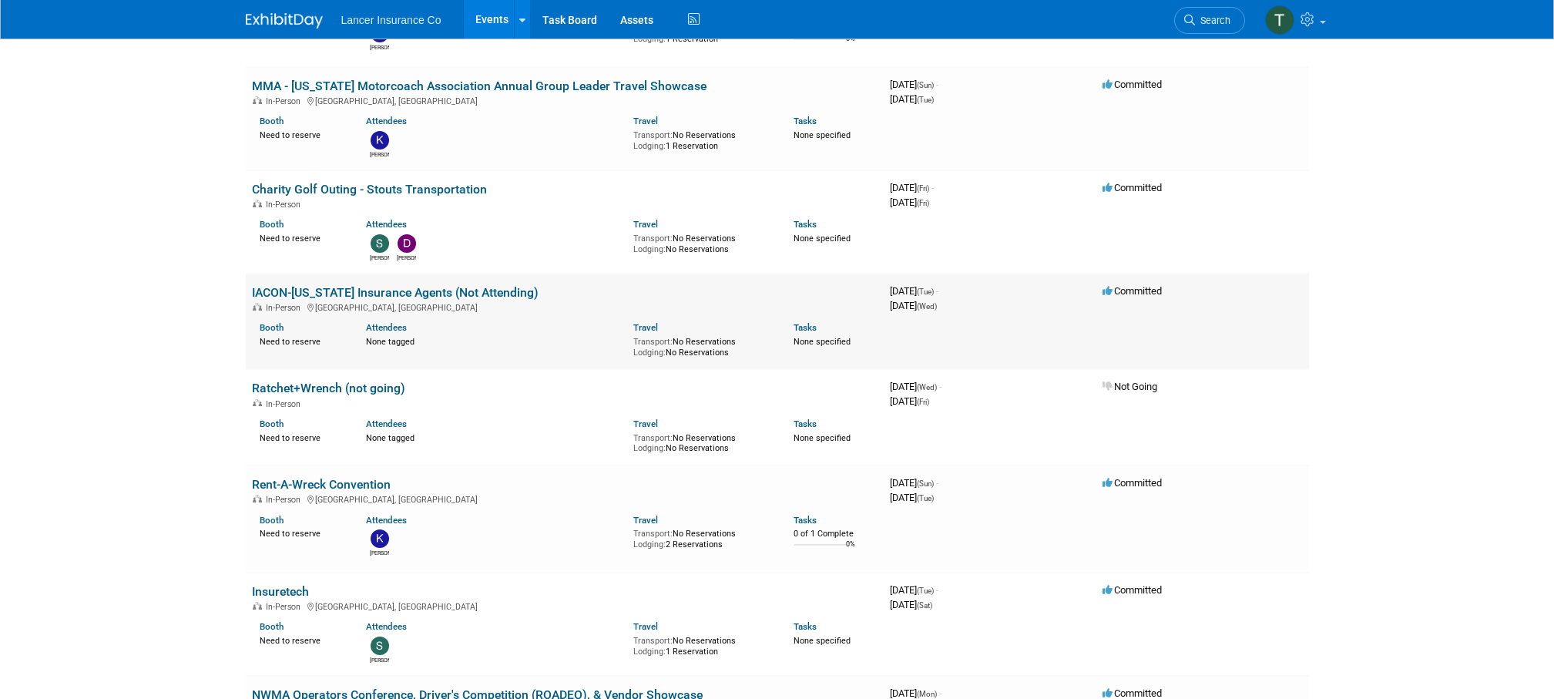
scroll to position [7321, 0]
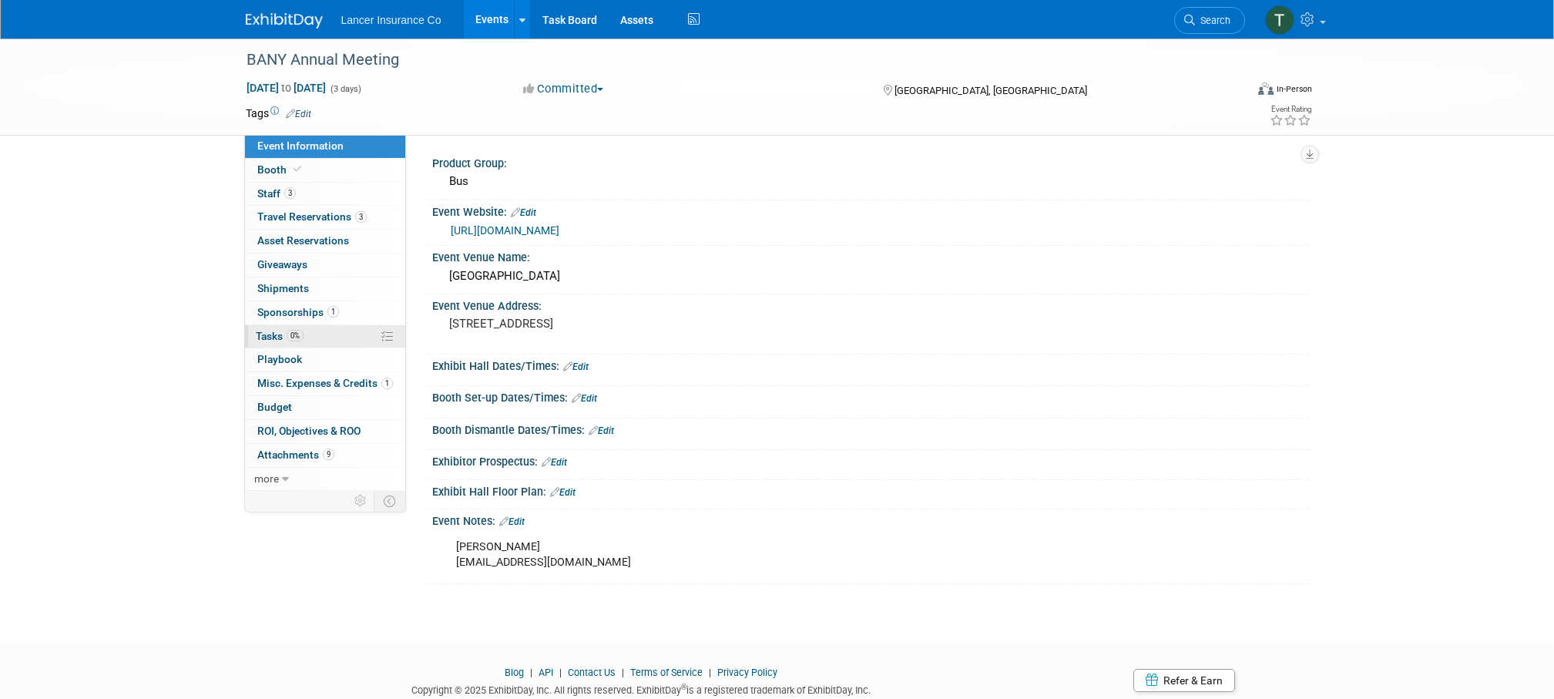
click at [277, 331] on span "Tasks 0%" at bounding box center [280, 336] width 48 height 12
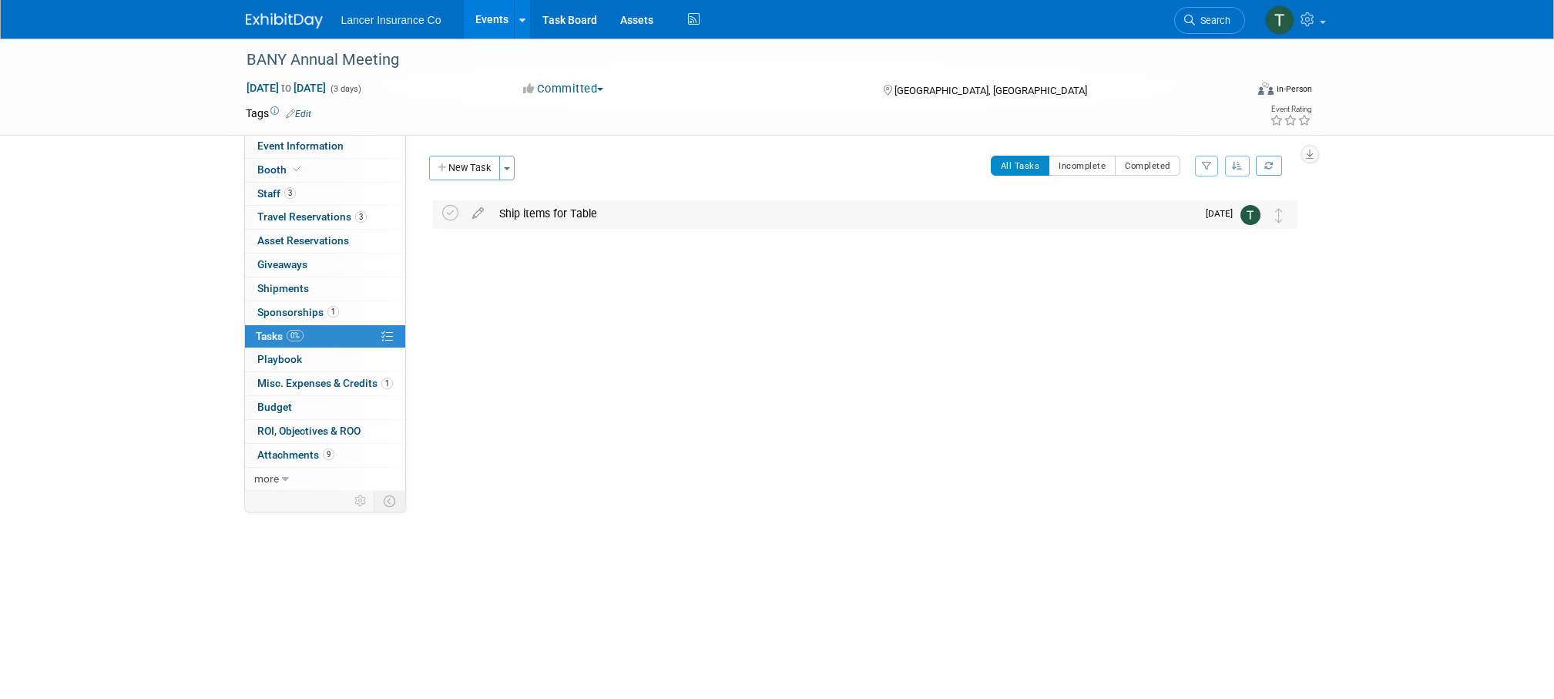
click at [518, 210] on div "Ship items for Table" at bounding box center [843, 213] width 705 height 26
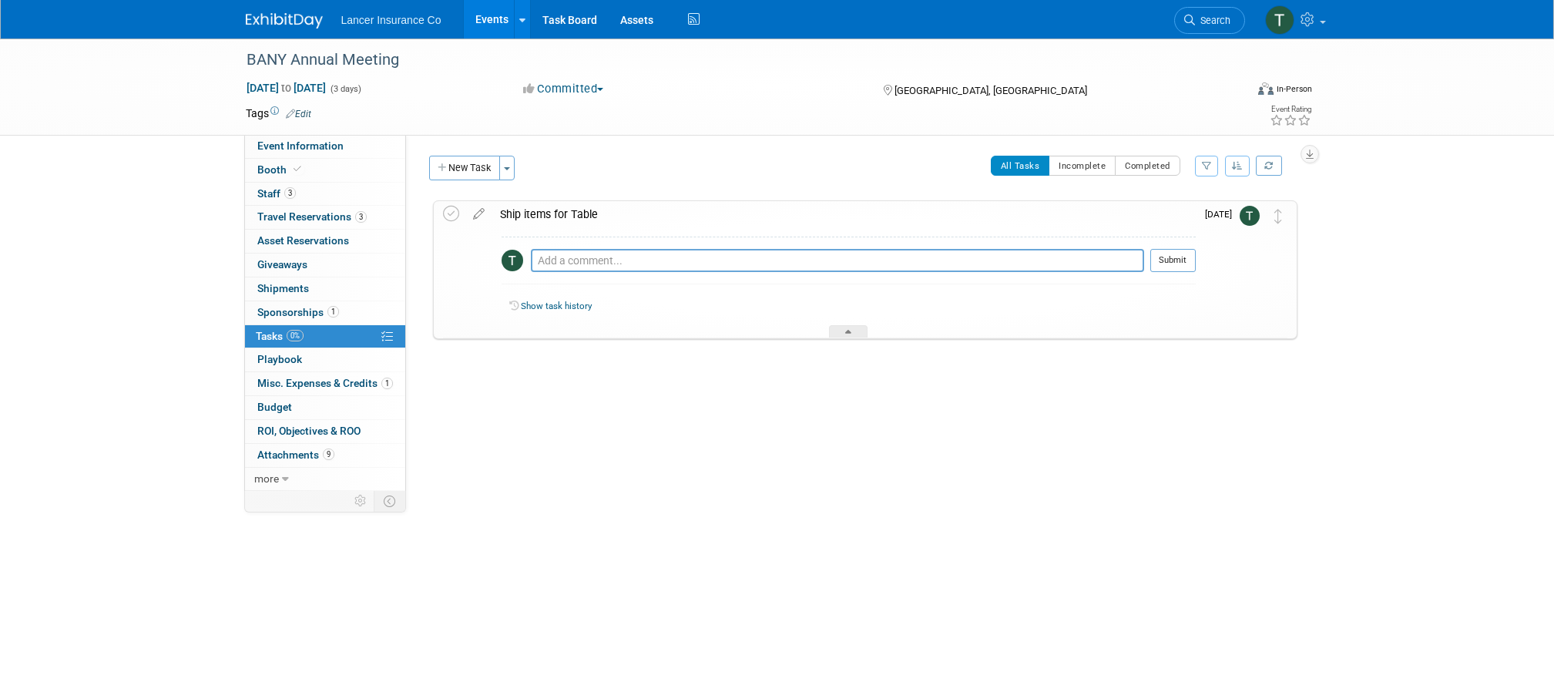
click at [159, 314] on div "BANY Annual Meeting [DATE] to [DATE] (3 days) [DATE] to [DATE] Committed Commit…" at bounding box center [777, 309] width 1554 height 540
click at [287, 259] on span "Giveaways 0" at bounding box center [282, 264] width 50 height 12
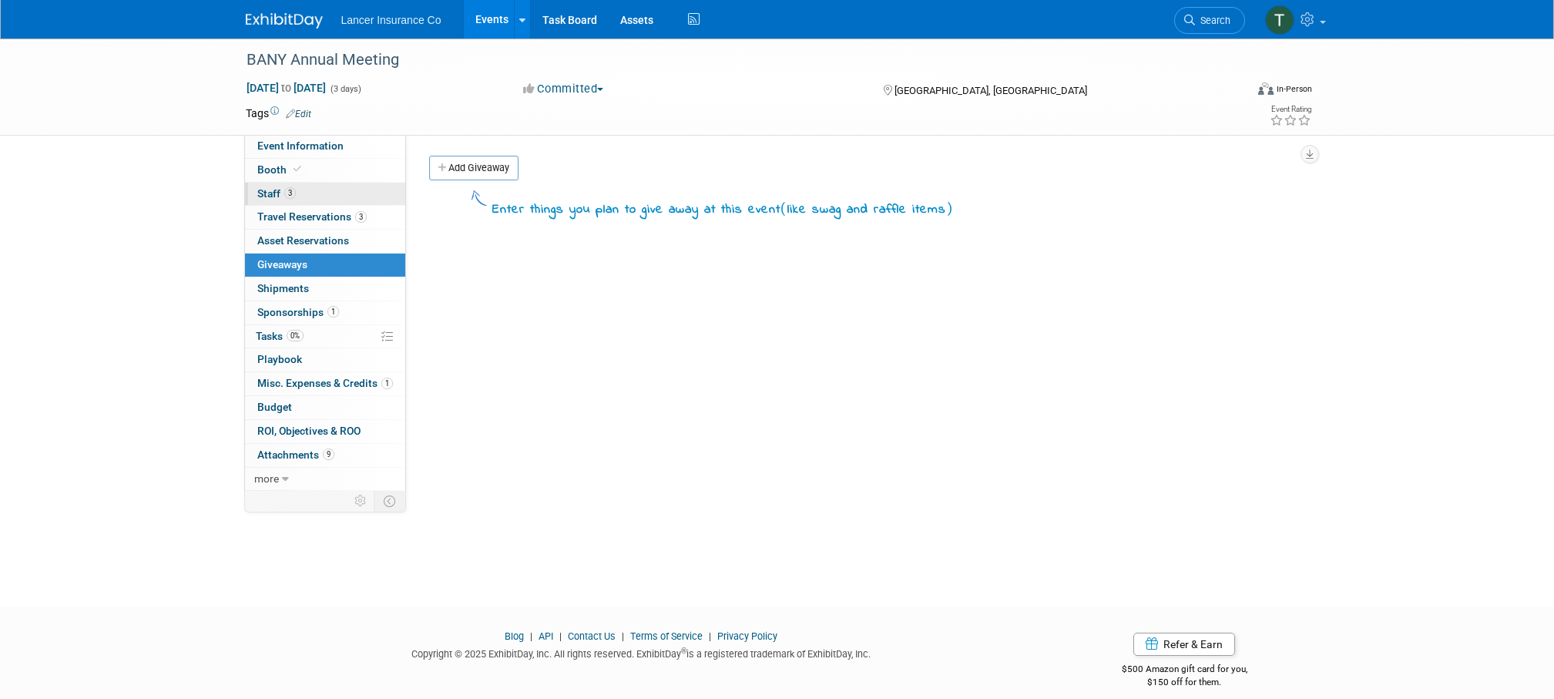
click at [273, 197] on span "Staff 3" at bounding box center [276, 193] width 39 height 12
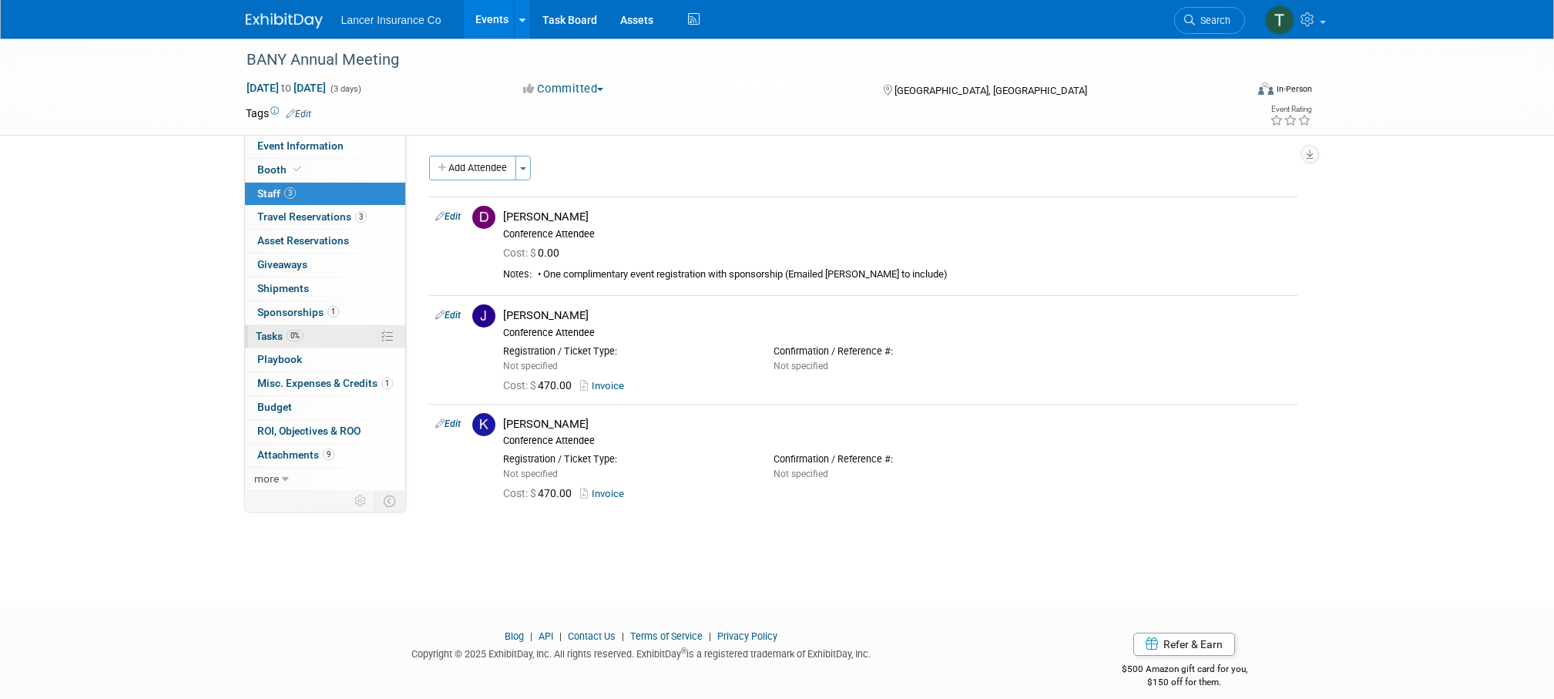
click at [268, 331] on span "Tasks 0%" at bounding box center [280, 336] width 48 height 12
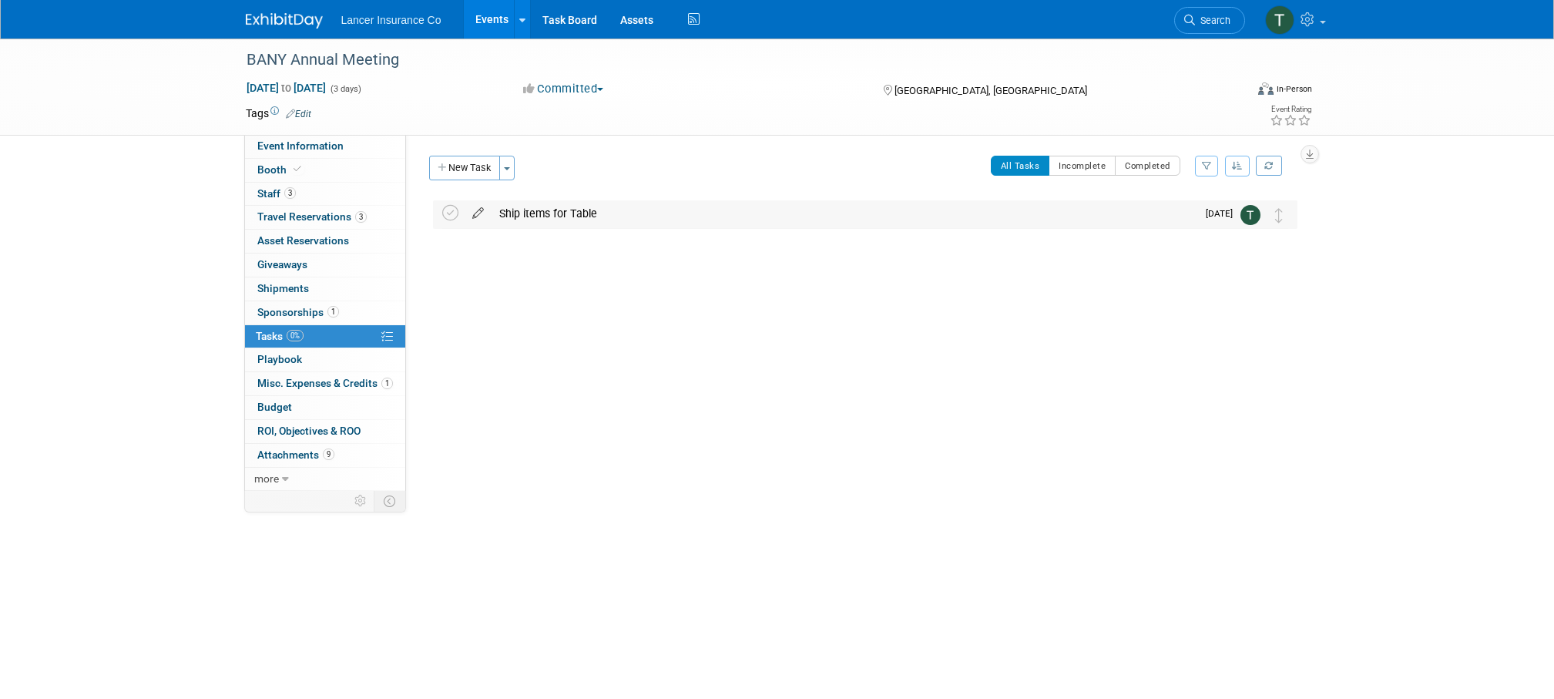
click at [477, 214] on icon at bounding box center [477, 209] width 27 height 19
select select "9"
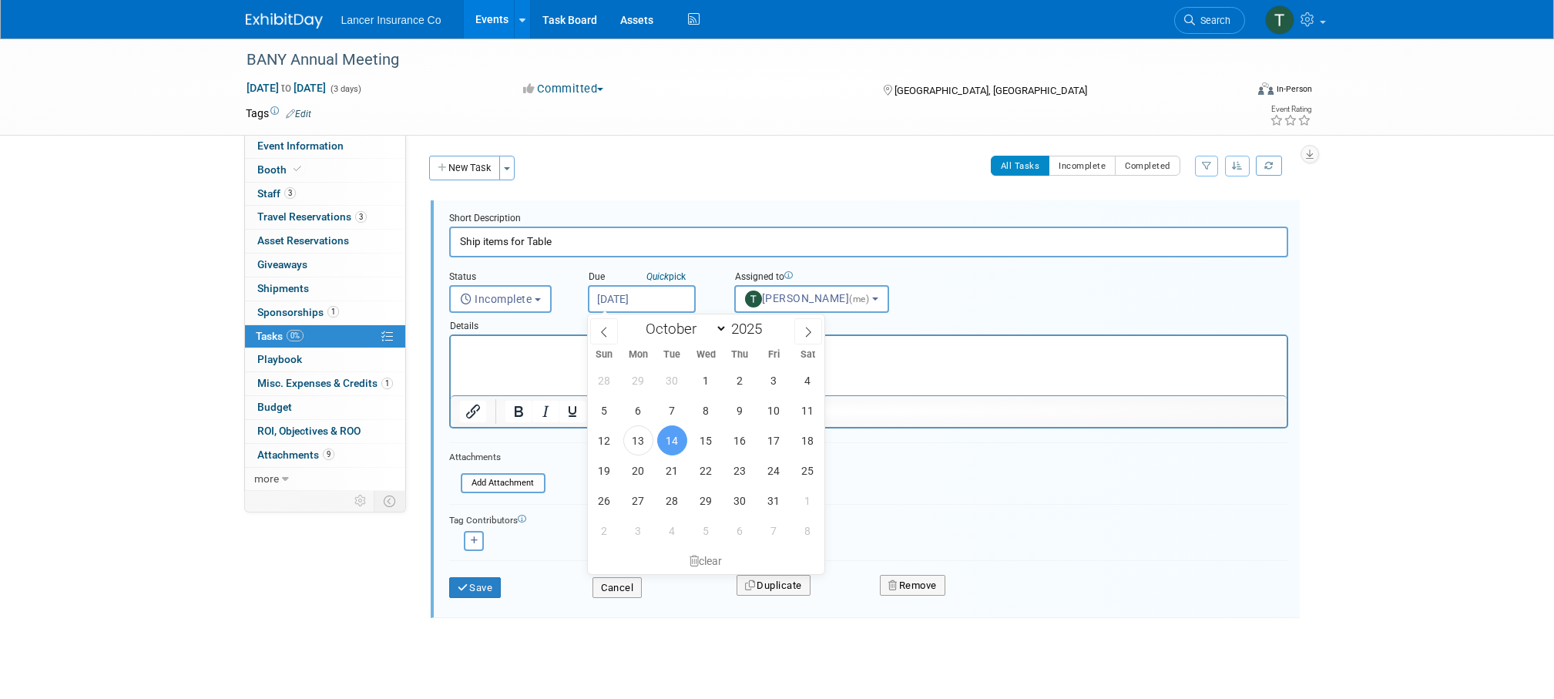
click at [609, 300] on input "[DATE]" at bounding box center [642, 299] width 108 height 28
click at [643, 470] on span "20" at bounding box center [638, 470] width 30 height 30
type input "[DATE]"
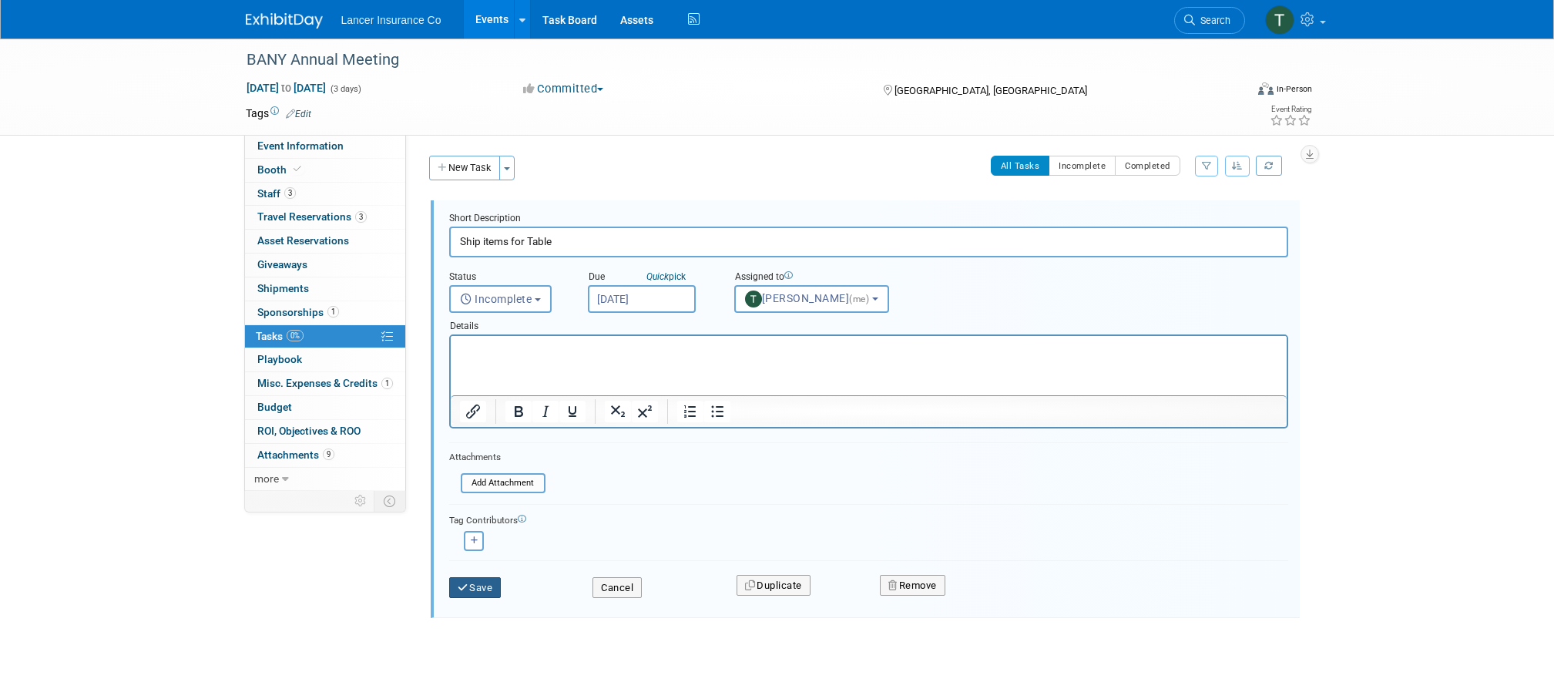
click at [486, 588] on button "Save" at bounding box center [475, 588] width 52 height 22
